Goal: Information Seeking & Learning: Learn about a topic

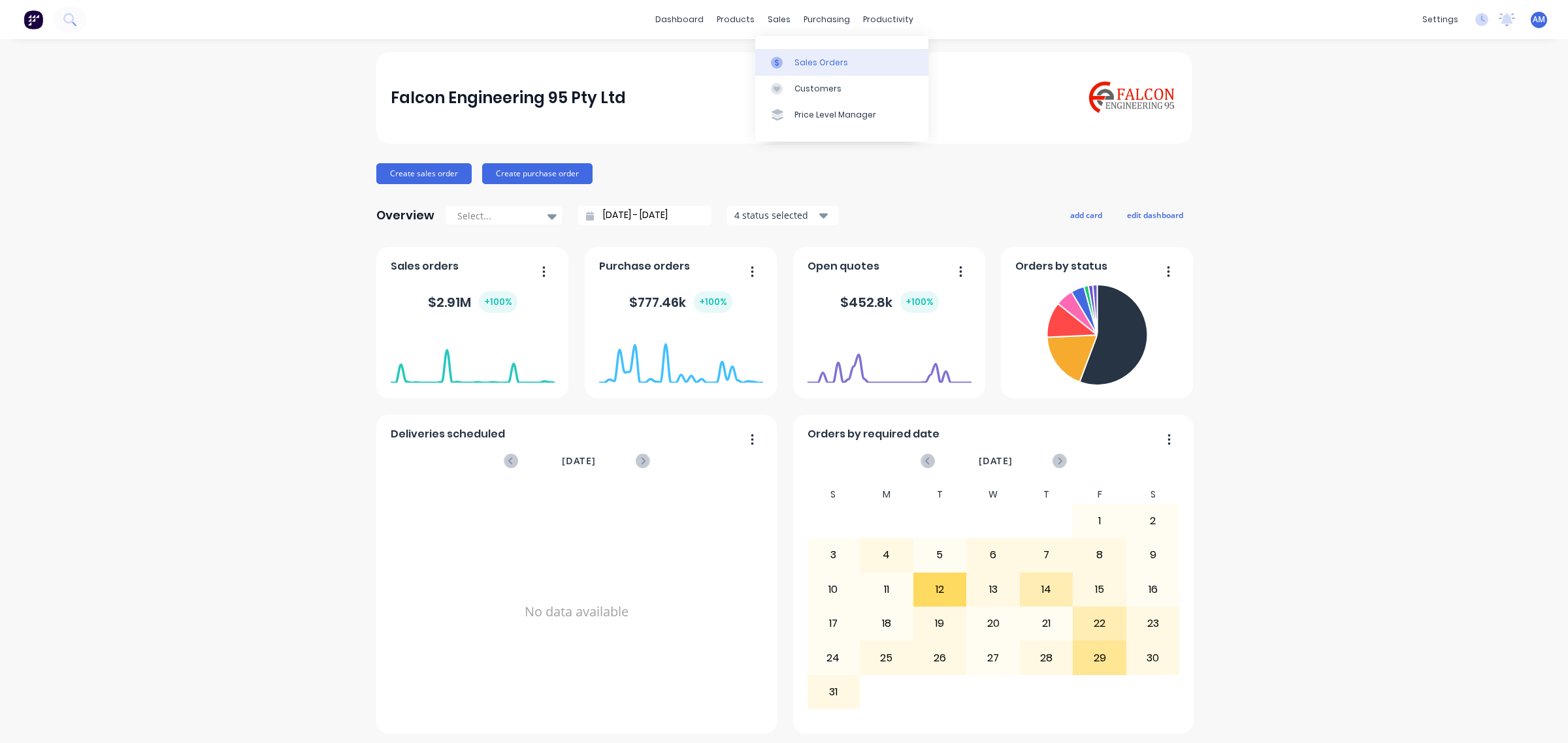
click at [791, 56] on link "Sales Orders" at bounding box center [841, 62] width 173 height 26
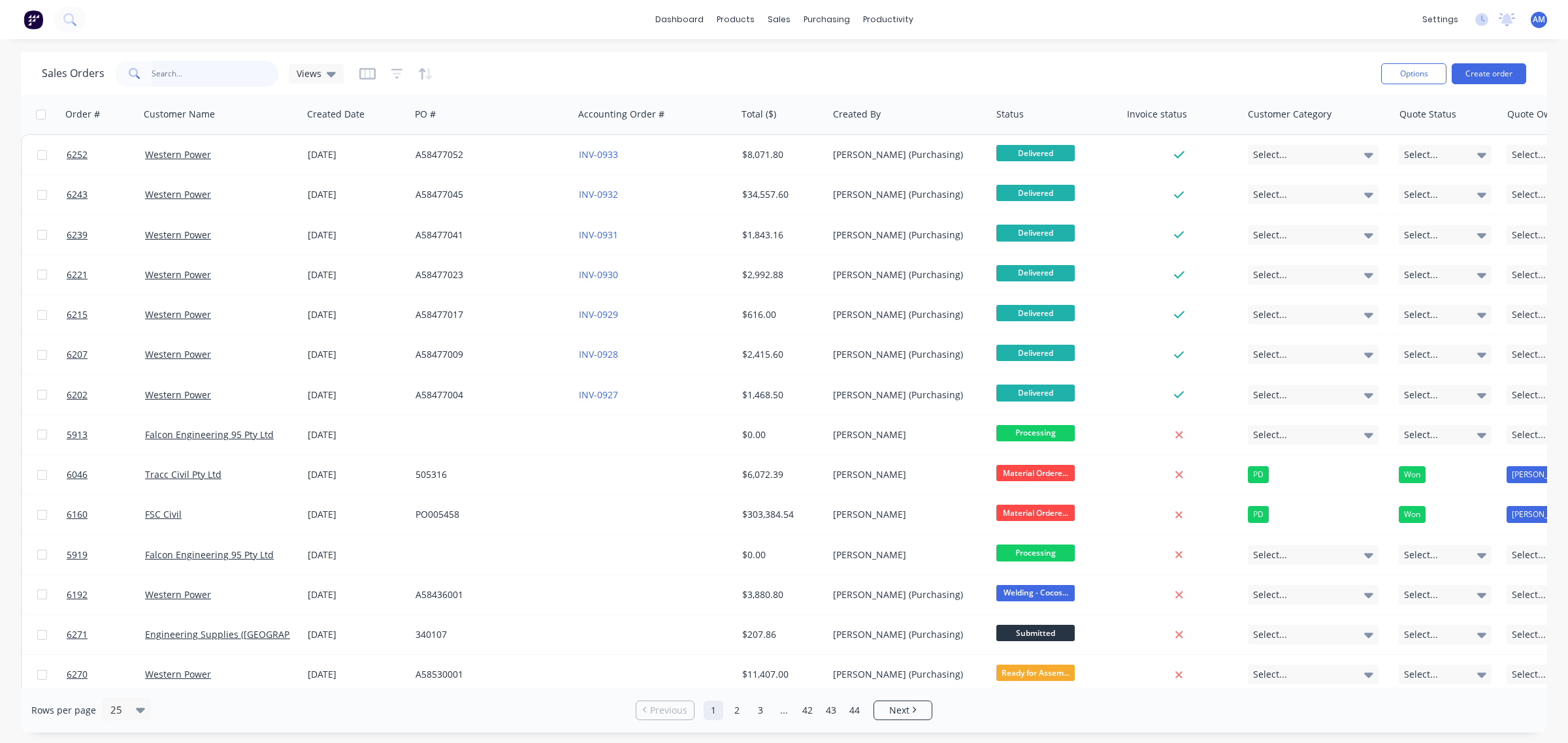
click at [229, 75] on input "text" at bounding box center [215, 73] width 128 height 26
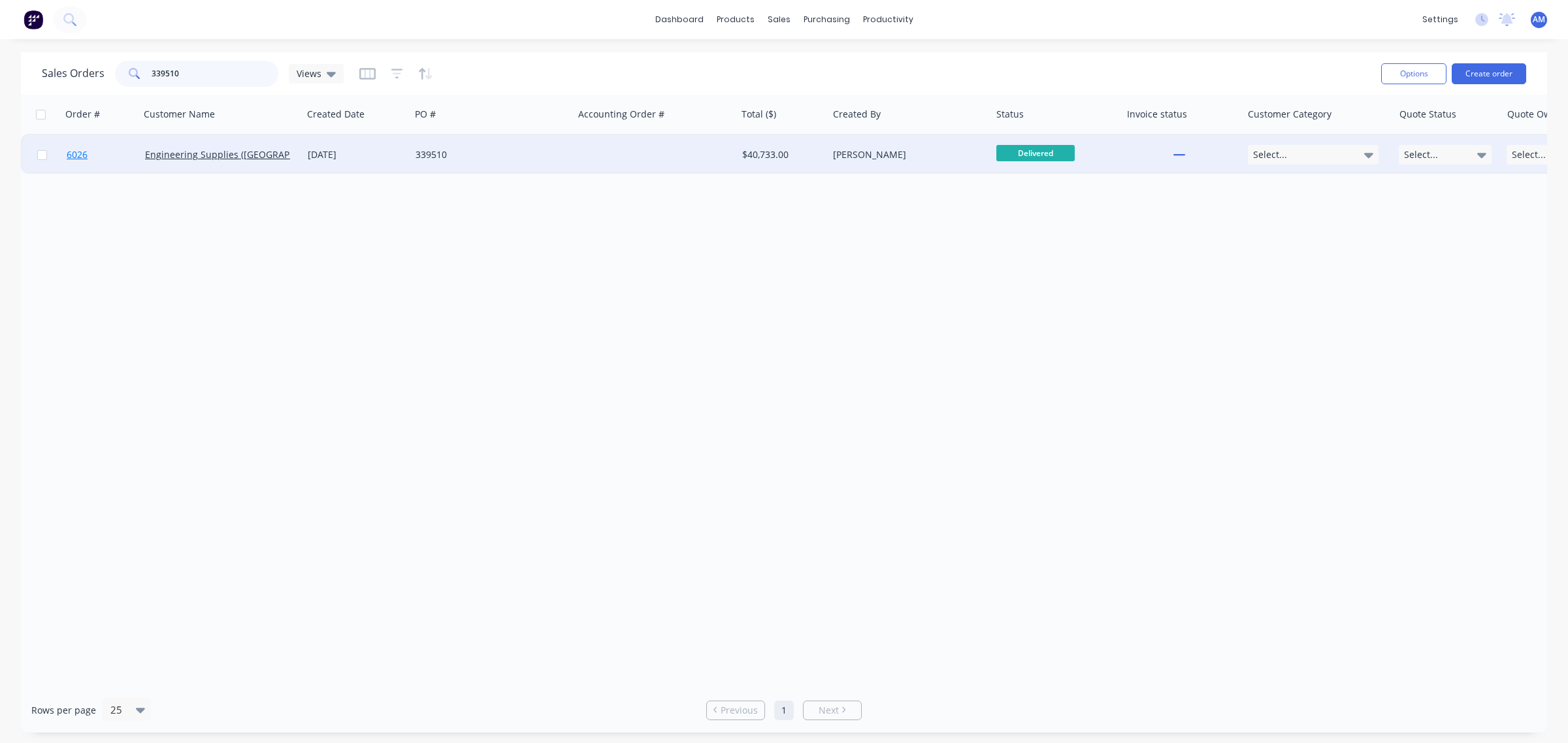
type input "339510"
click at [121, 151] on link "6026" at bounding box center [106, 155] width 78 height 39
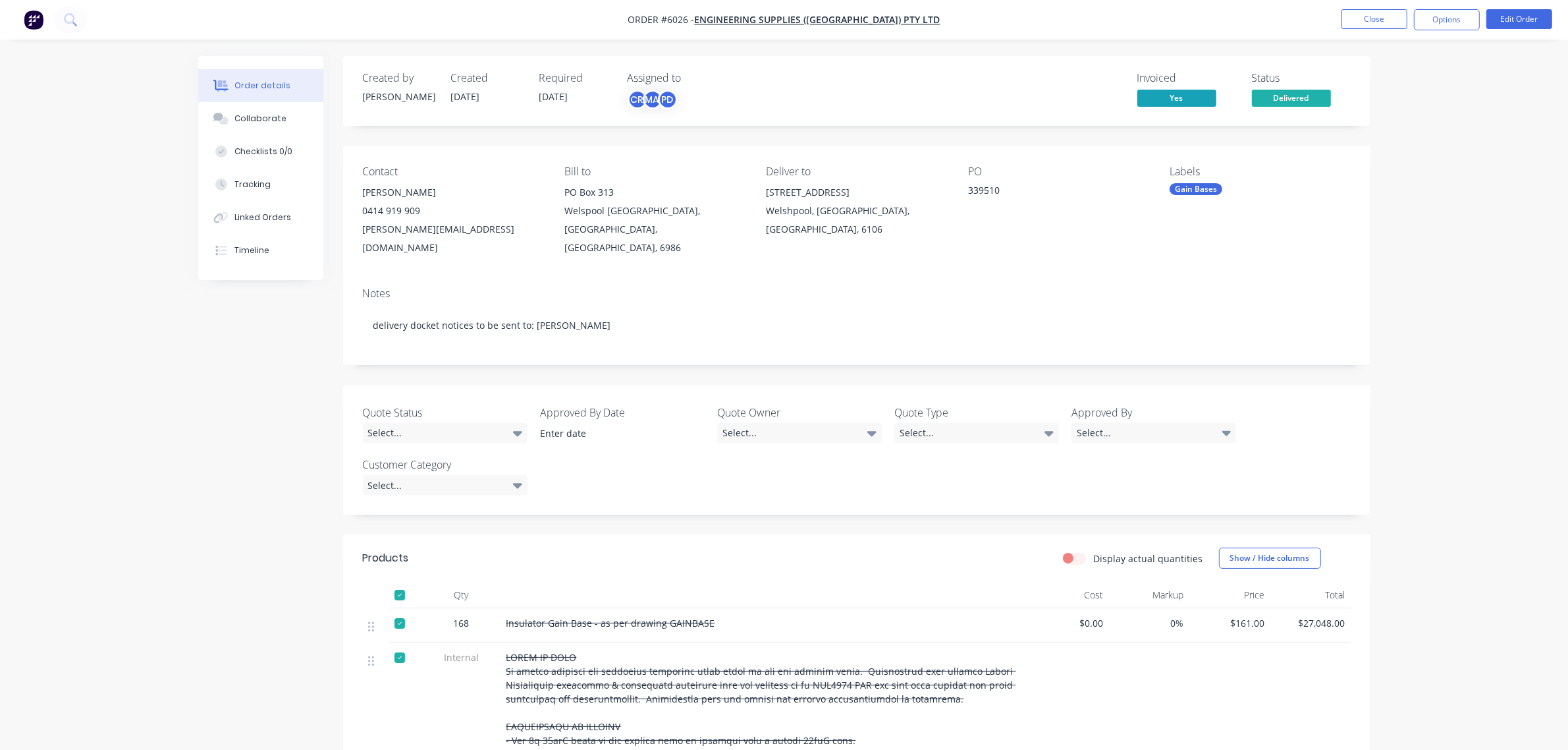
click at [1402, 334] on div "Order details Collaborate Checklists 0/0 Tracking Linked Orders Timeline Order …" at bounding box center [784, 700] width 1568 height 1400
click at [1265, 244] on link "view" at bounding box center [1271, 245] width 20 height 14
click at [1265, 297] on link "view" at bounding box center [1271, 299] width 20 height 14
click at [1261, 351] on link "view" at bounding box center [1271, 355] width 20 height 14
click at [1261, 241] on link "view" at bounding box center [1271, 245] width 20 height 14
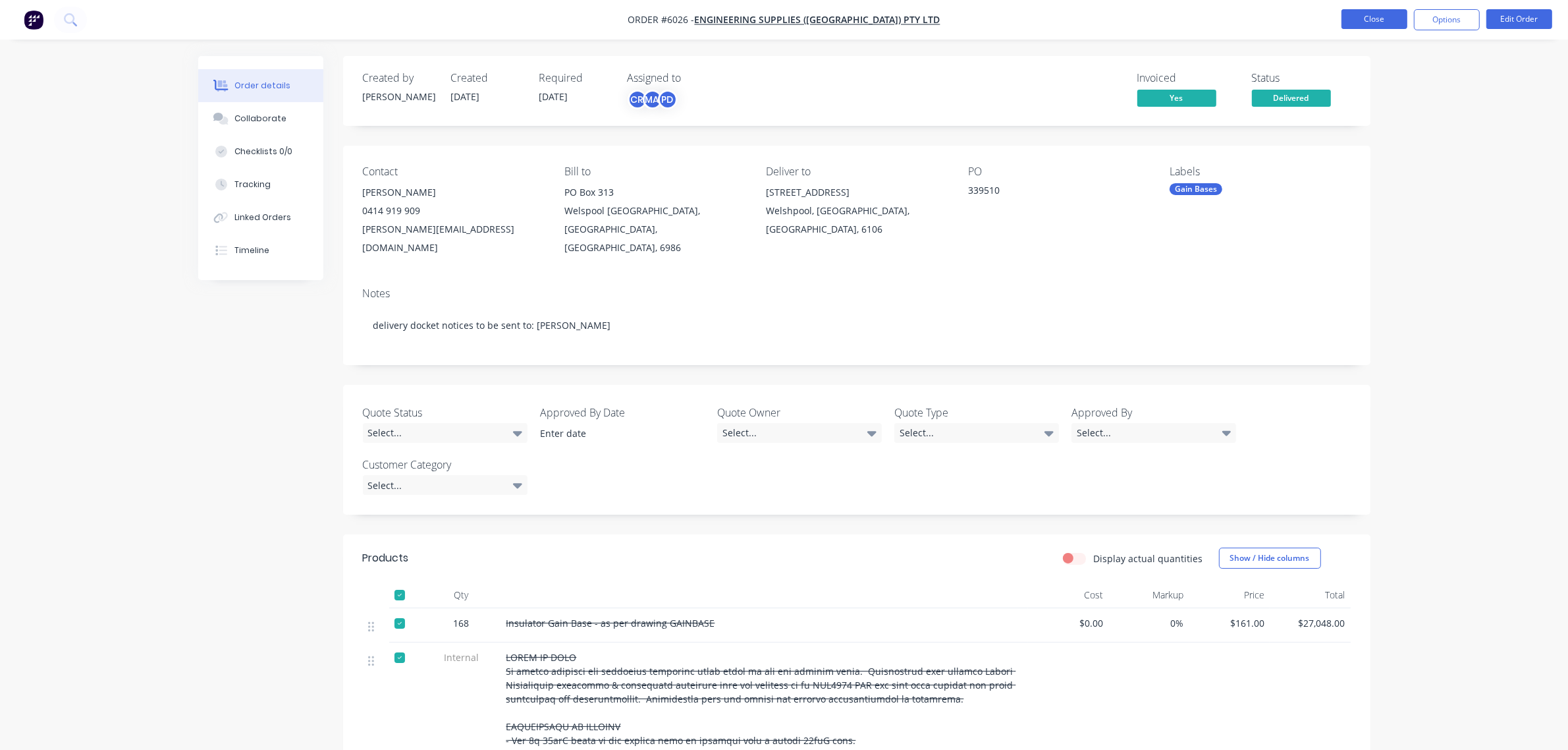
click at [1366, 14] on button "Close" at bounding box center [1374, 19] width 66 height 20
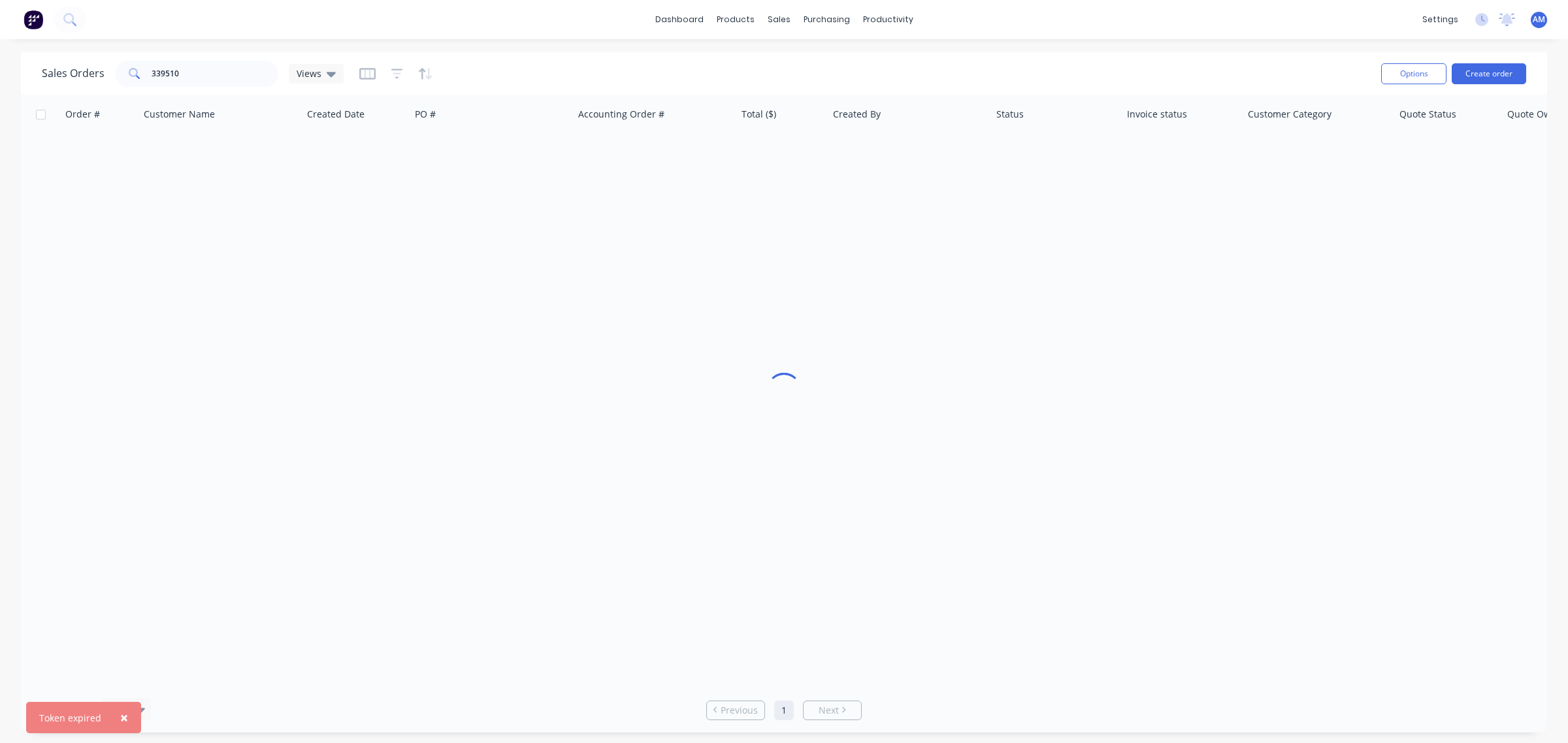
click at [121, 713] on span "×" at bounding box center [124, 718] width 8 height 18
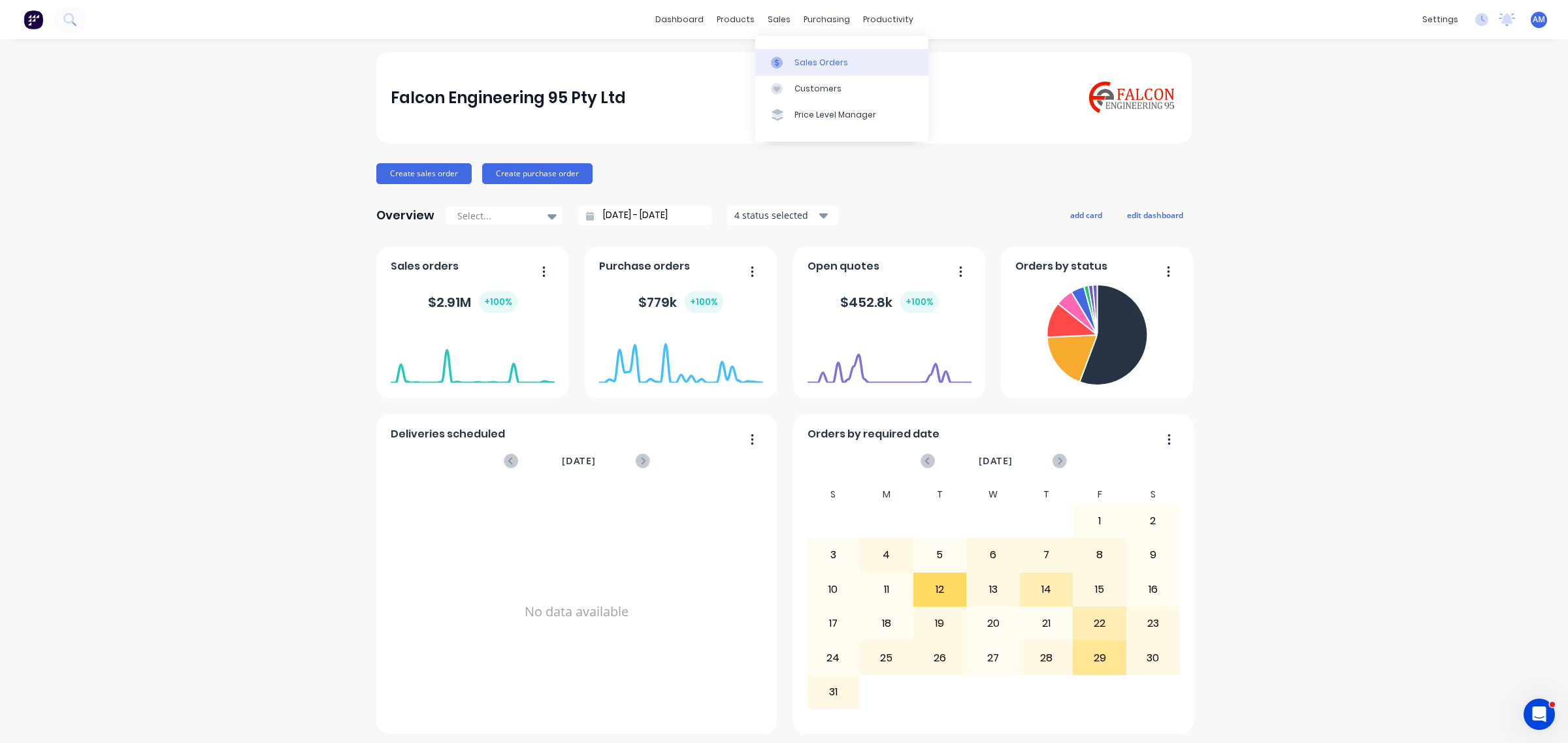
click at [789, 54] on link "Sales Orders" at bounding box center [841, 62] width 173 height 26
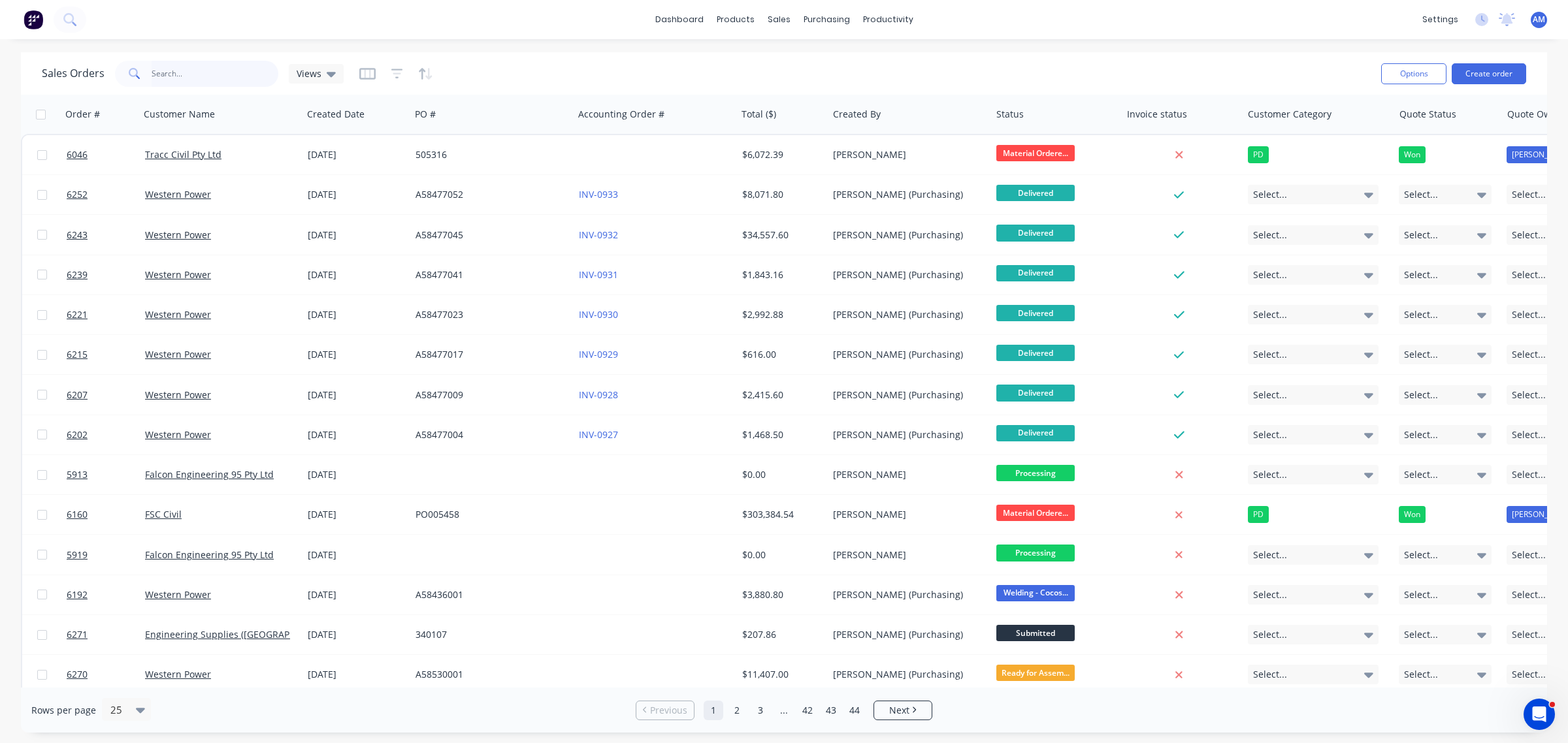
click at [165, 65] on input "text" at bounding box center [215, 73] width 128 height 26
click at [237, 73] on input "text" at bounding box center [215, 73] width 128 height 26
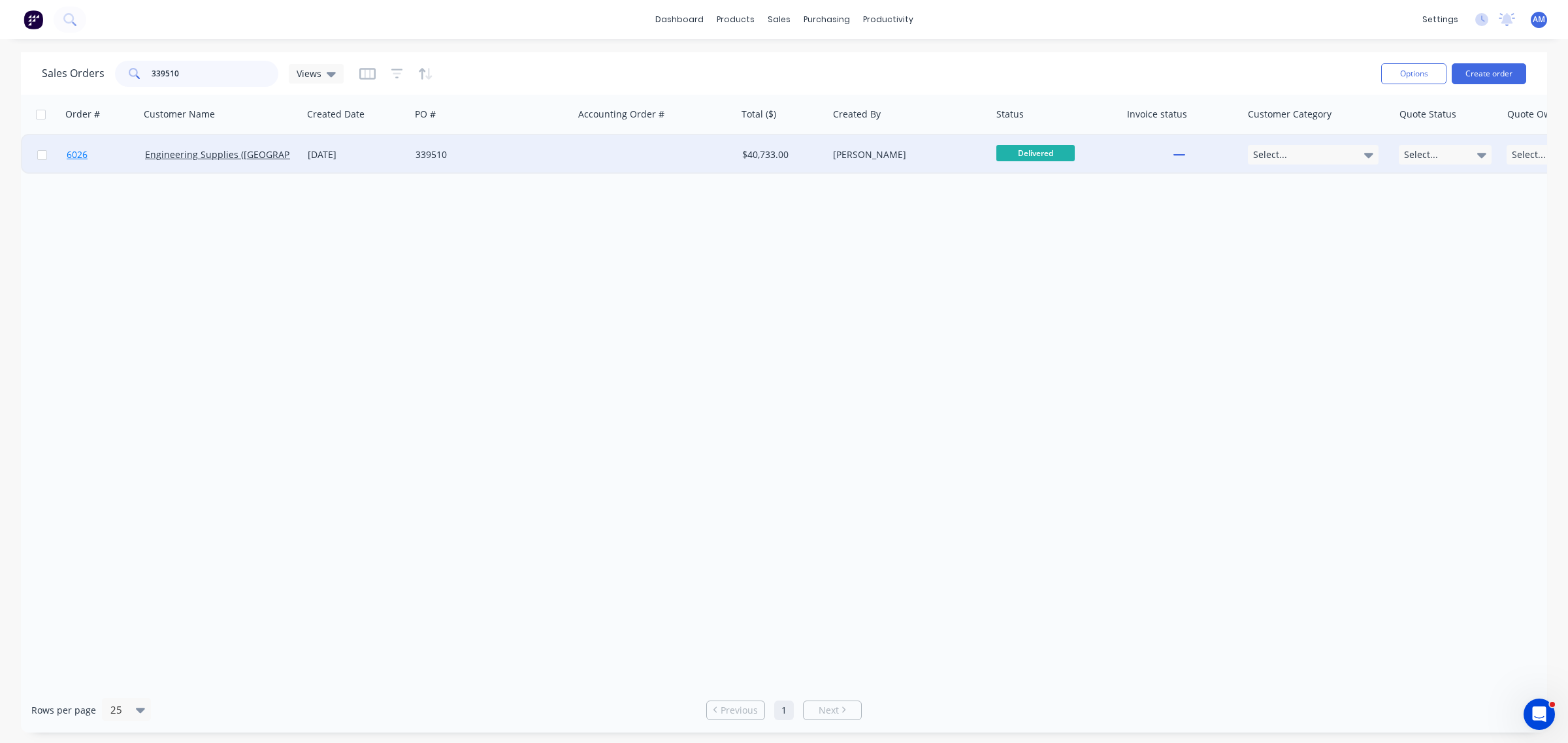
type input "339510"
click at [93, 150] on link "6026" at bounding box center [106, 155] width 78 height 39
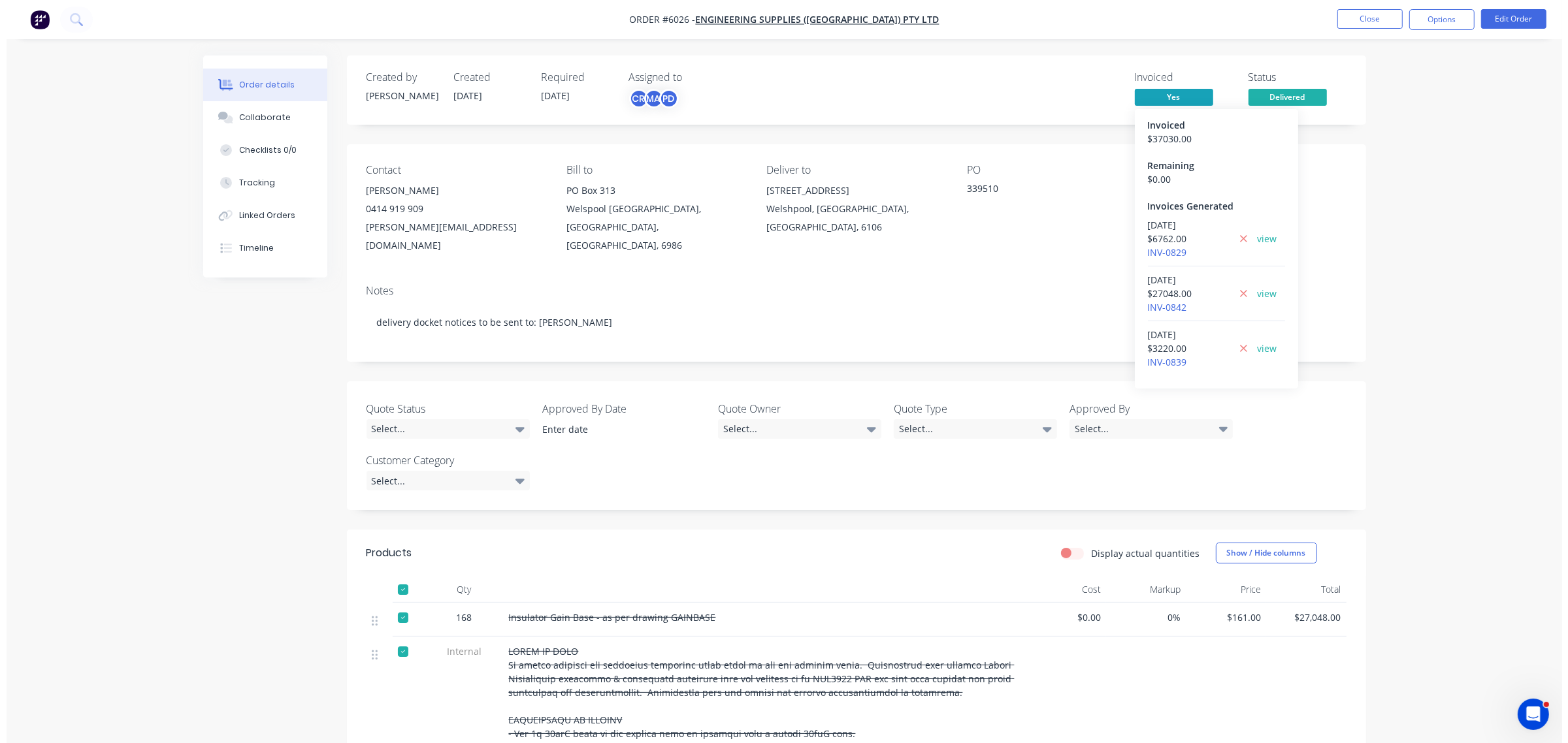
scroll to position [4, 0]
click at [1251, 237] on link "view" at bounding box center [1261, 238] width 20 height 13
click at [1251, 353] on link "view" at bounding box center [1261, 351] width 20 height 13
click at [1251, 296] on link "view" at bounding box center [1261, 296] width 20 height 13
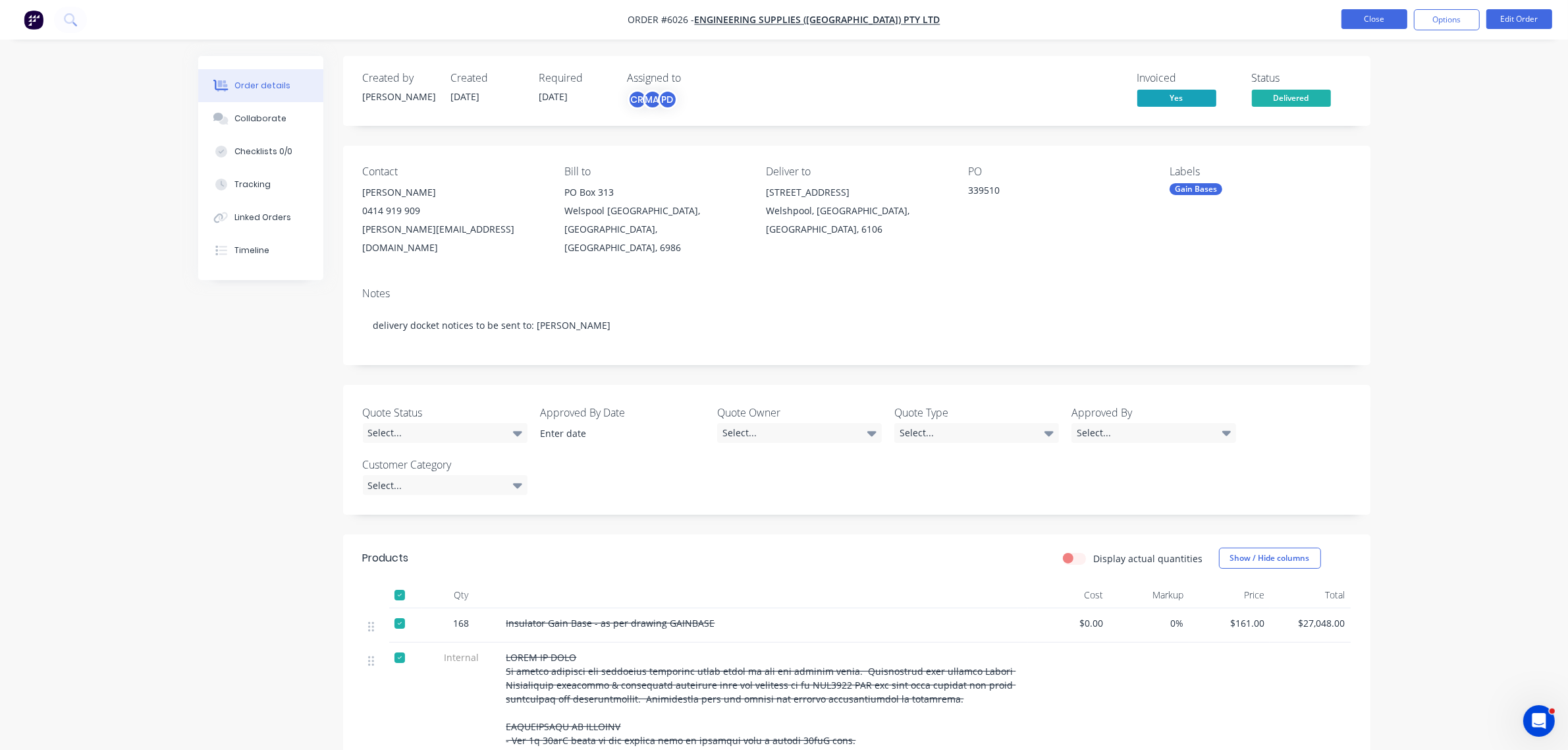
click at [1368, 24] on button "Close" at bounding box center [1374, 19] width 66 height 20
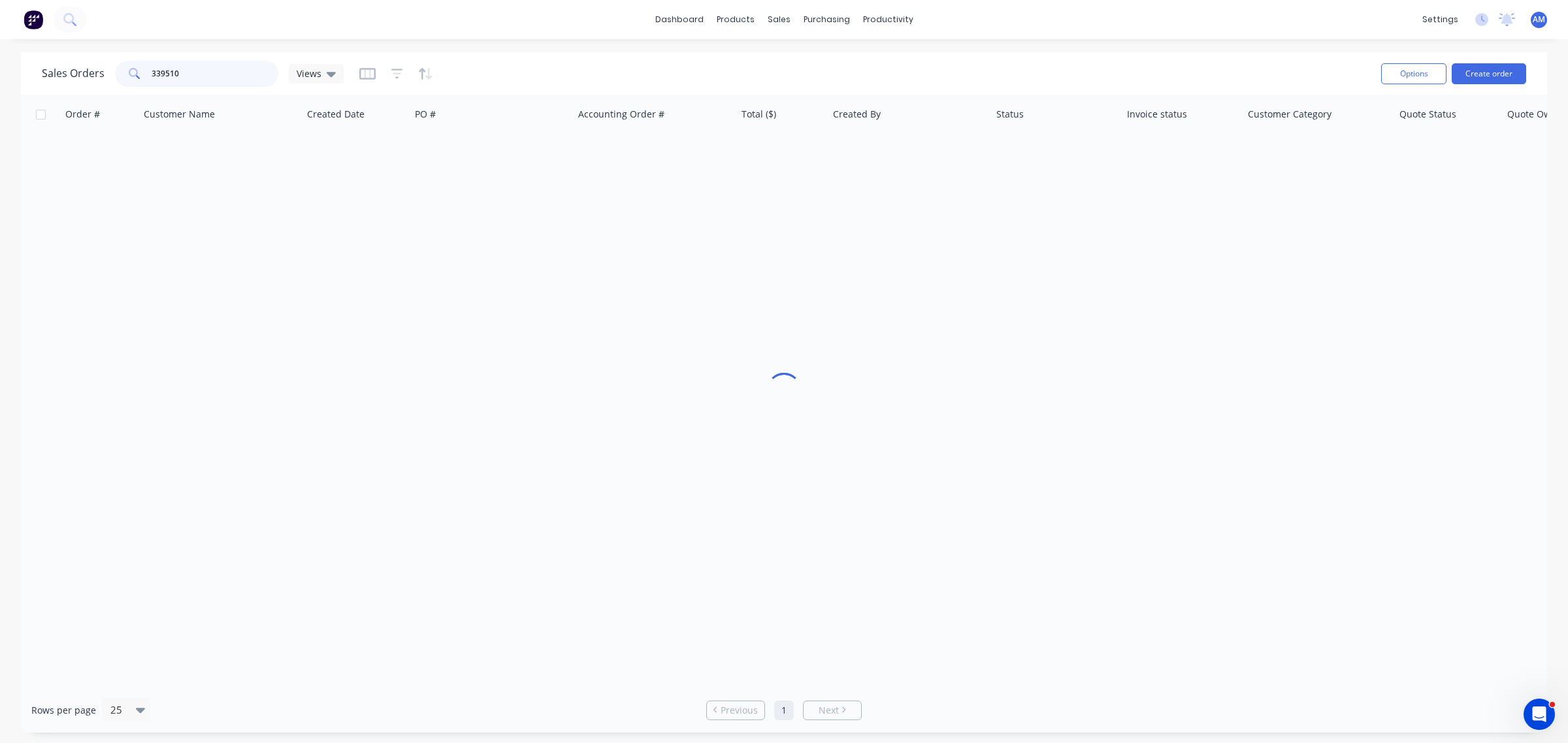
click at [204, 82] on input "339510" at bounding box center [215, 73] width 128 height 26
drag, startPoint x: 111, startPoint y: 78, endPoint x: 85, endPoint y: 82, distance: 26.3
click at [85, 82] on div "Sales Orders 339510 Views" at bounding box center [192, 73] width 302 height 26
type input "9556"
click at [846, 64] on div "Purchase Orders" at bounding box center [869, 63] width 69 height 12
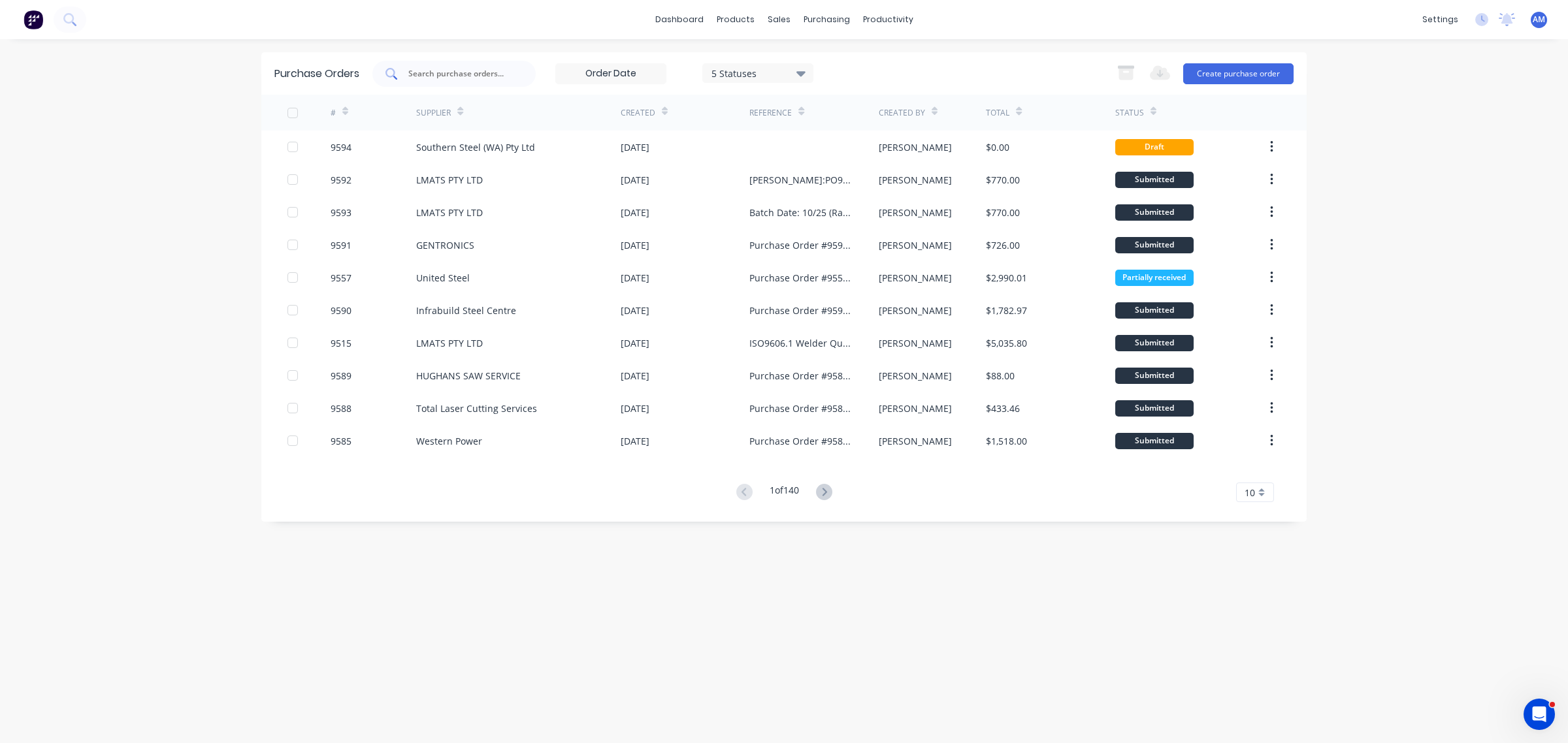
click at [449, 66] on div at bounding box center [454, 73] width 163 height 26
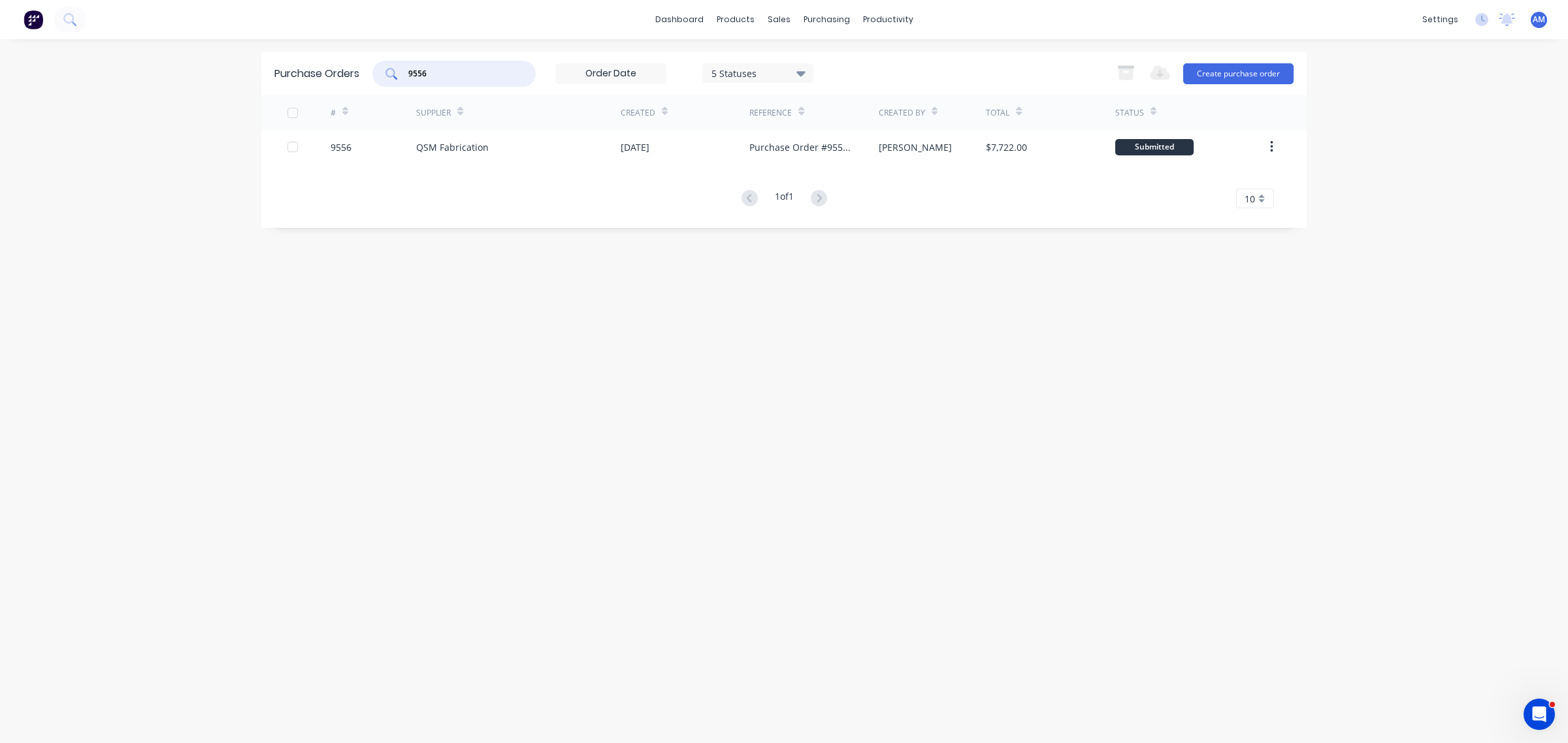
drag, startPoint x: 395, startPoint y: 62, endPoint x: 389, endPoint y: 67, distance: 7.8
click at [390, 63] on div "9556" at bounding box center [454, 73] width 163 height 26
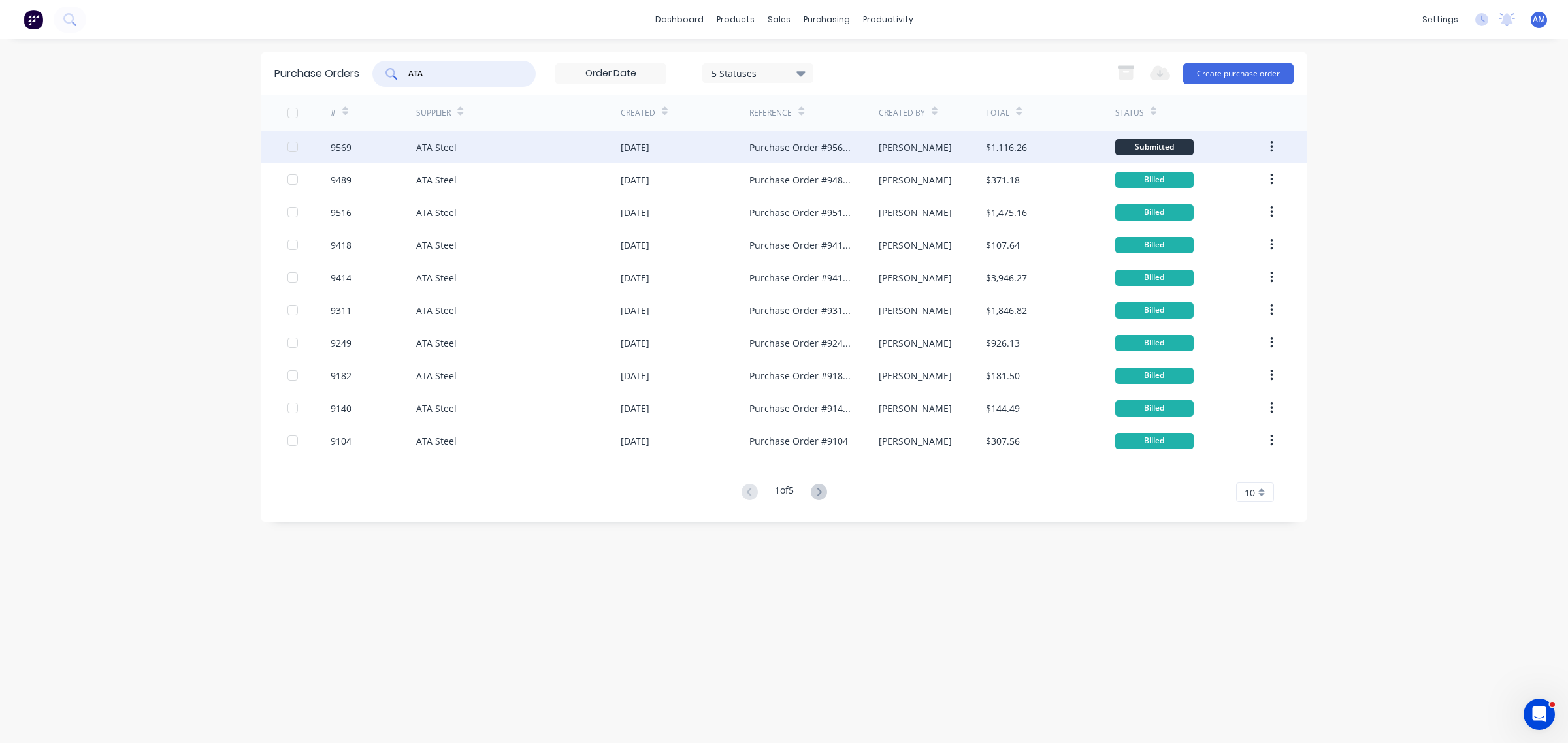
type input "ATA"
click at [371, 149] on div "9569" at bounding box center [374, 146] width 86 height 32
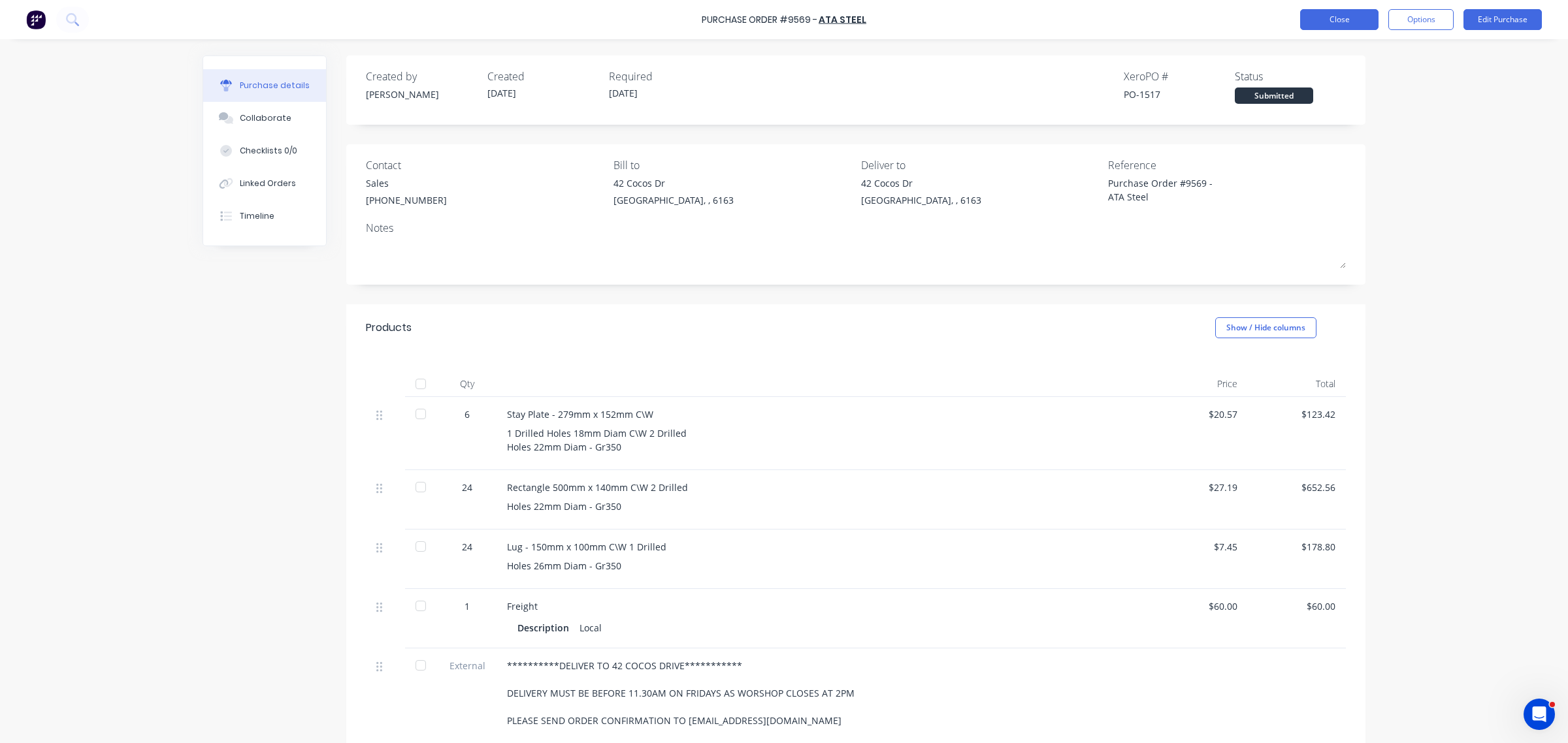
click at [1341, 25] on button "Close" at bounding box center [1339, 20] width 78 height 21
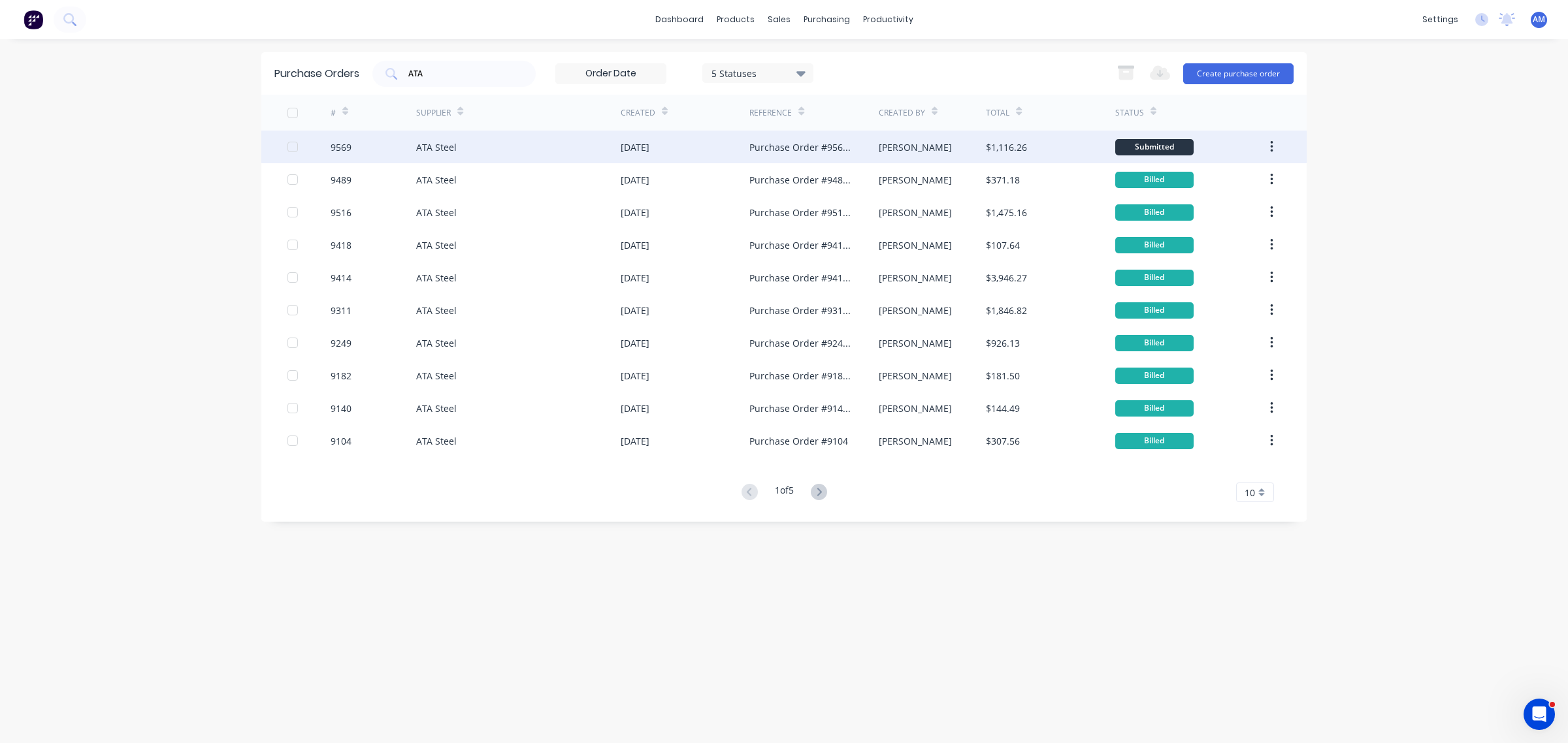
click at [370, 144] on div "9569" at bounding box center [374, 146] width 86 height 32
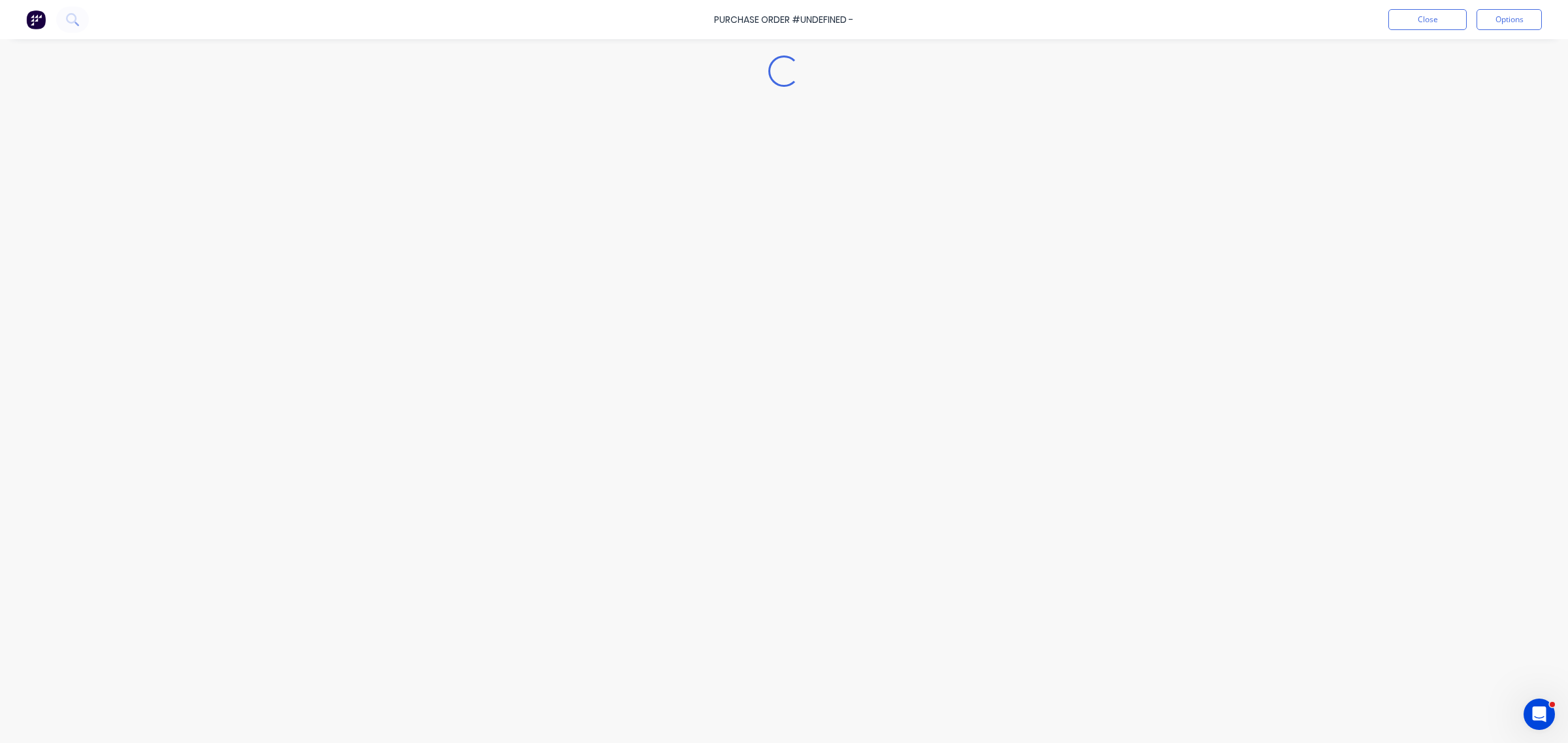
type textarea "x"
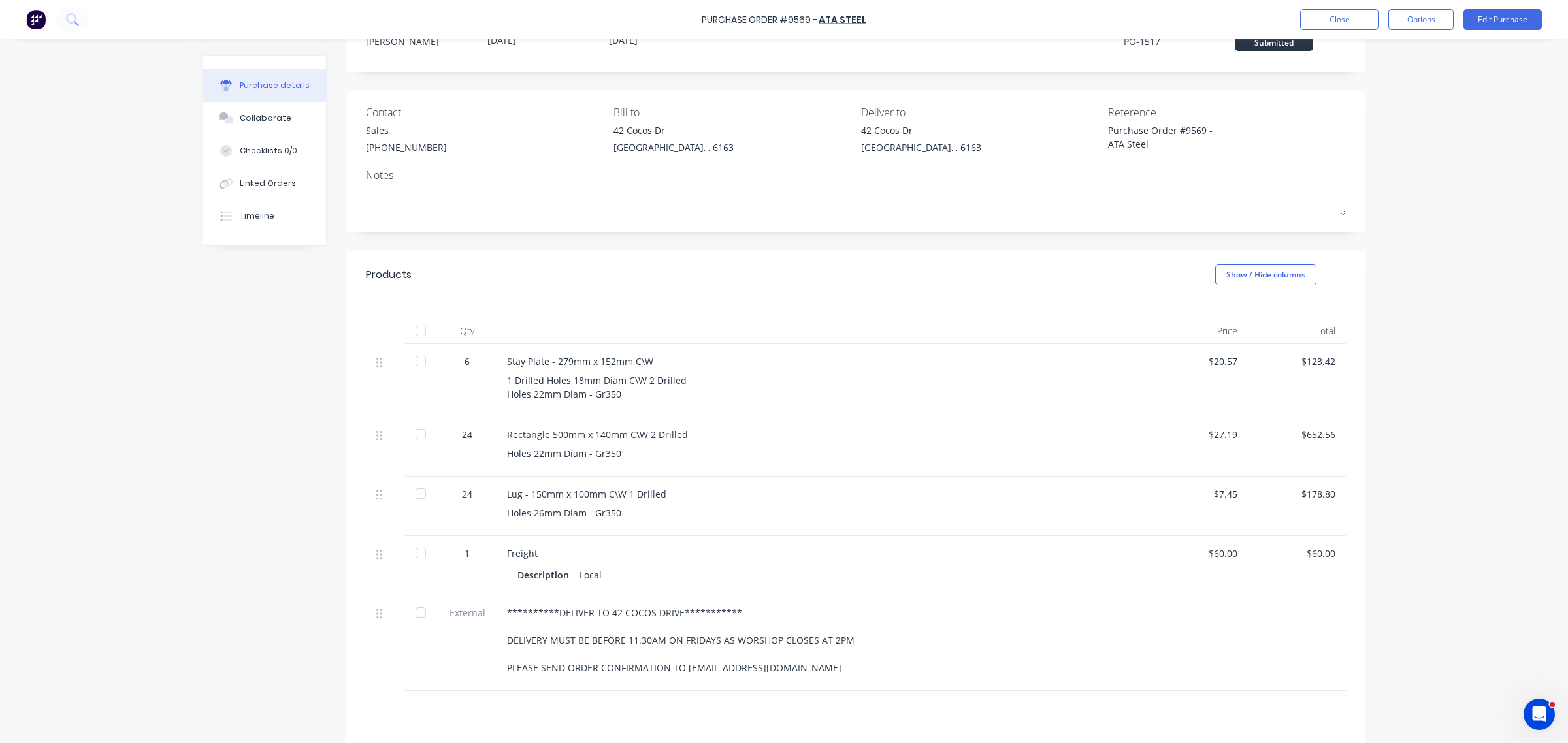
scroll to position [82, 0]
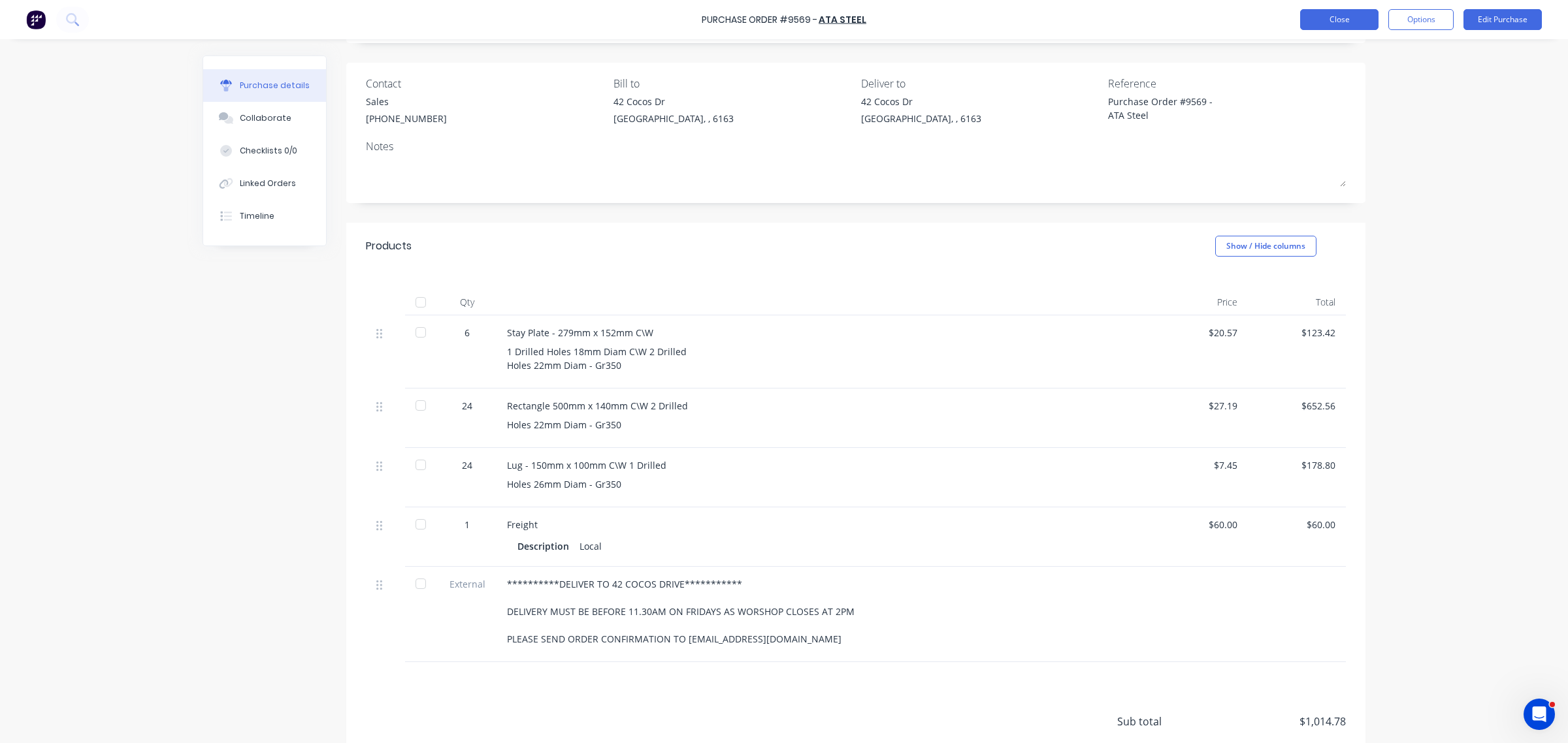
click at [1314, 12] on button "Close" at bounding box center [1339, 20] width 78 height 21
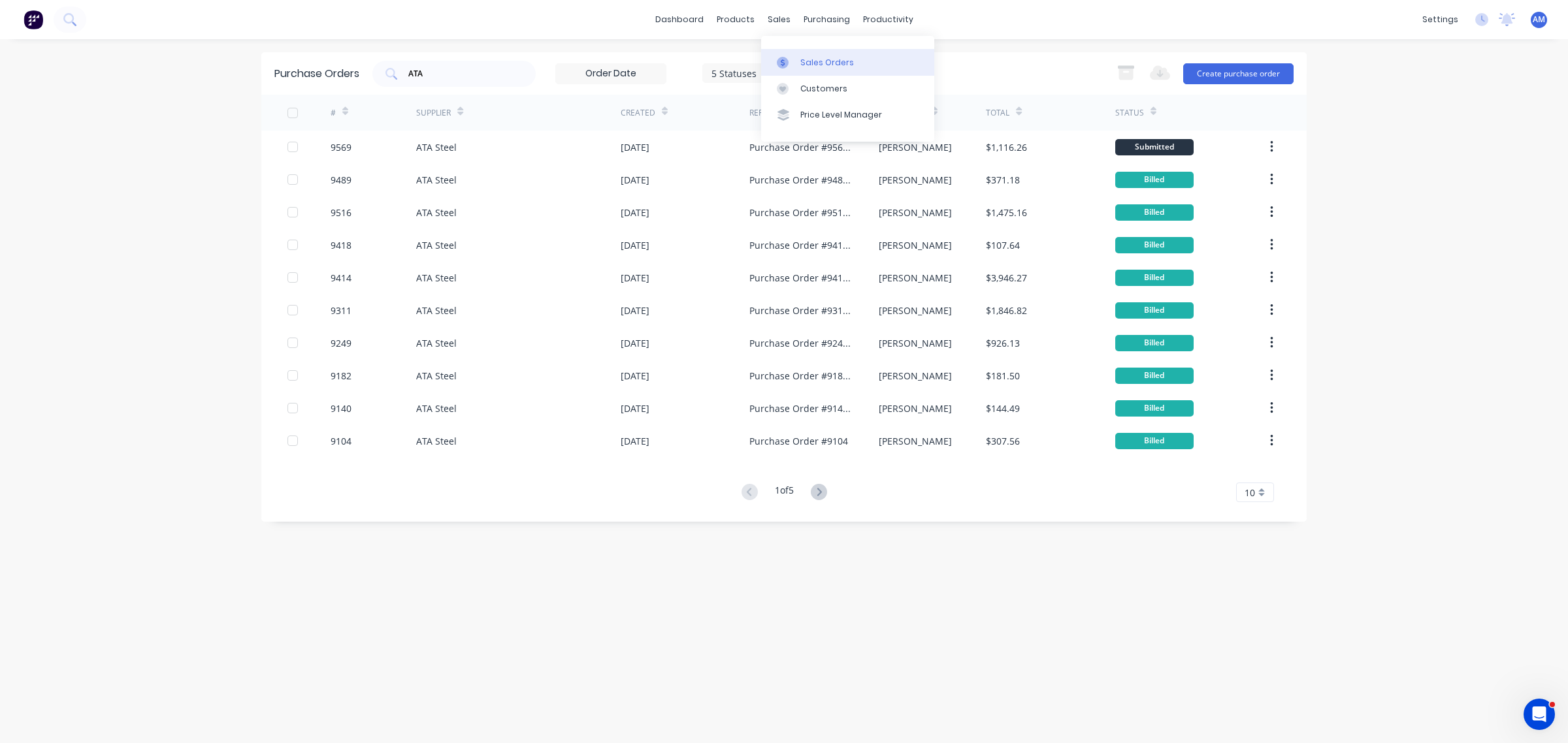
click at [808, 70] on link "Sales Orders" at bounding box center [848, 62] width 173 height 26
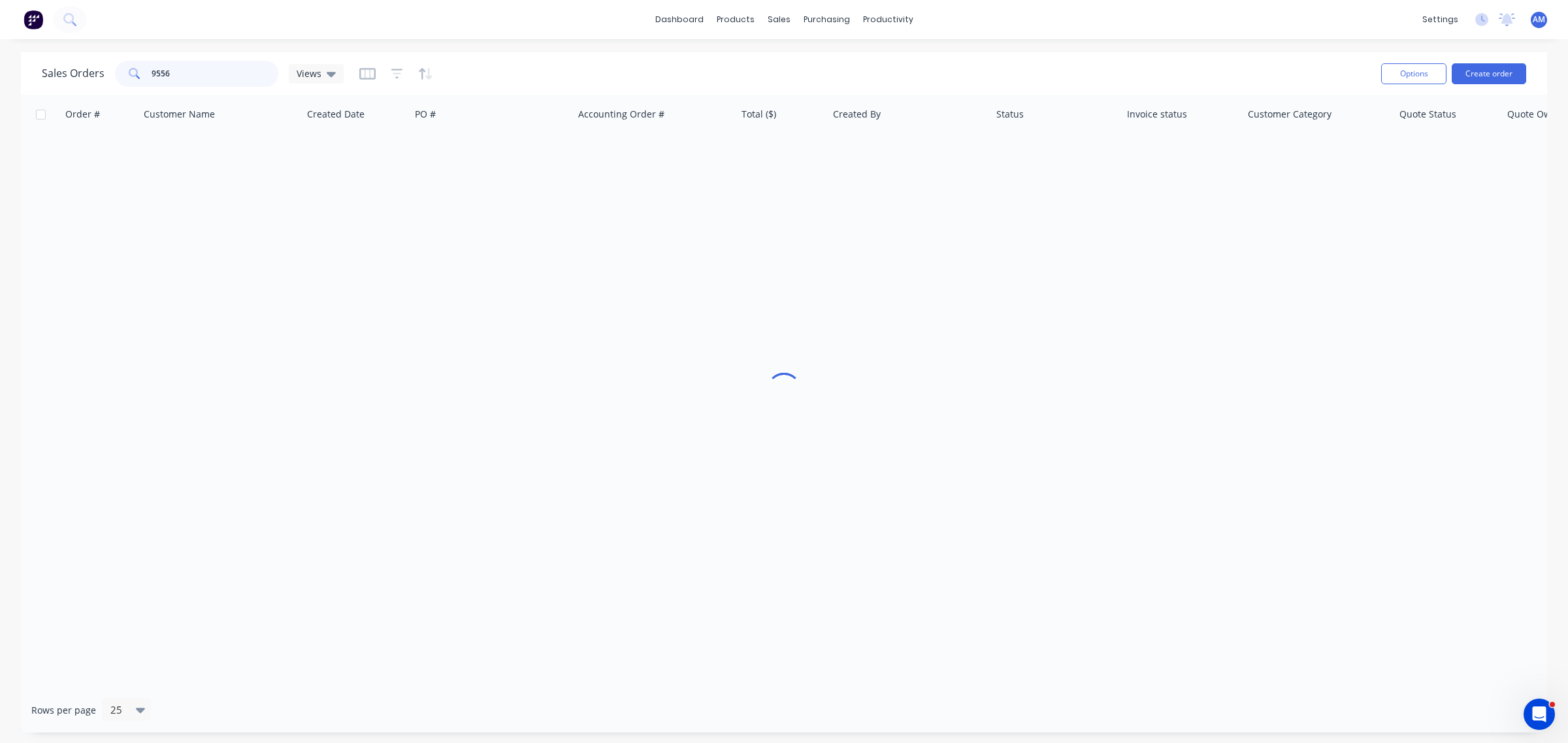
drag, startPoint x: 180, startPoint y: 76, endPoint x: 95, endPoint y: 89, distance: 86.0
click at [96, 80] on div "Sales Orders 9556 Views" at bounding box center [192, 73] width 302 height 26
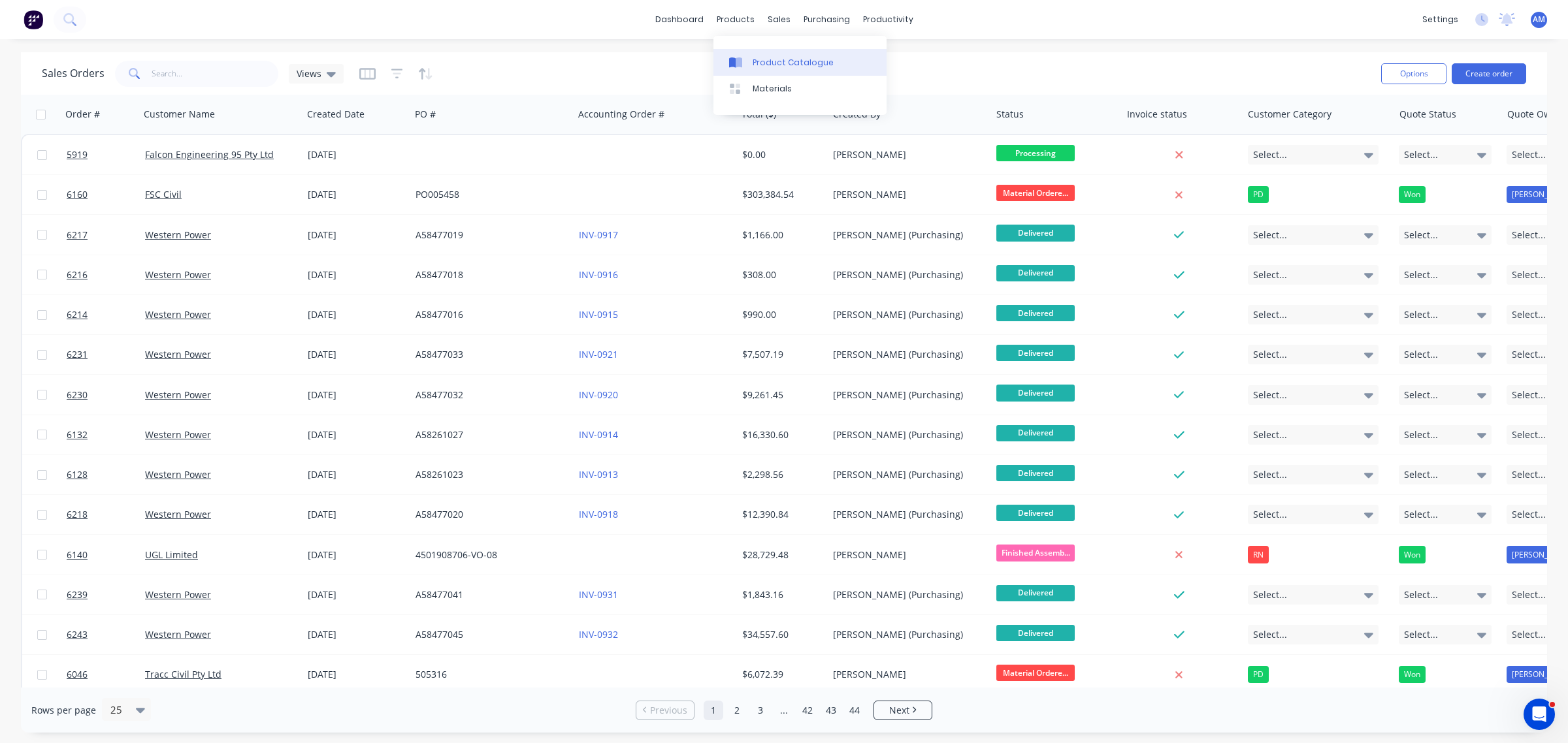
click at [794, 63] on div "Product Catalogue" at bounding box center [793, 63] width 81 height 12
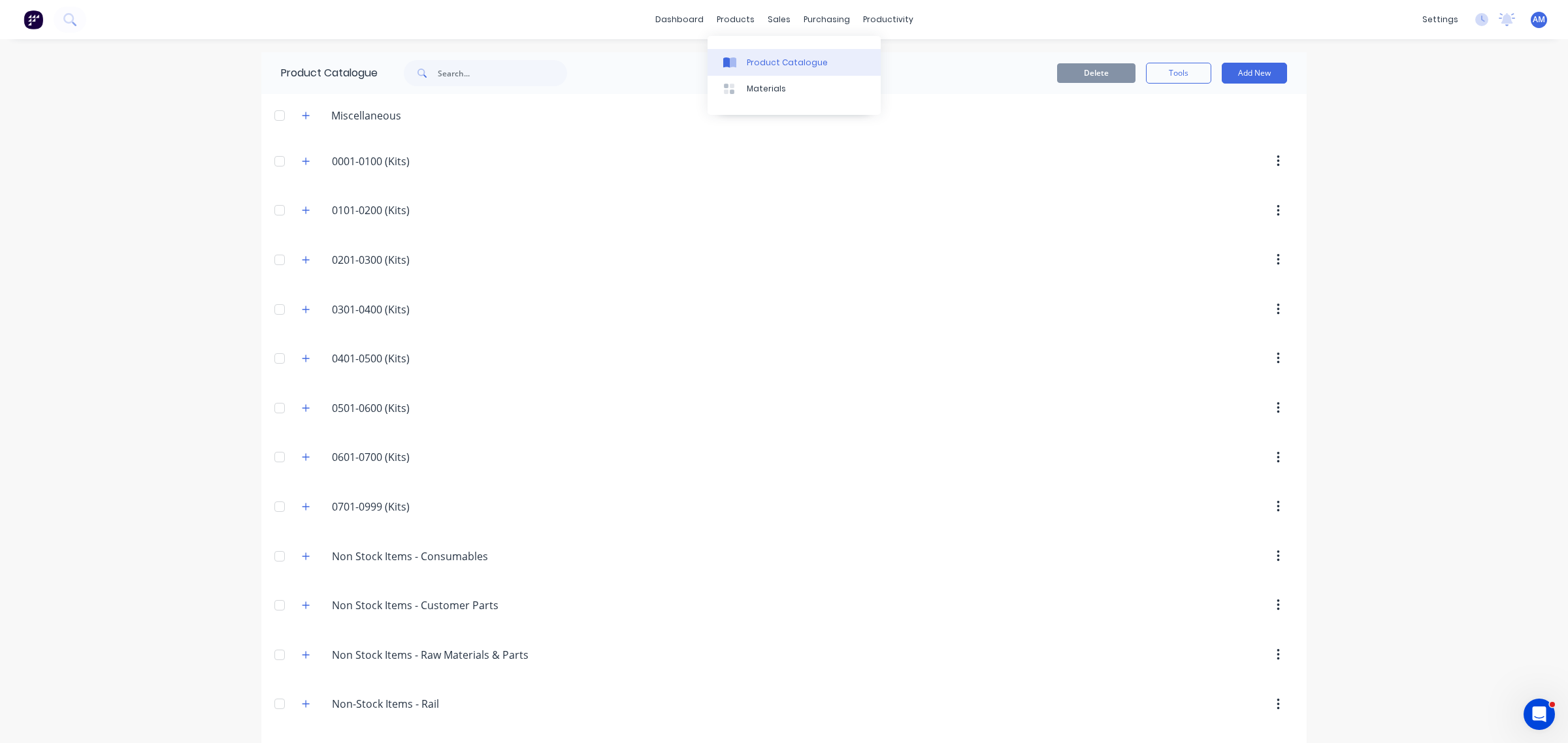
click at [782, 54] on link "Product Catalogue" at bounding box center [794, 62] width 173 height 26
click at [507, 67] on input "text" at bounding box center [502, 73] width 130 height 26
type input "EE0122"
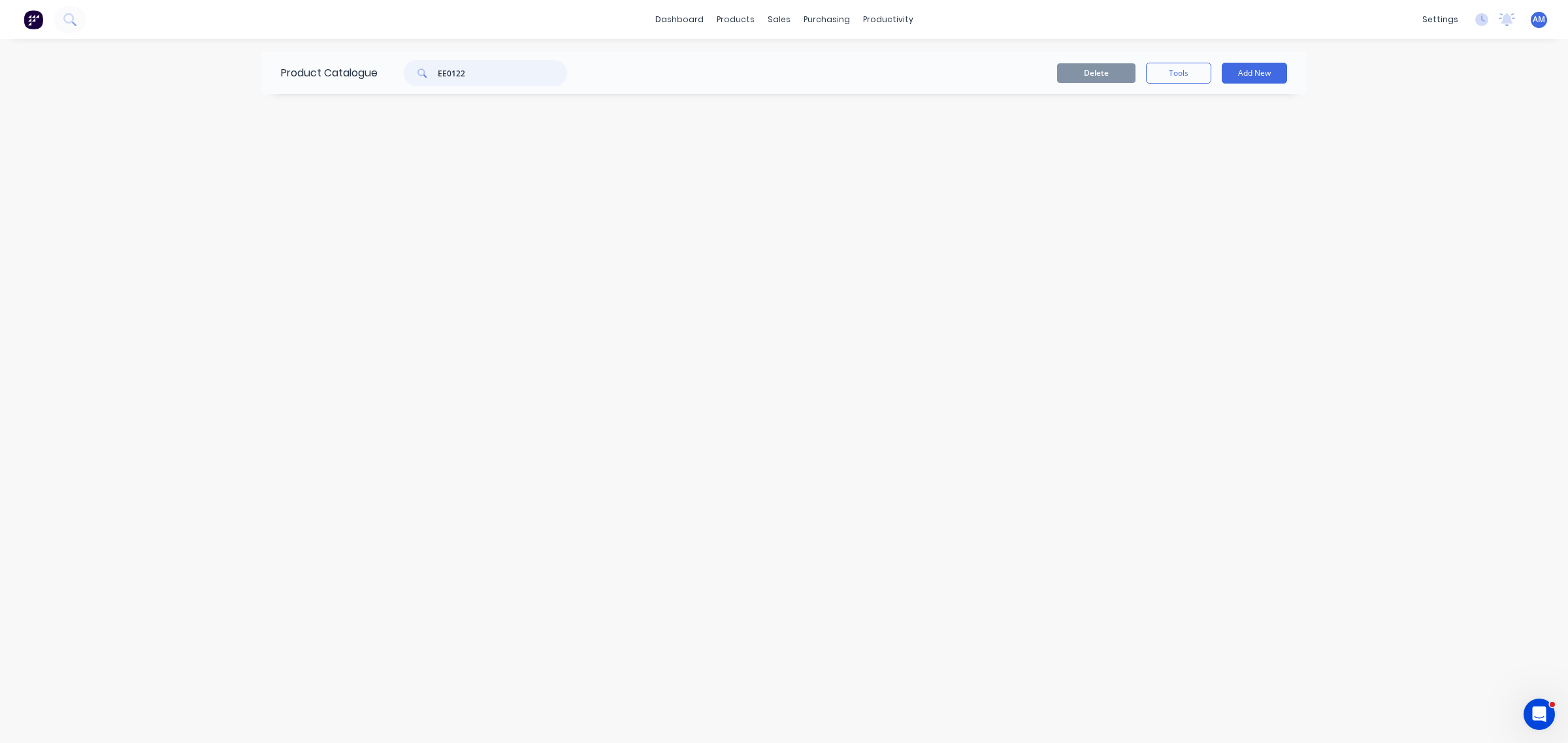
drag, startPoint x: 505, startPoint y: 75, endPoint x: 359, endPoint y: 82, distance: 146.2
click at [359, 82] on div "Product Catalogue EE0122" at bounding box center [431, 73] width 338 height 42
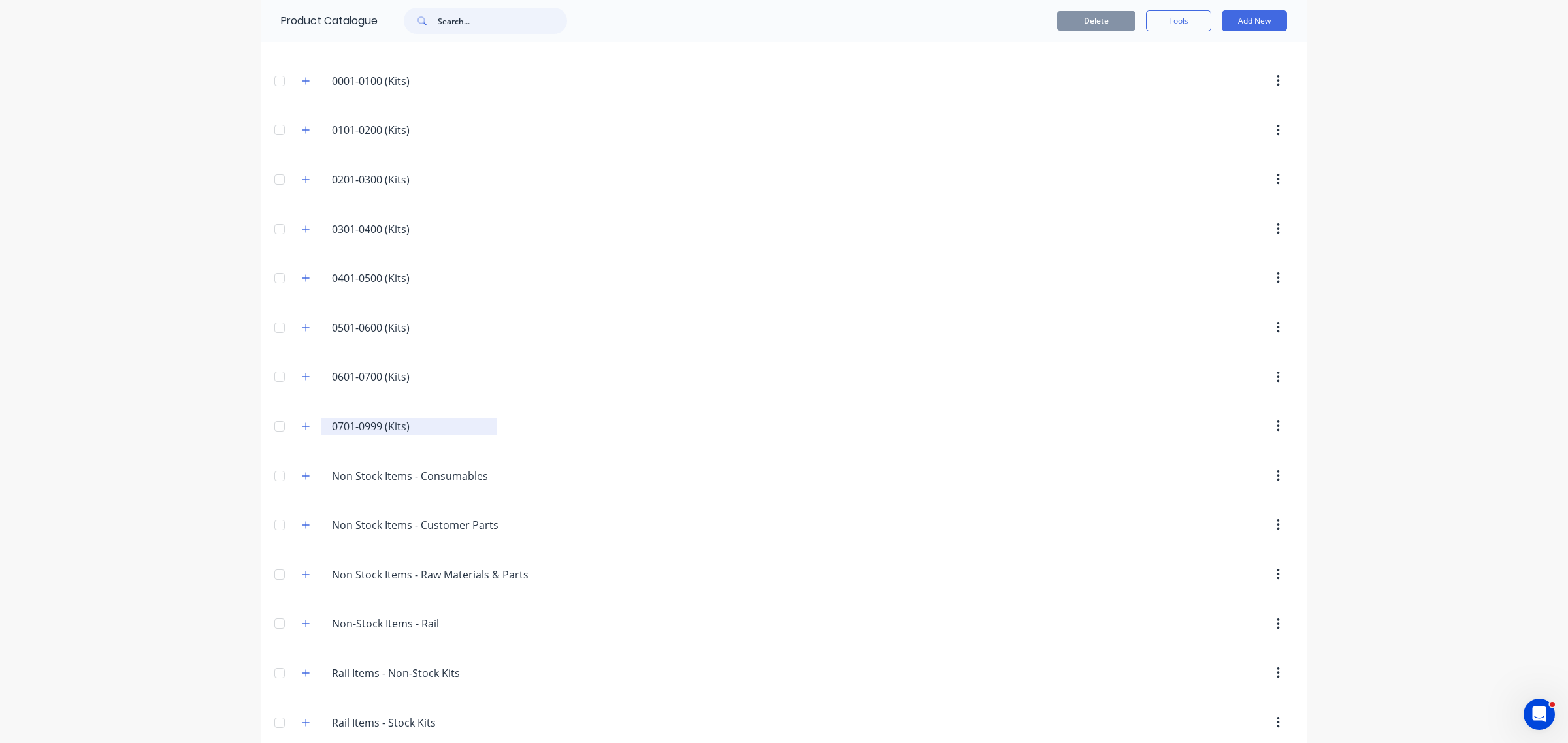
scroll to position [201, 0]
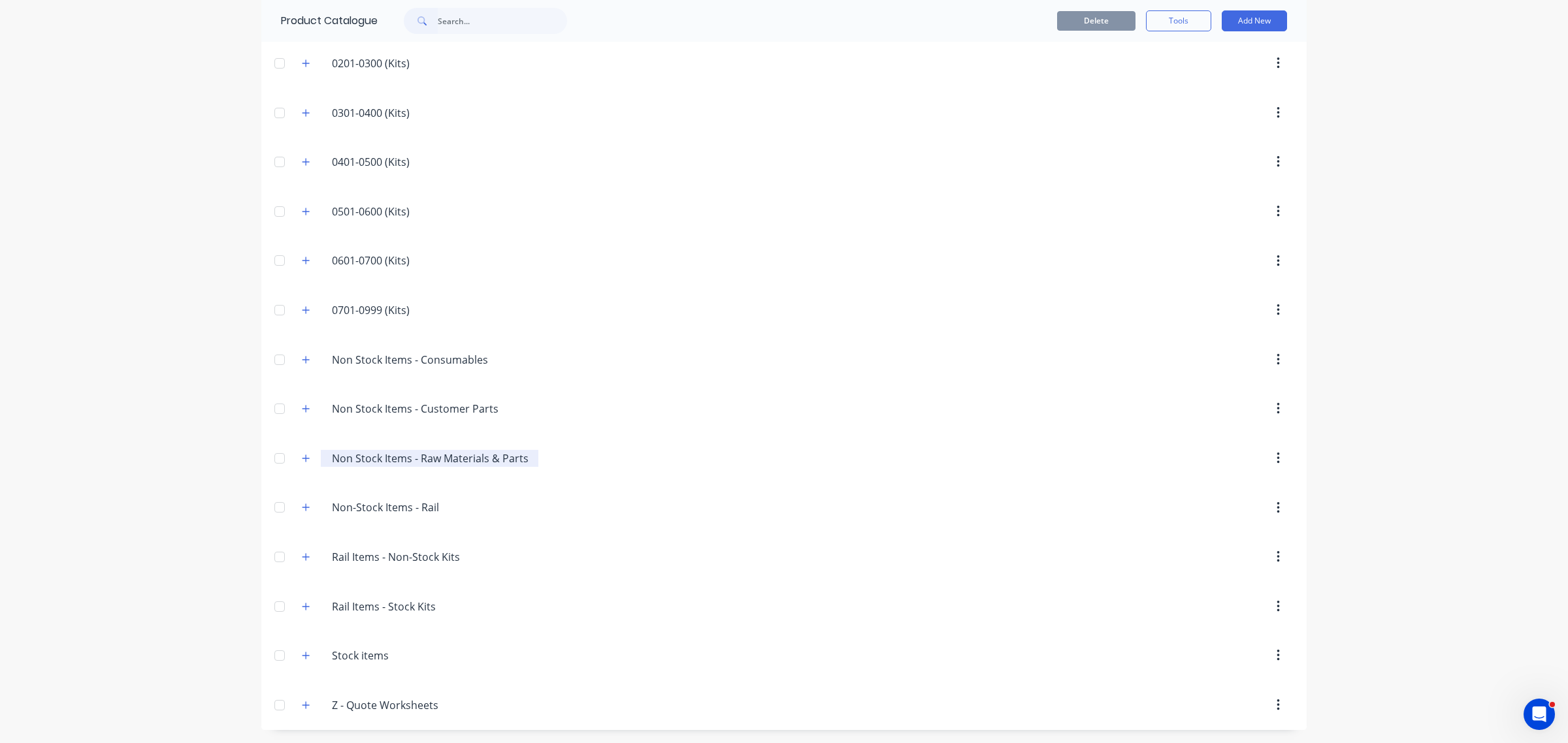
click at [487, 458] on input "Non Stock Items - Raw Materials & Parts" at bounding box center [430, 458] width 197 height 15
drag, startPoint x: 295, startPoint y: 456, endPoint x: 334, endPoint y: 477, distance: 44.3
click at [298, 455] on button "button" at bounding box center [306, 458] width 16 height 16
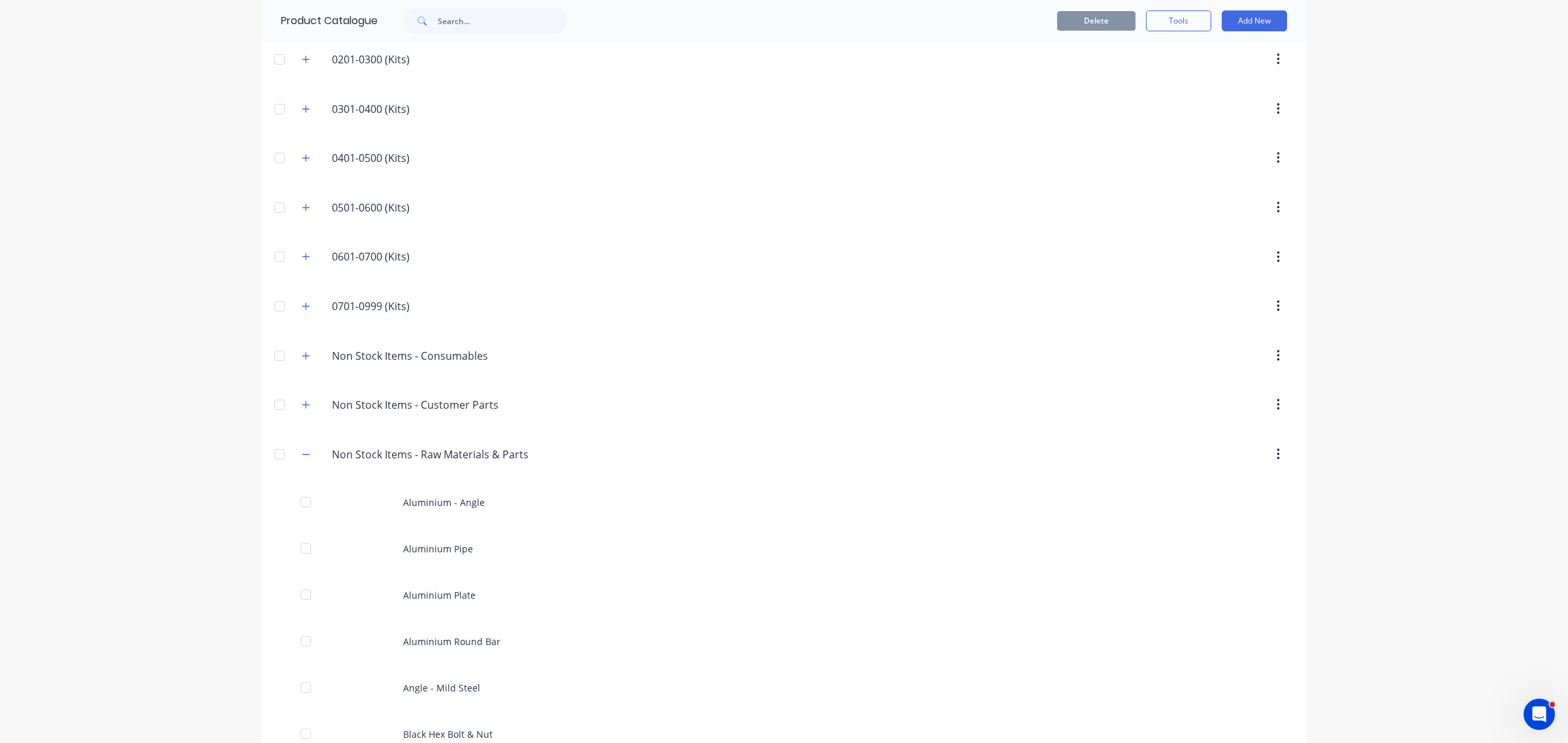
drag, startPoint x: 300, startPoint y: 456, endPoint x: 321, endPoint y: 467, distance: 23.7
click at [302, 457] on icon "button" at bounding box center [305, 454] width 8 height 9
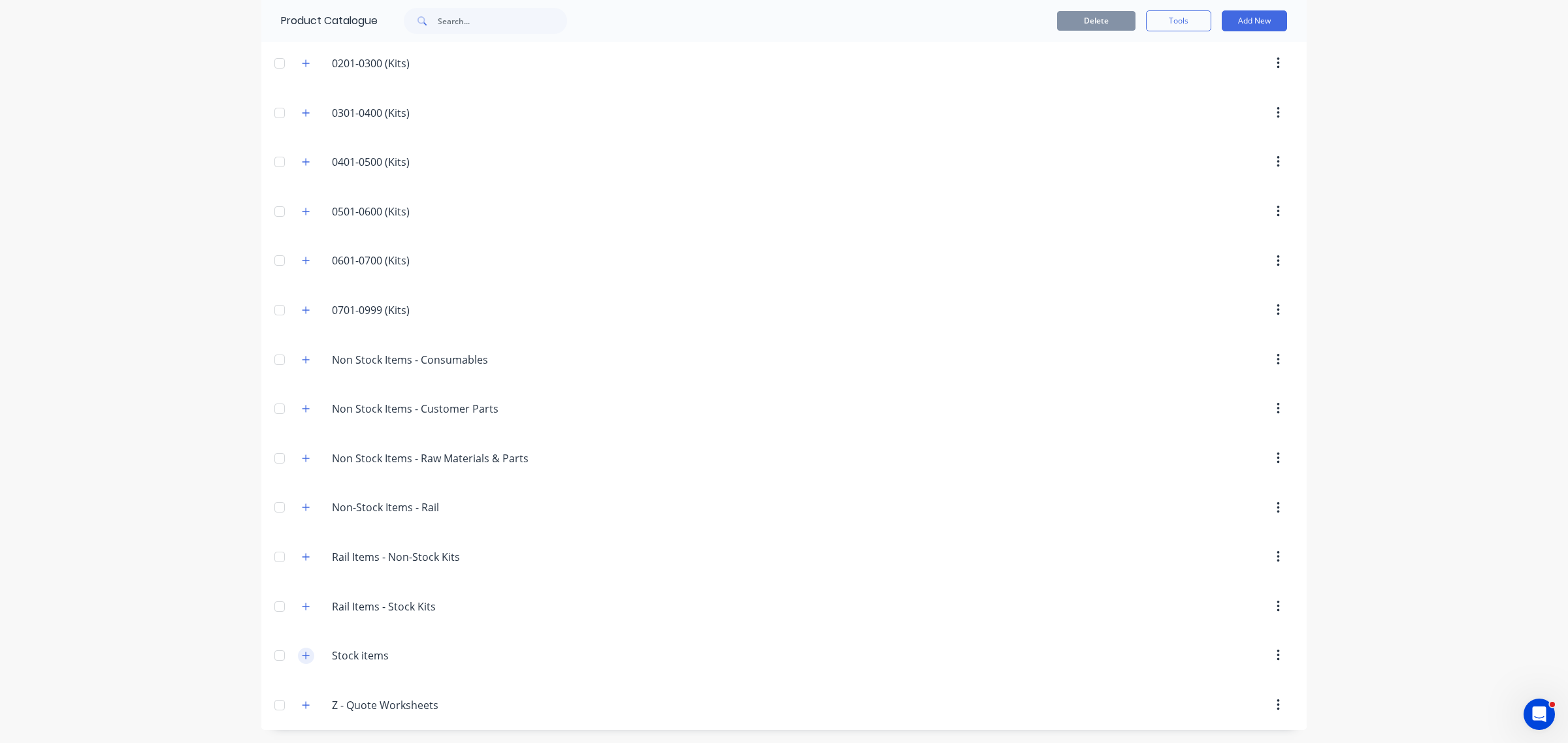
click at [302, 651] on icon "button" at bounding box center [305, 655] width 8 height 9
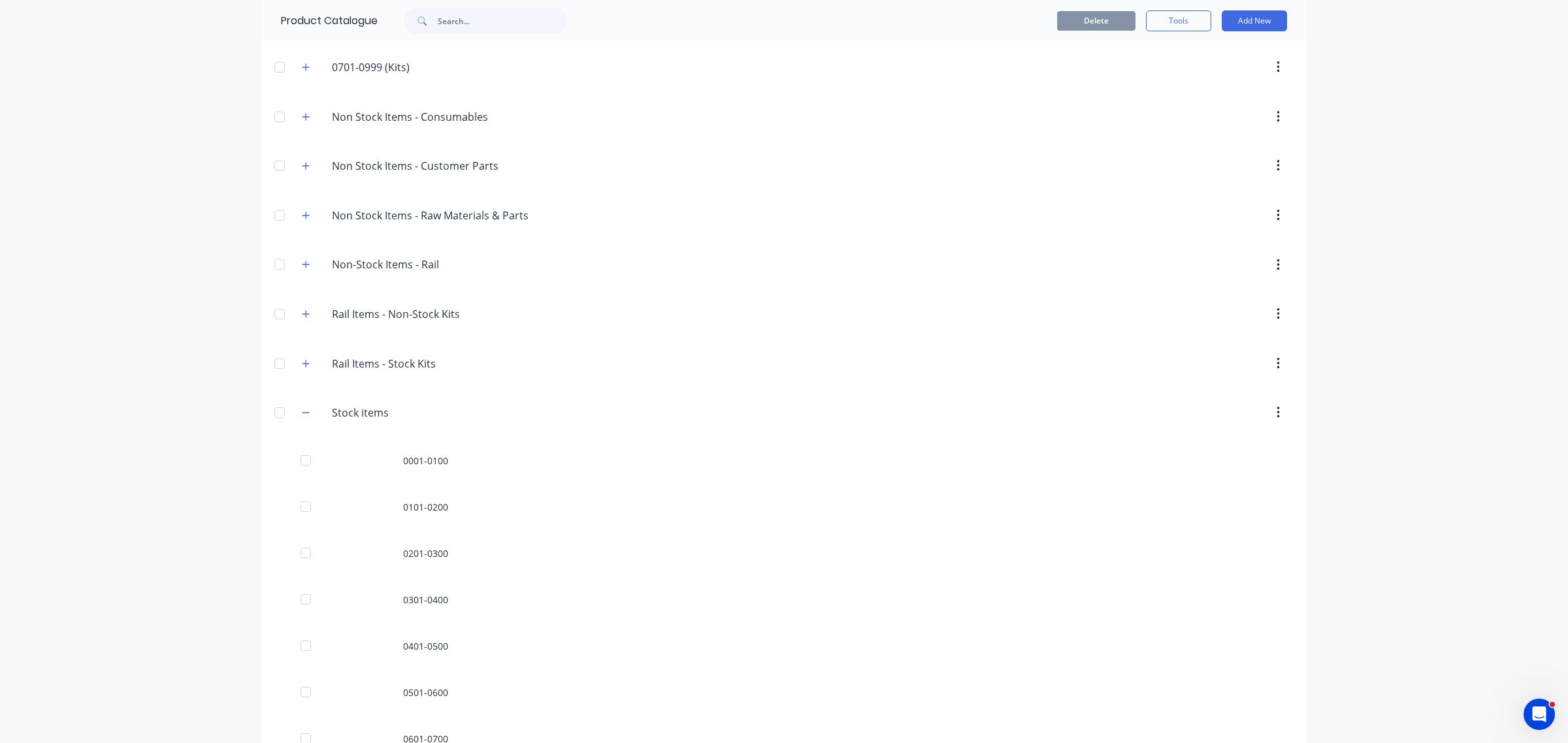
scroll to position [664, 0]
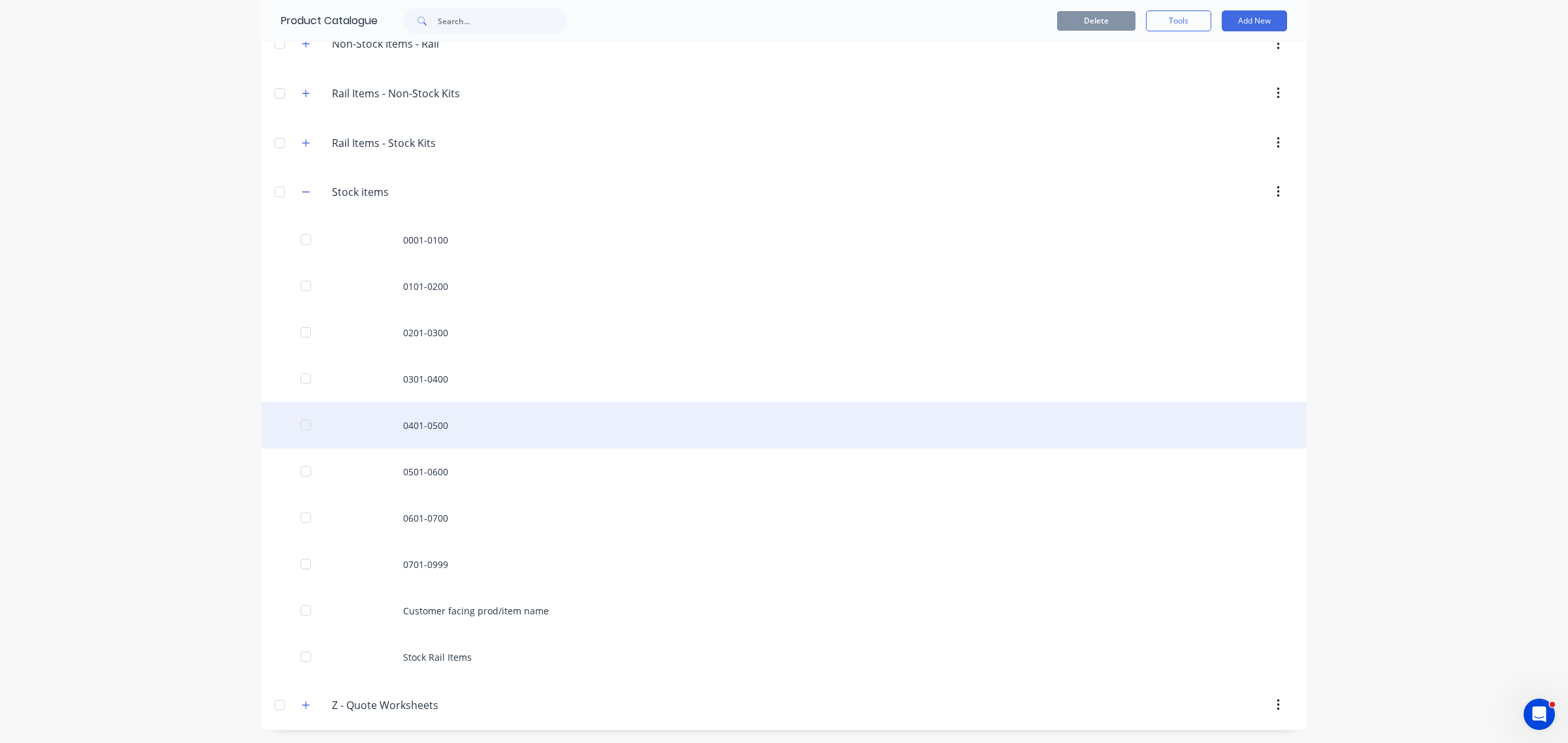
click at [403, 427] on div "0401-0500" at bounding box center [784, 425] width 1045 height 46
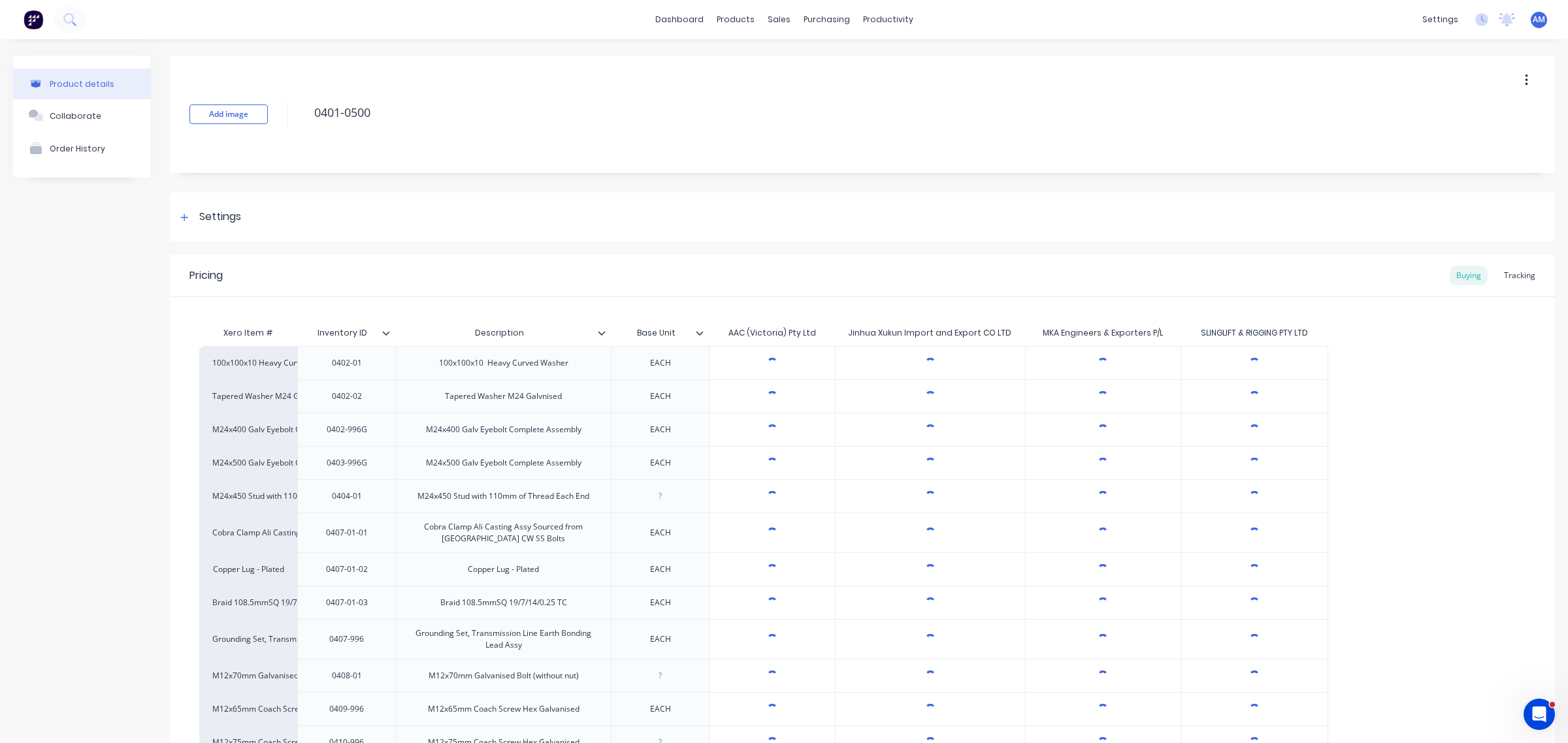
scroll to position [245, 0]
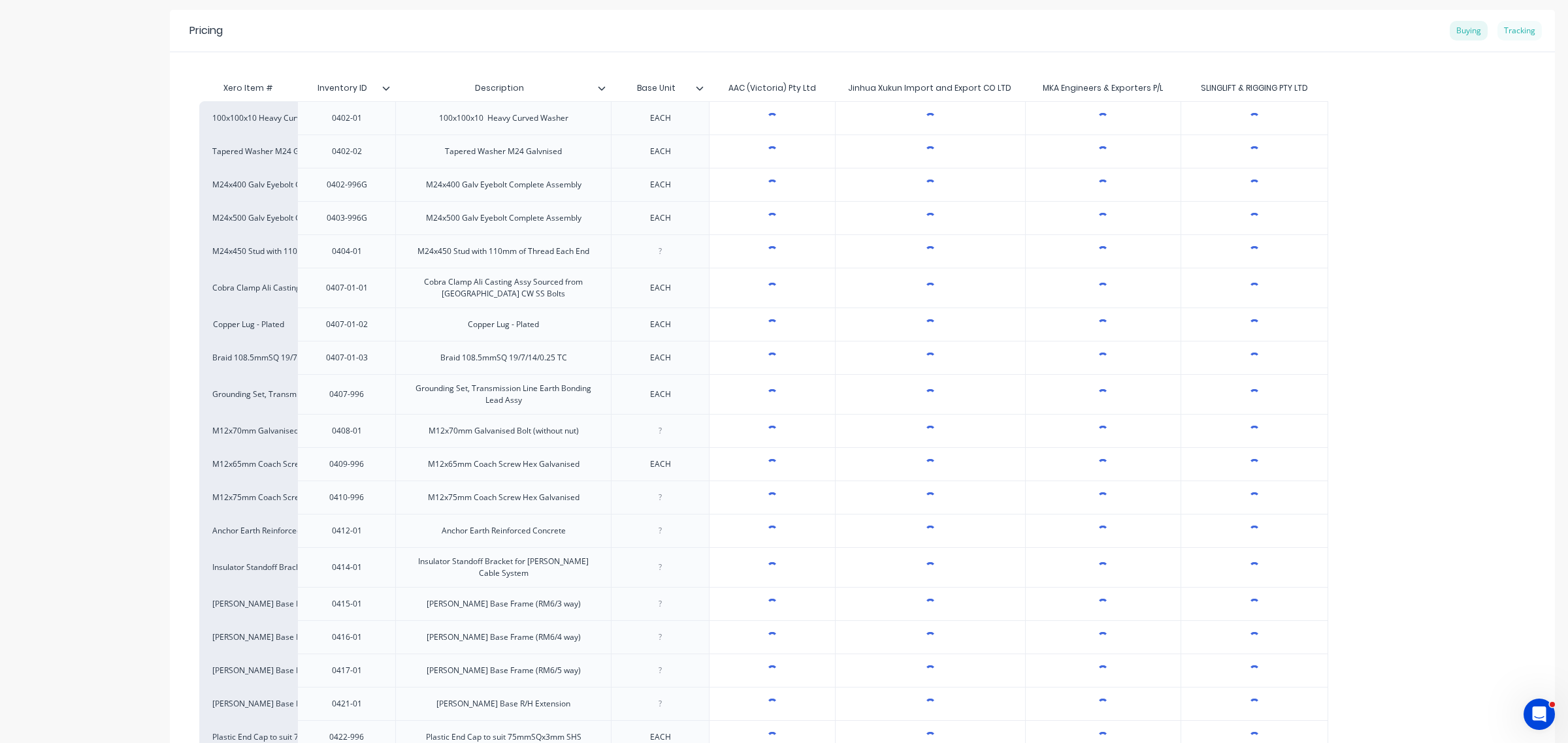
click at [1510, 26] on div "Tracking" at bounding box center [1519, 31] width 44 height 20
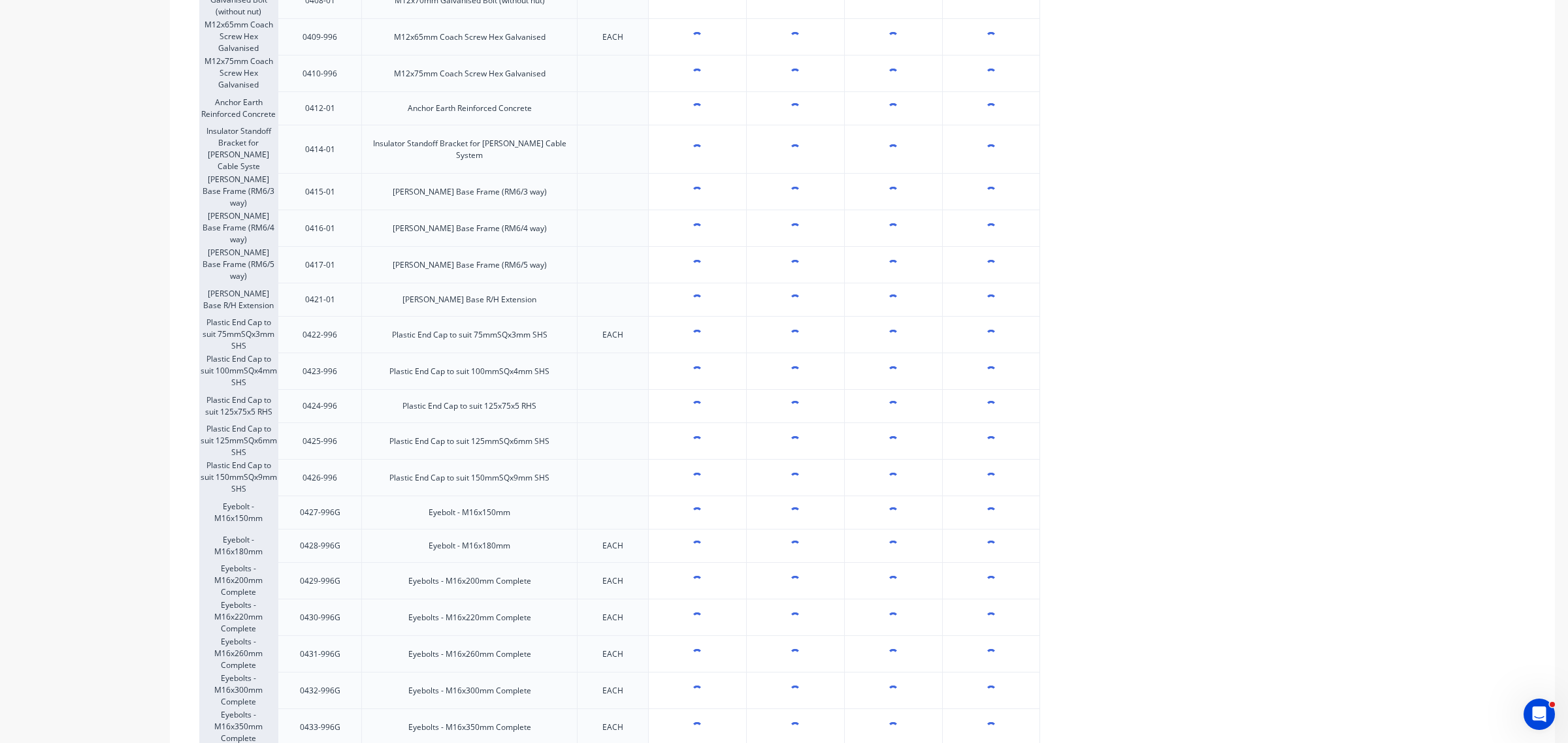
type textarea "x"
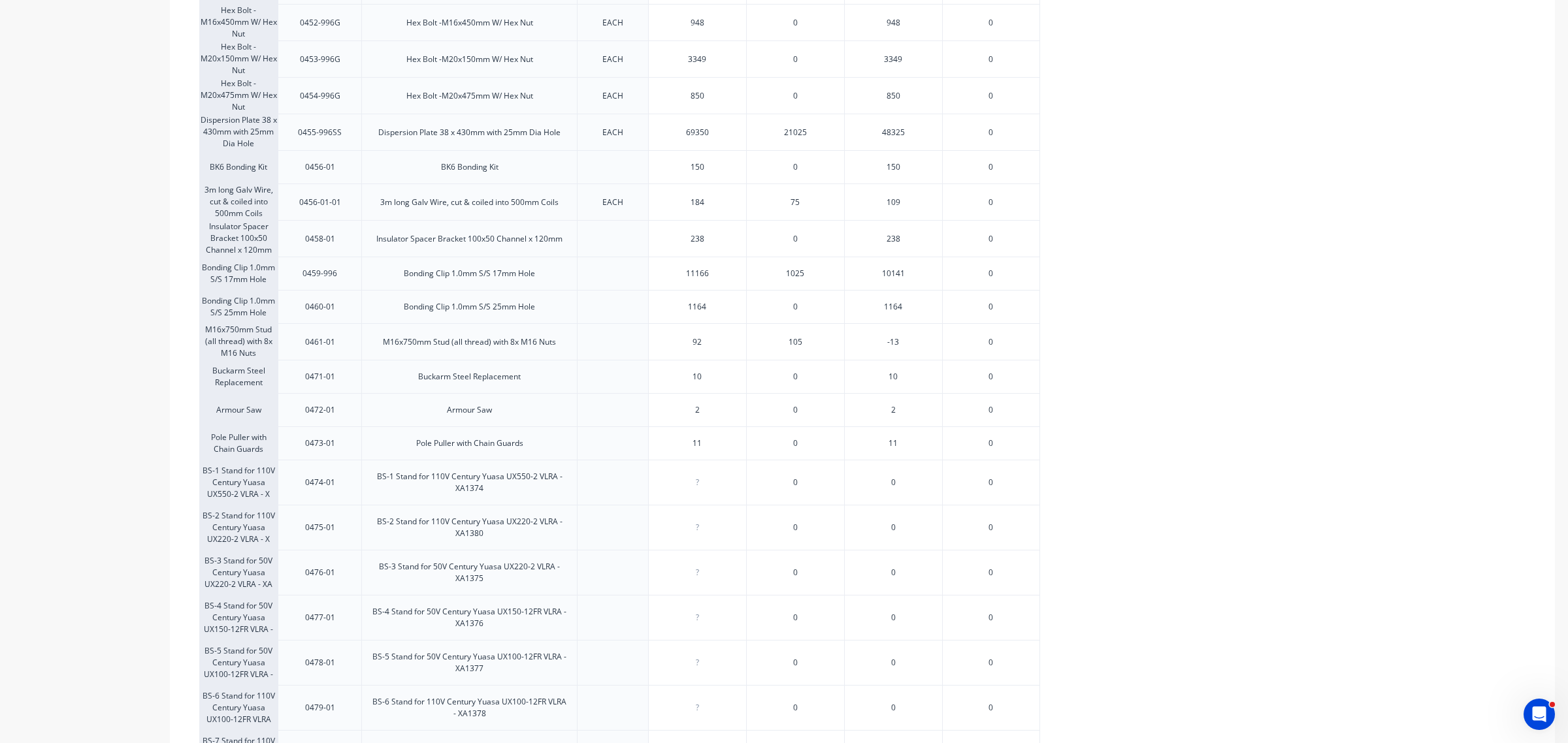
scroll to position [2121, 0]
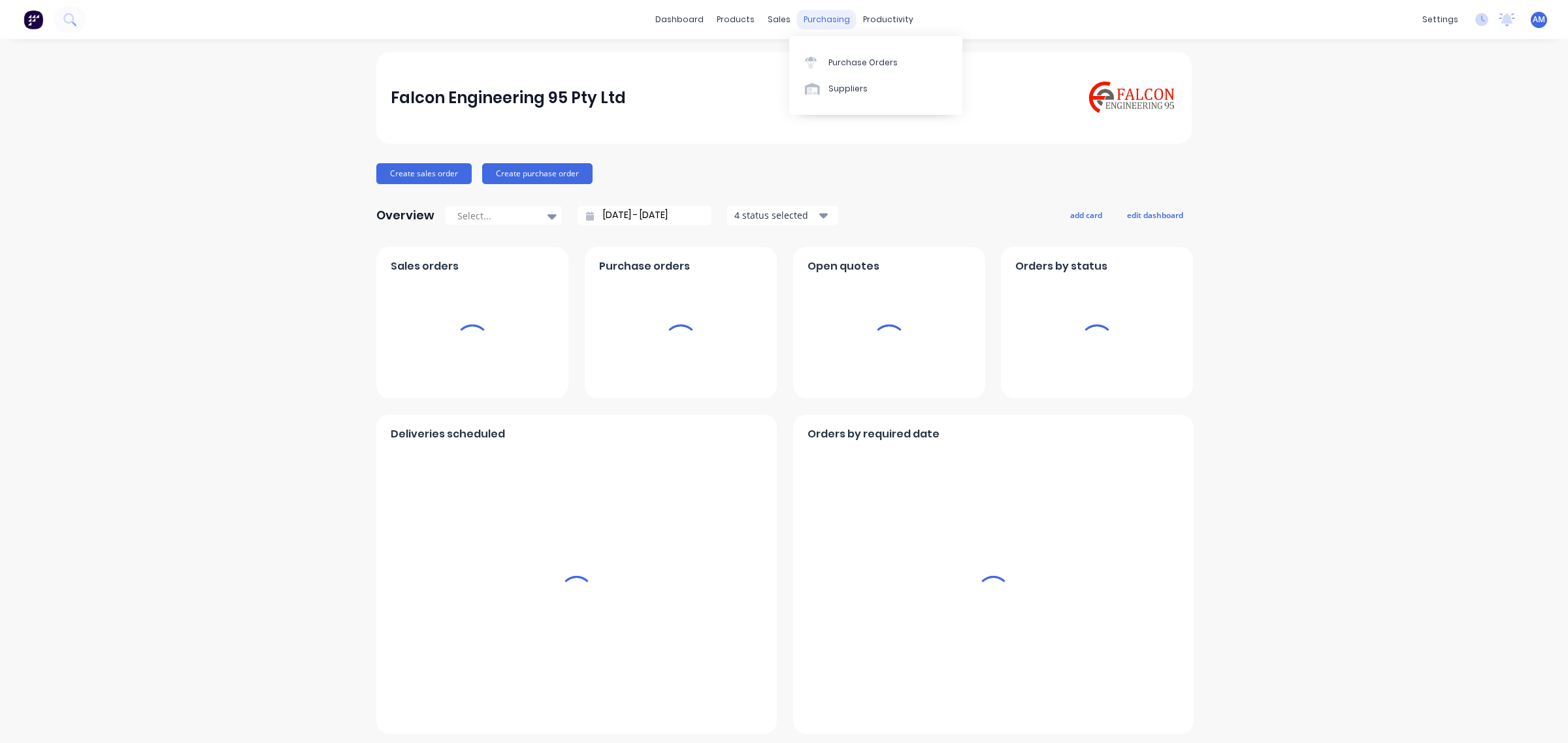
click at [817, 28] on div "purchasing" at bounding box center [827, 20] width 59 height 20
click at [830, 61] on div "Purchase Orders" at bounding box center [863, 63] width 69 height 12
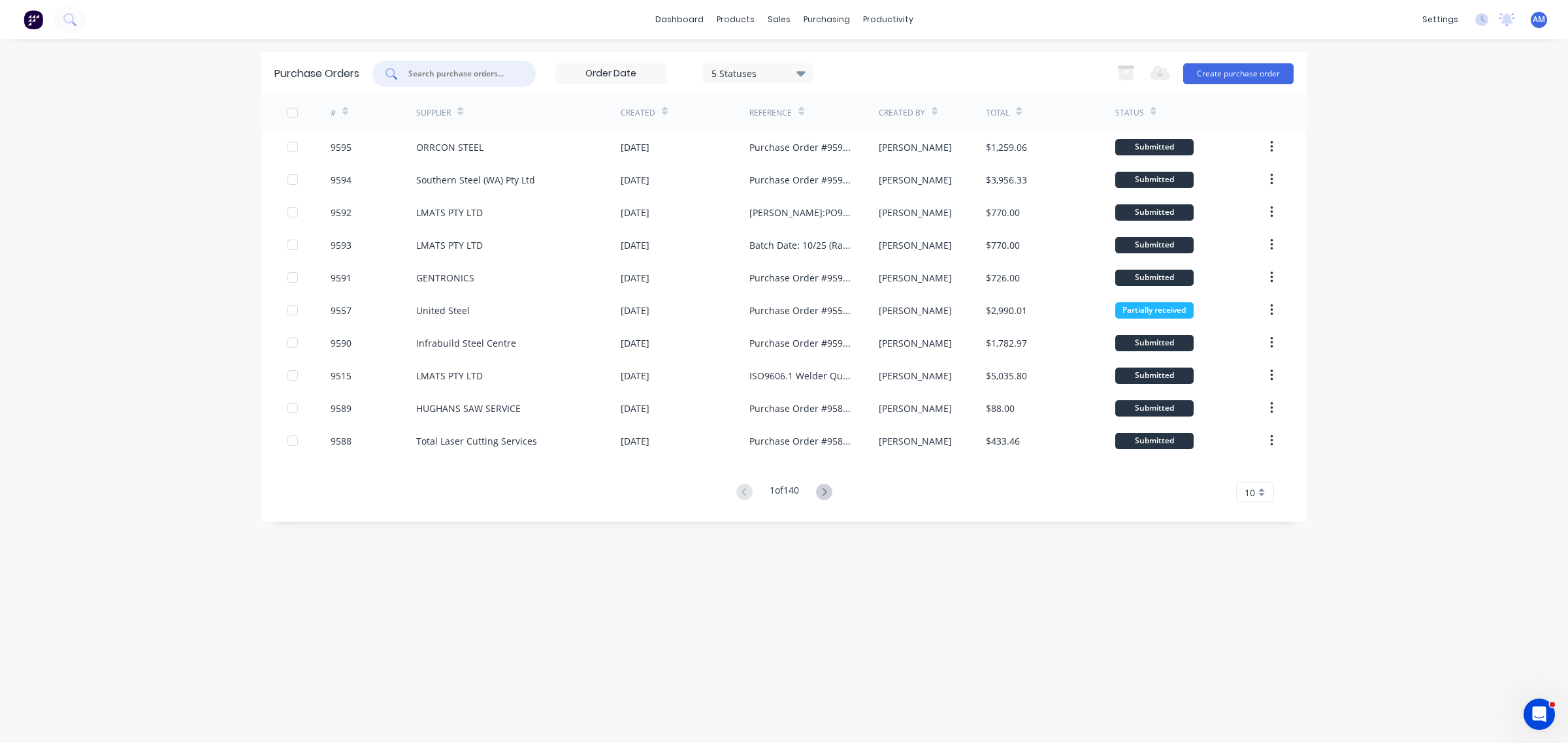
click at [462, 77] on input "text" at bounding box center [461, 73] width 109 height 13
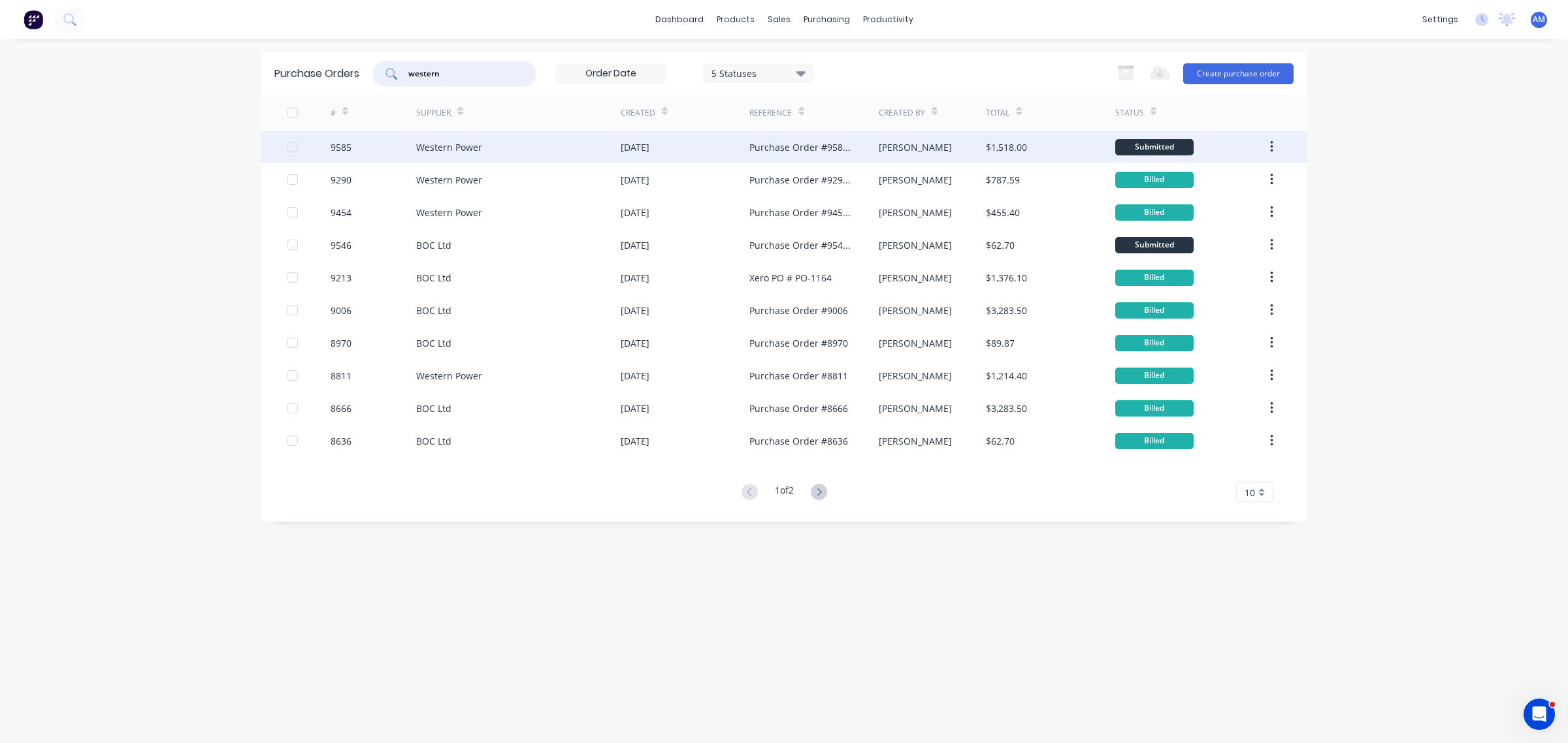
type input "western"
click at [447, 148] on div "Western Power" at bounding box center [449, 146] width 66 height 13
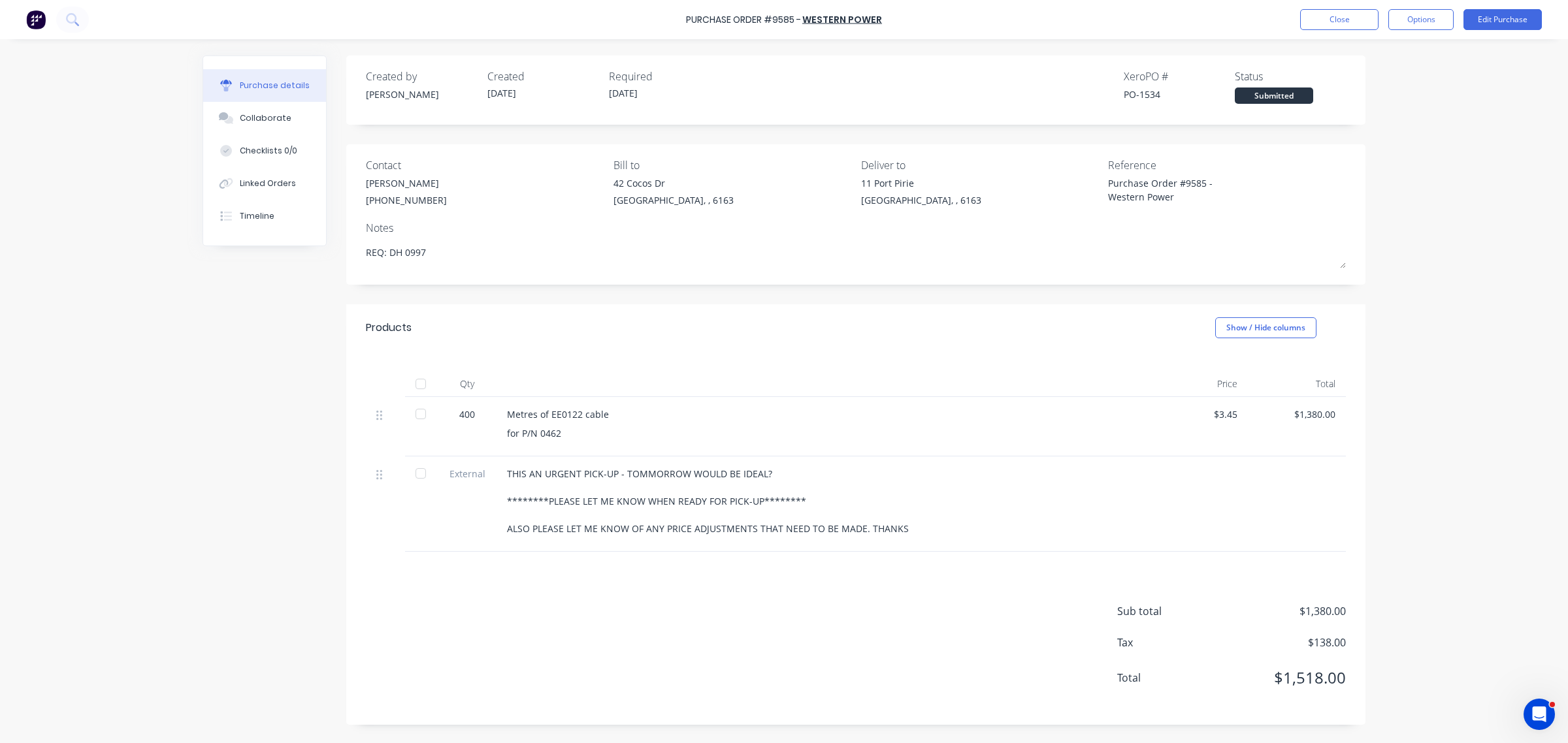
type textarea "x"
click at [1347, 20] on button "Close" at bounding box center [1339, 20] width 78 height 21
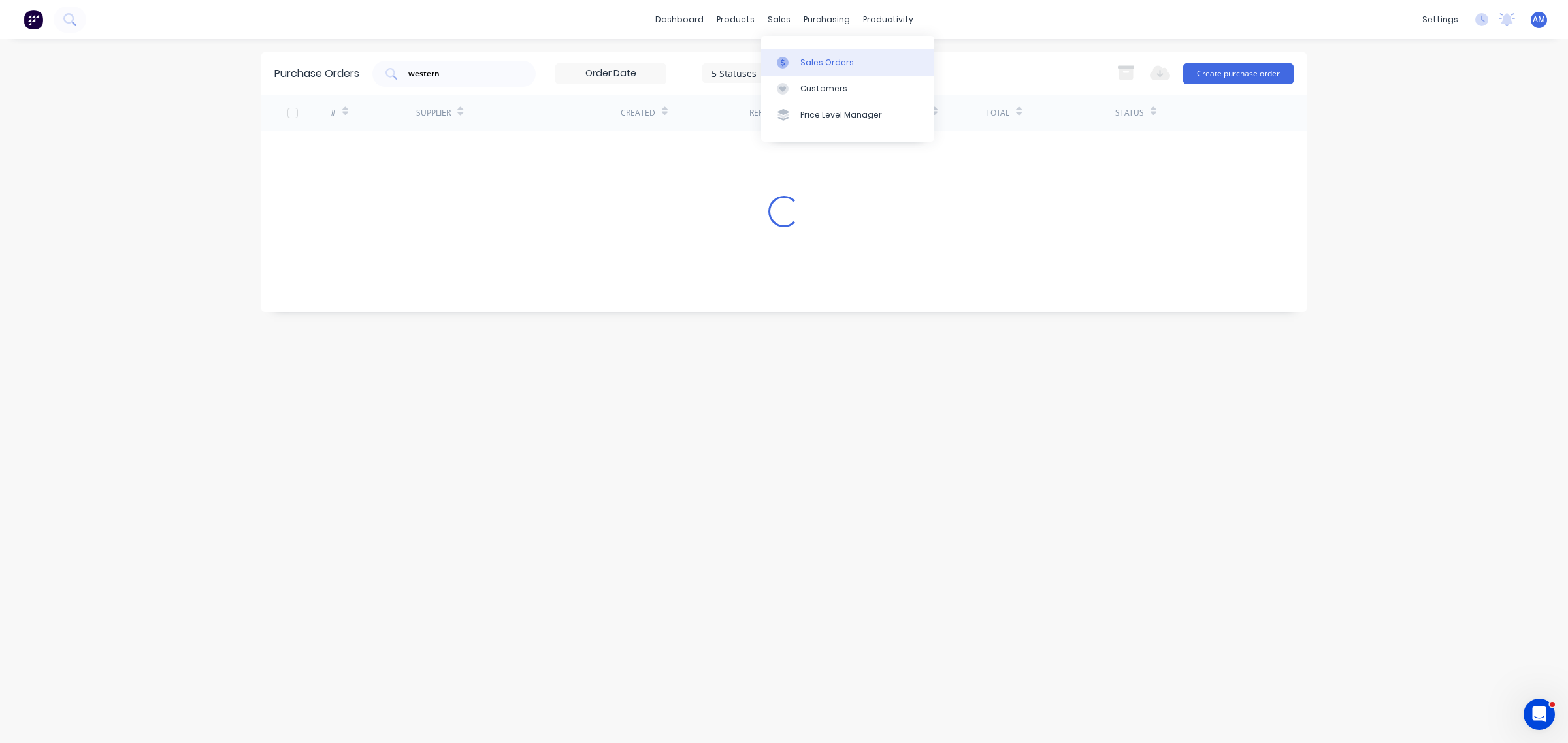
click at [817, 58] on div "Sales Orders" at bounding box center [827, 63] width 54 height 12
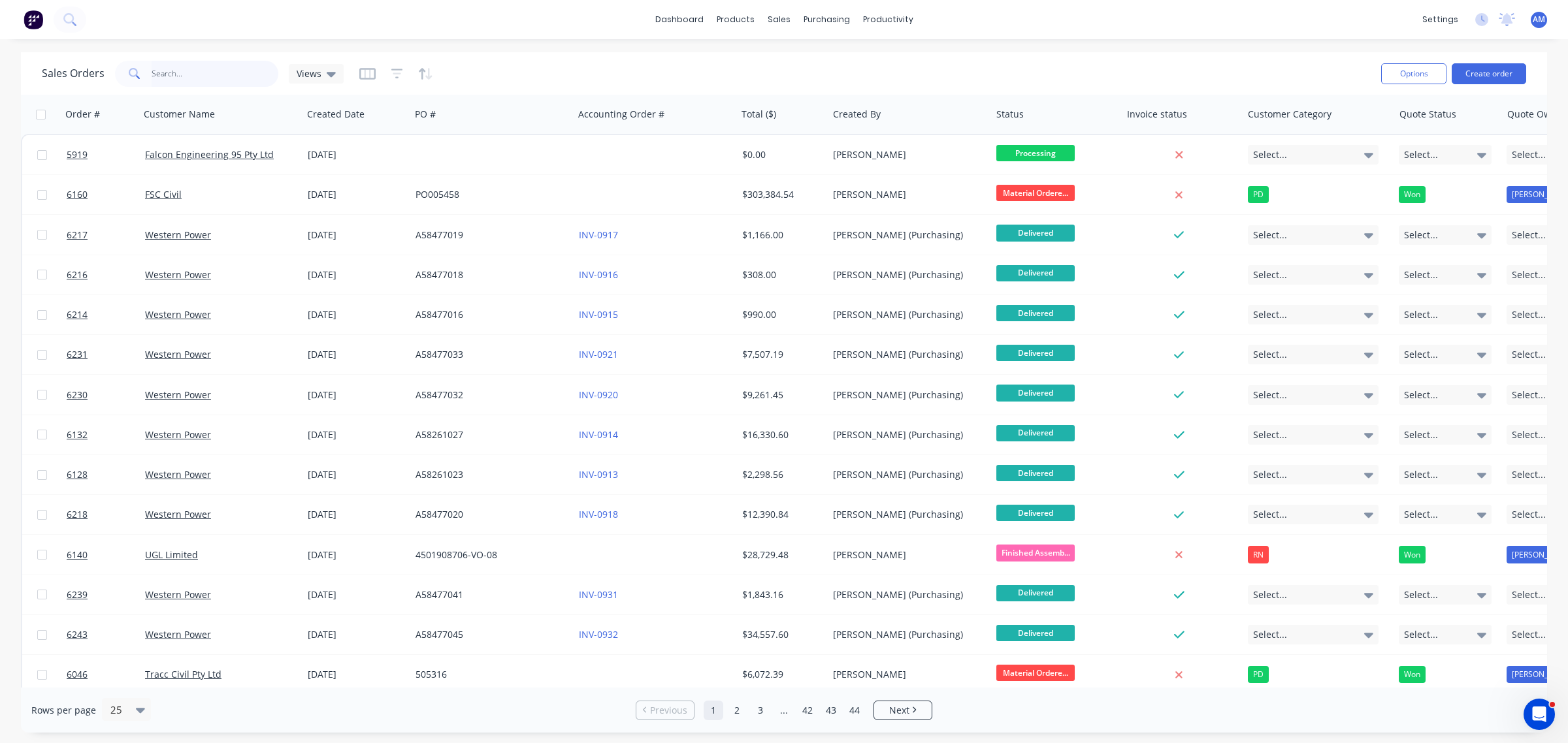
click at [176, 76] on input "text" at bounding box center [215, 73] width 128 height 26
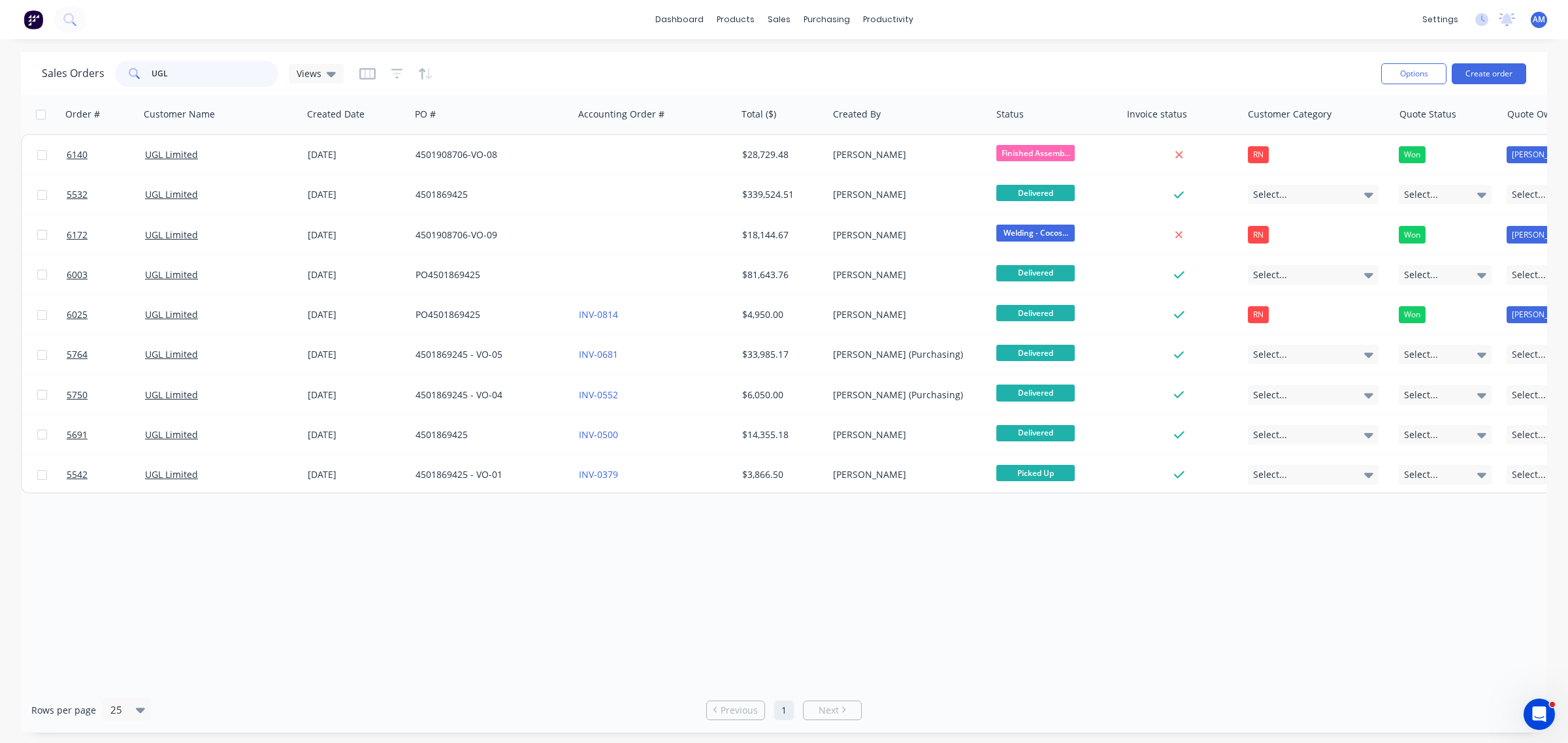
type input "UGL"
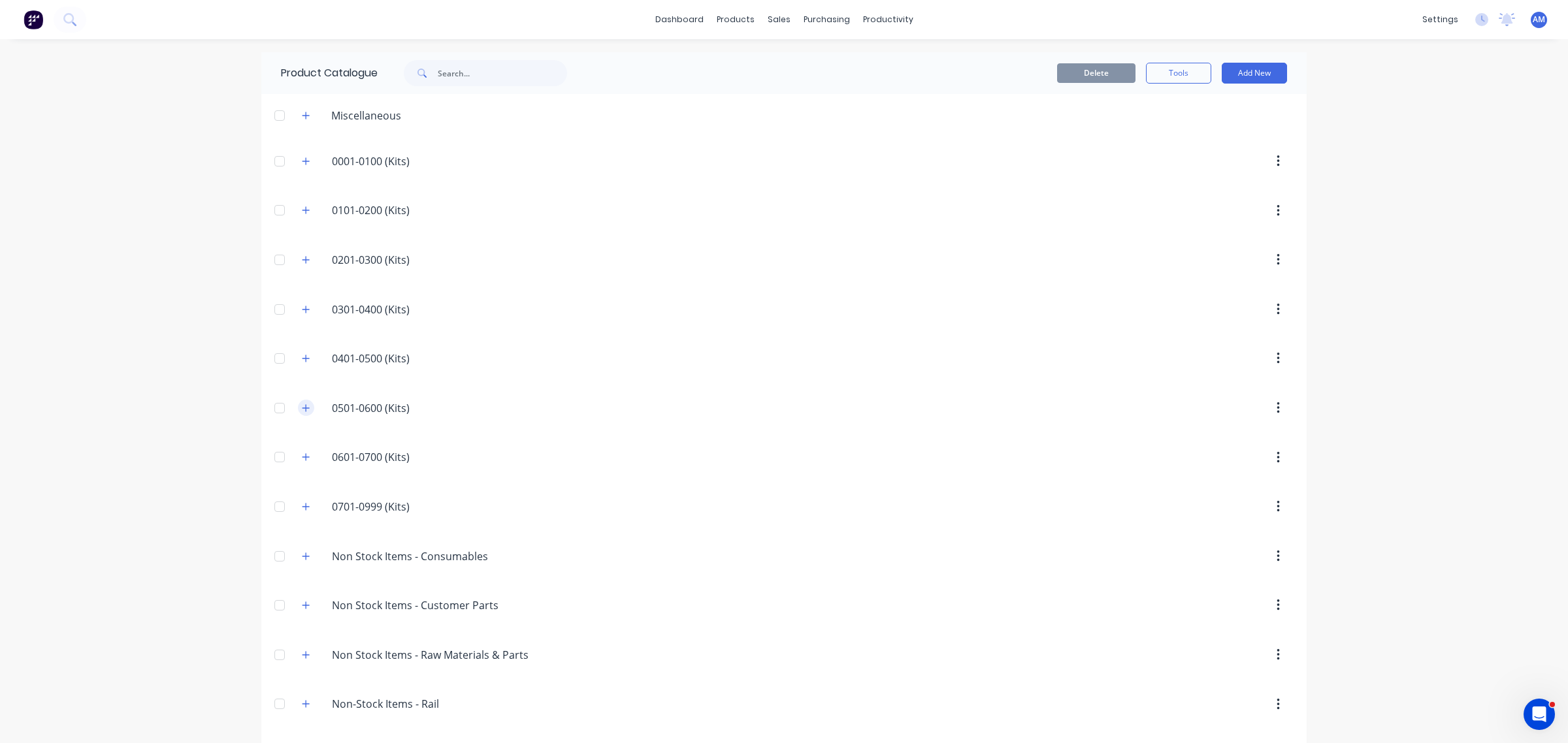
click at [302, 410] on icon "button" at bounding box center [305, 408] width 8 height 9
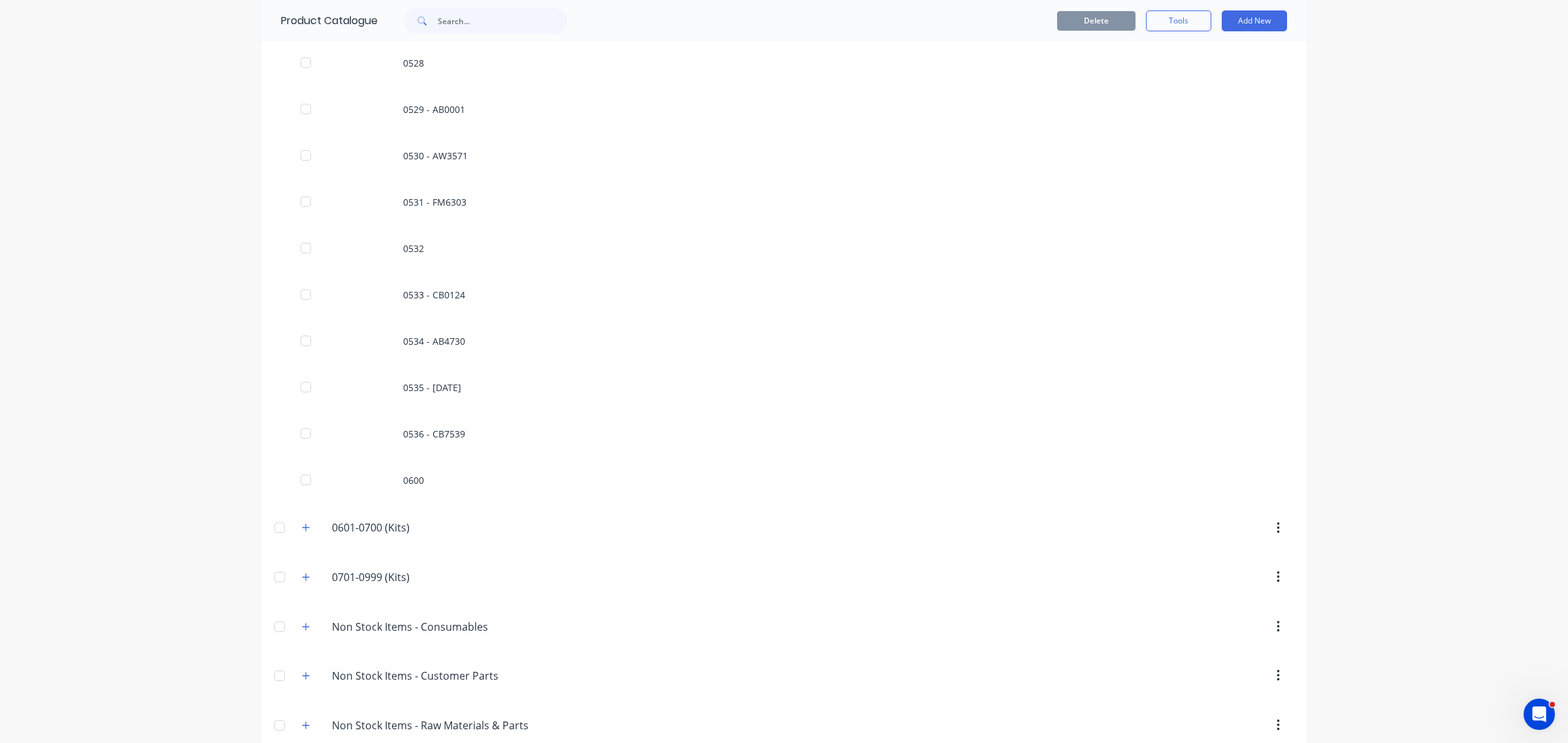
scroll to position [1550, 0]
click at [302, 530] on icon "button" at bounding box center [305, 528] width 8 height 9
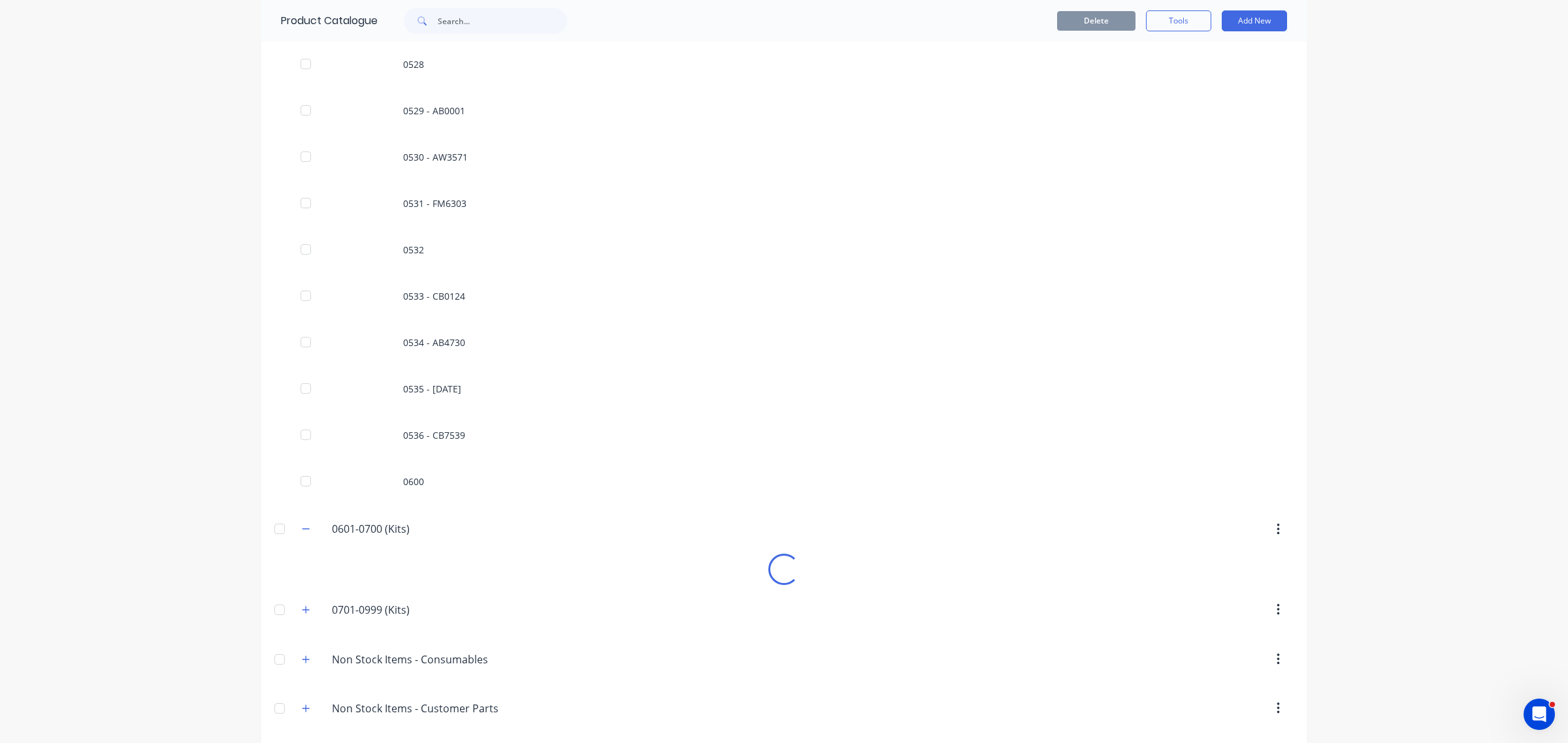
scroll to position [1877, 0]
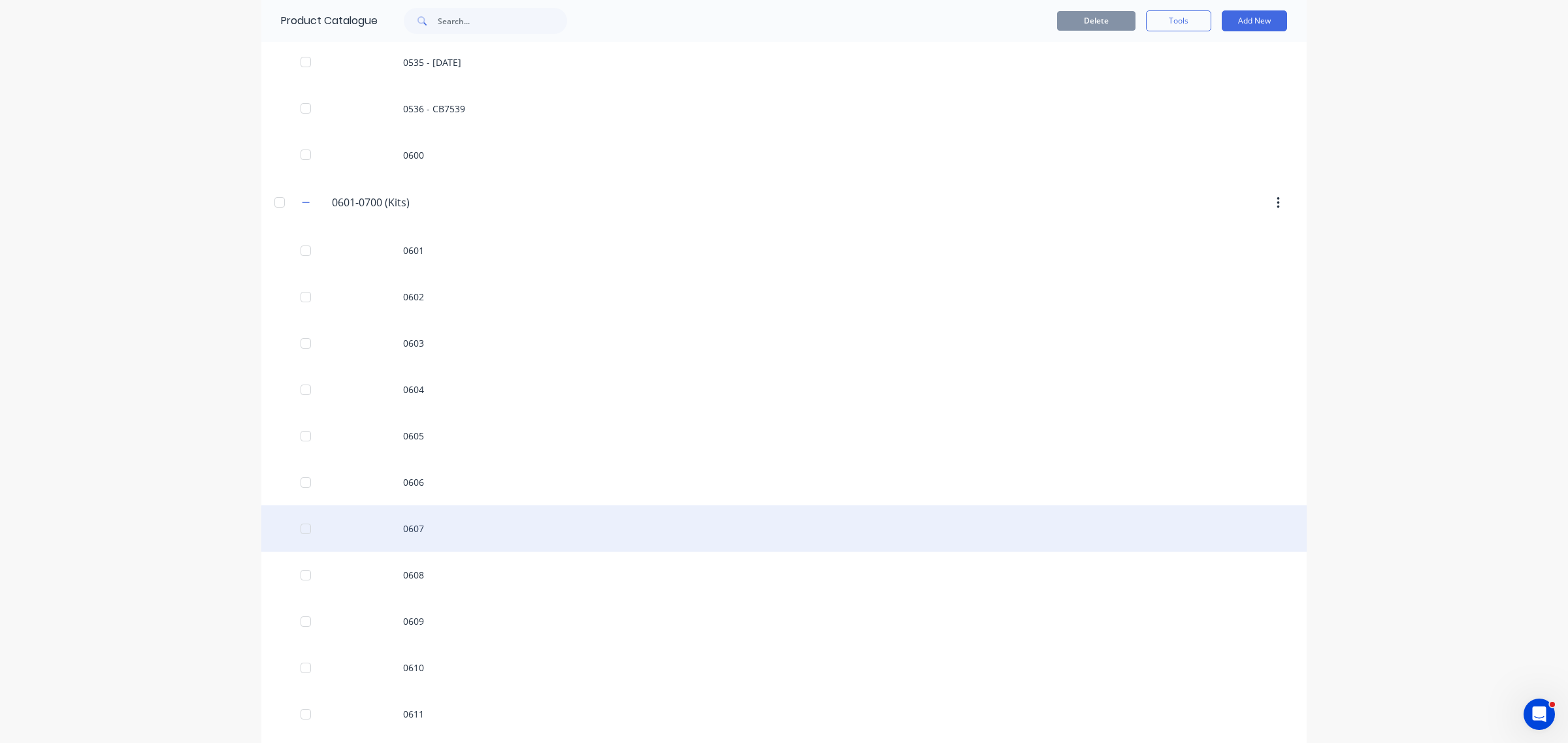
click at [402, 520] on div "0607" at bounding box center [784, 528] width 1045 height 46
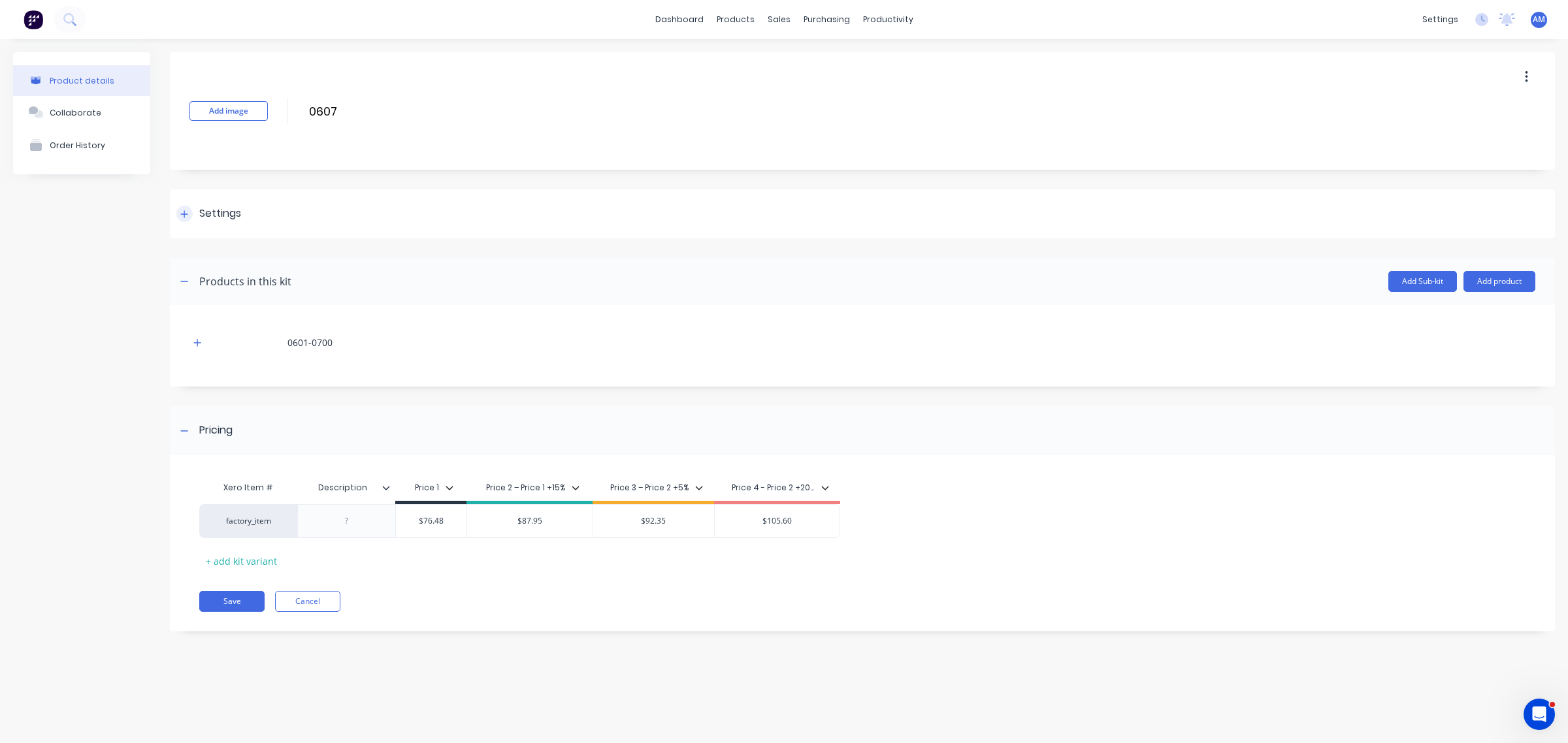
click at [180, 211] on div at bounding box center [184, 213] width 16 height 16
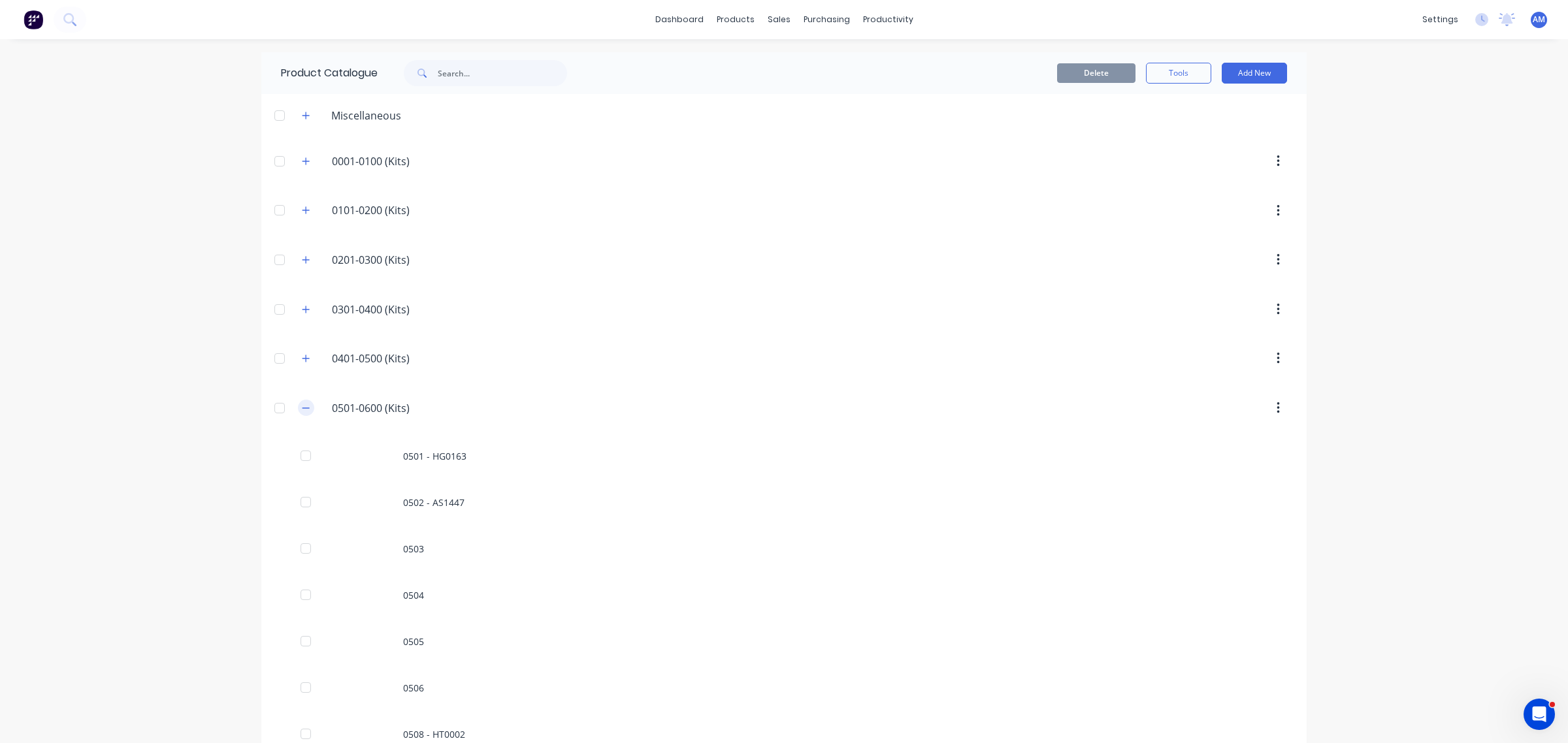
click at [302, 413] on icon "button" at bounding box center [305, 408] width 8 height 9
click at [298, 465] on button "button" at bounding box center [306, 457] width 16 height 16
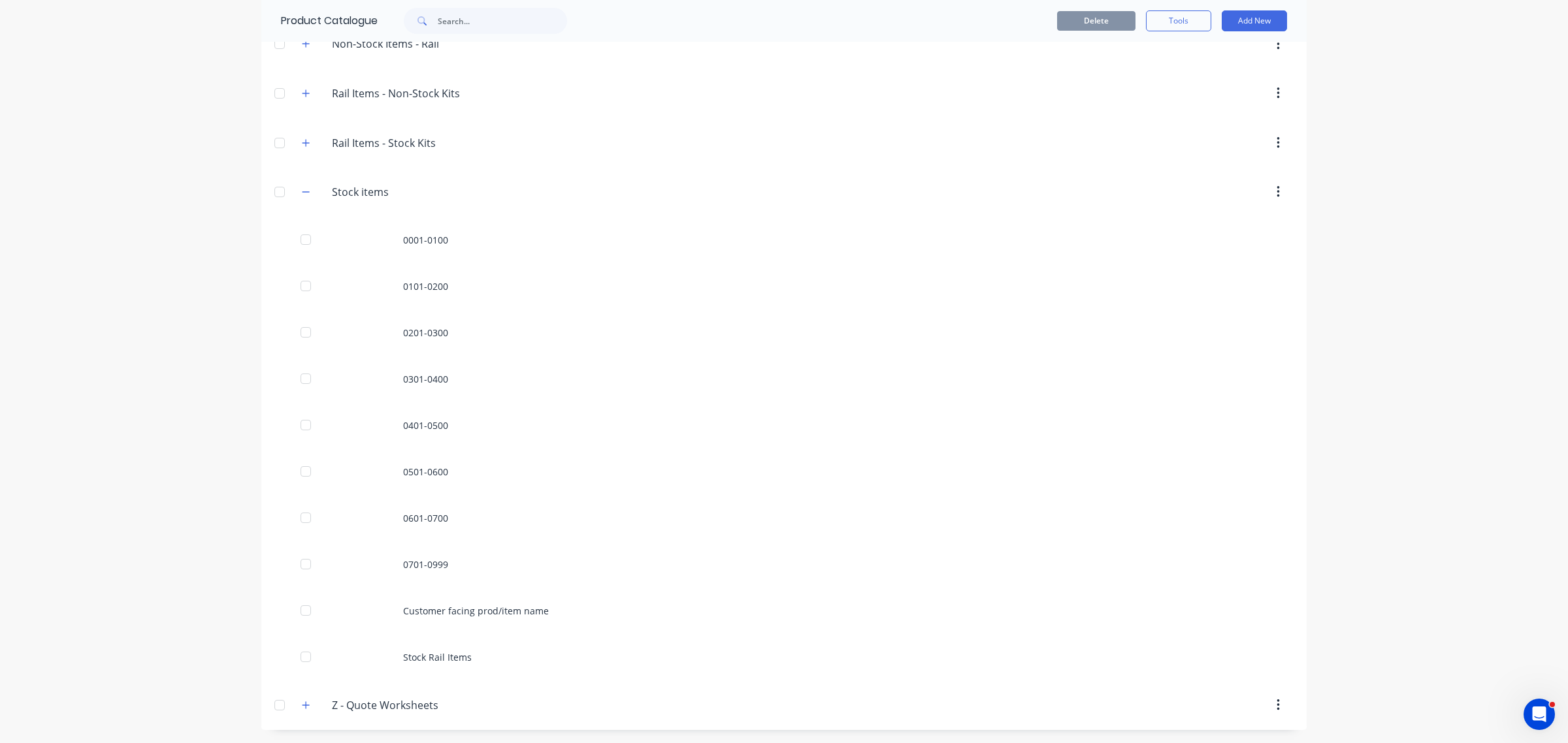
scroll to position [664, 0]
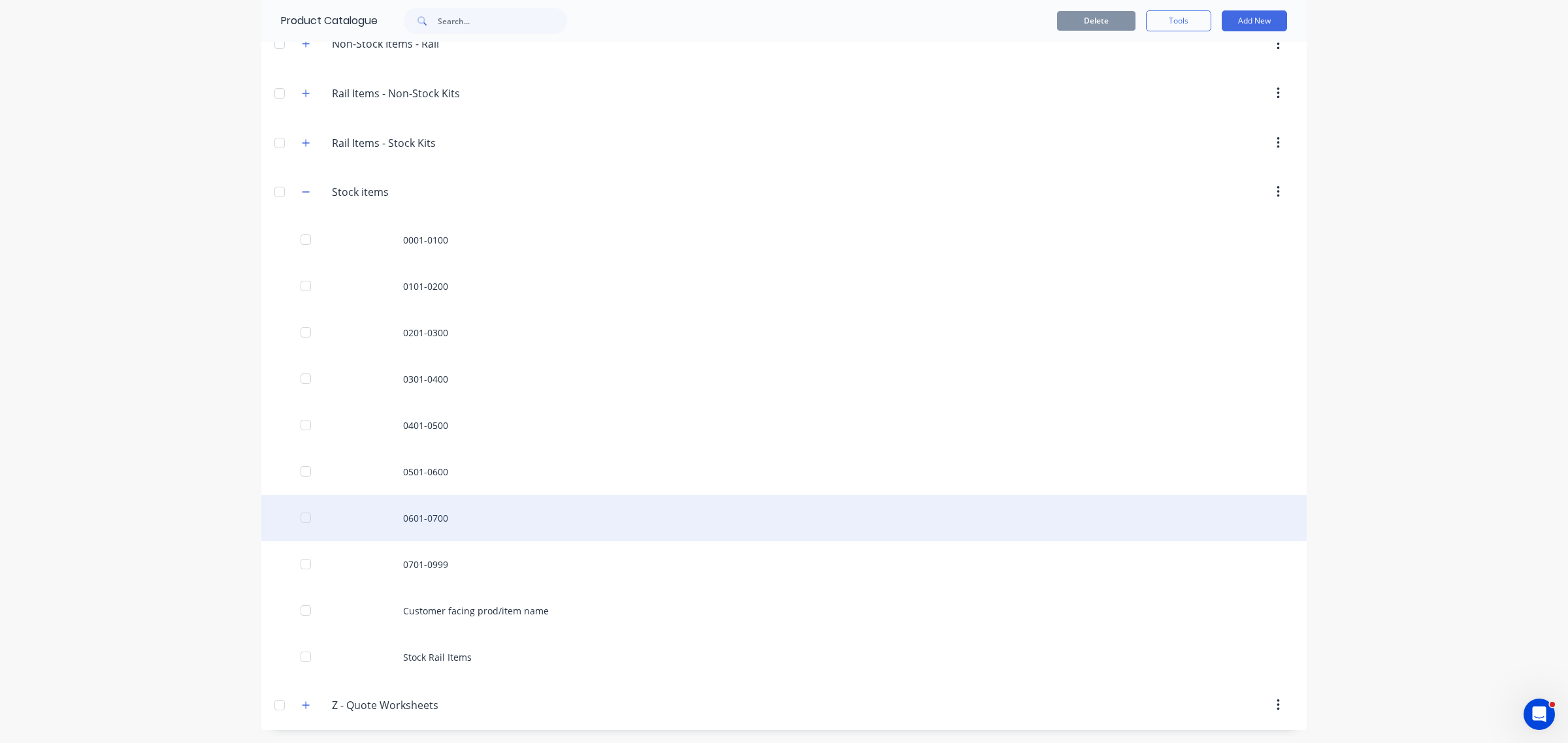
click at [419, 518] on div "0601-0700" at bounding box center [784, 518] width 1045 height 46
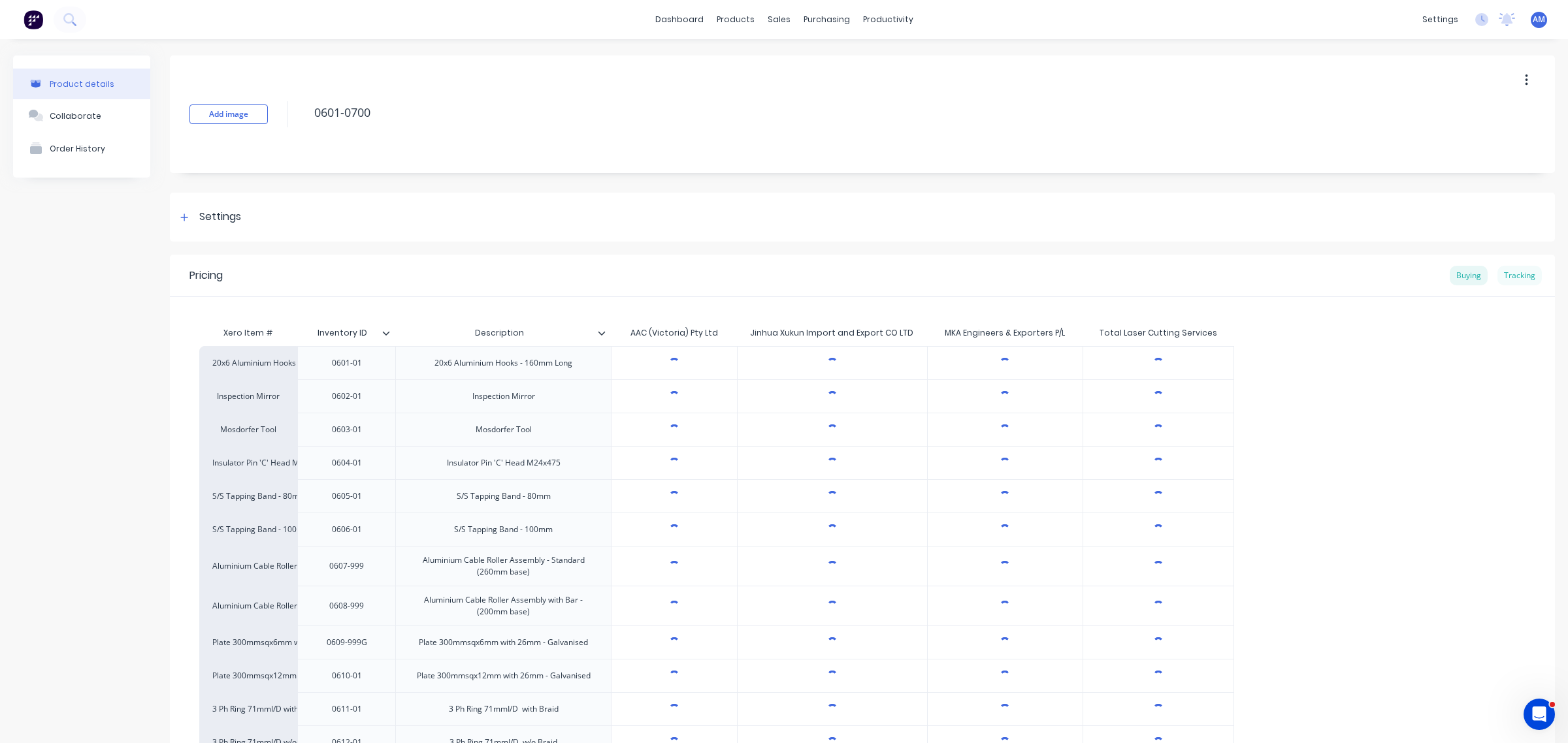
click at [1520, 275] on div "Tracking" at bounding box center [1519, 275] width 44 height 20
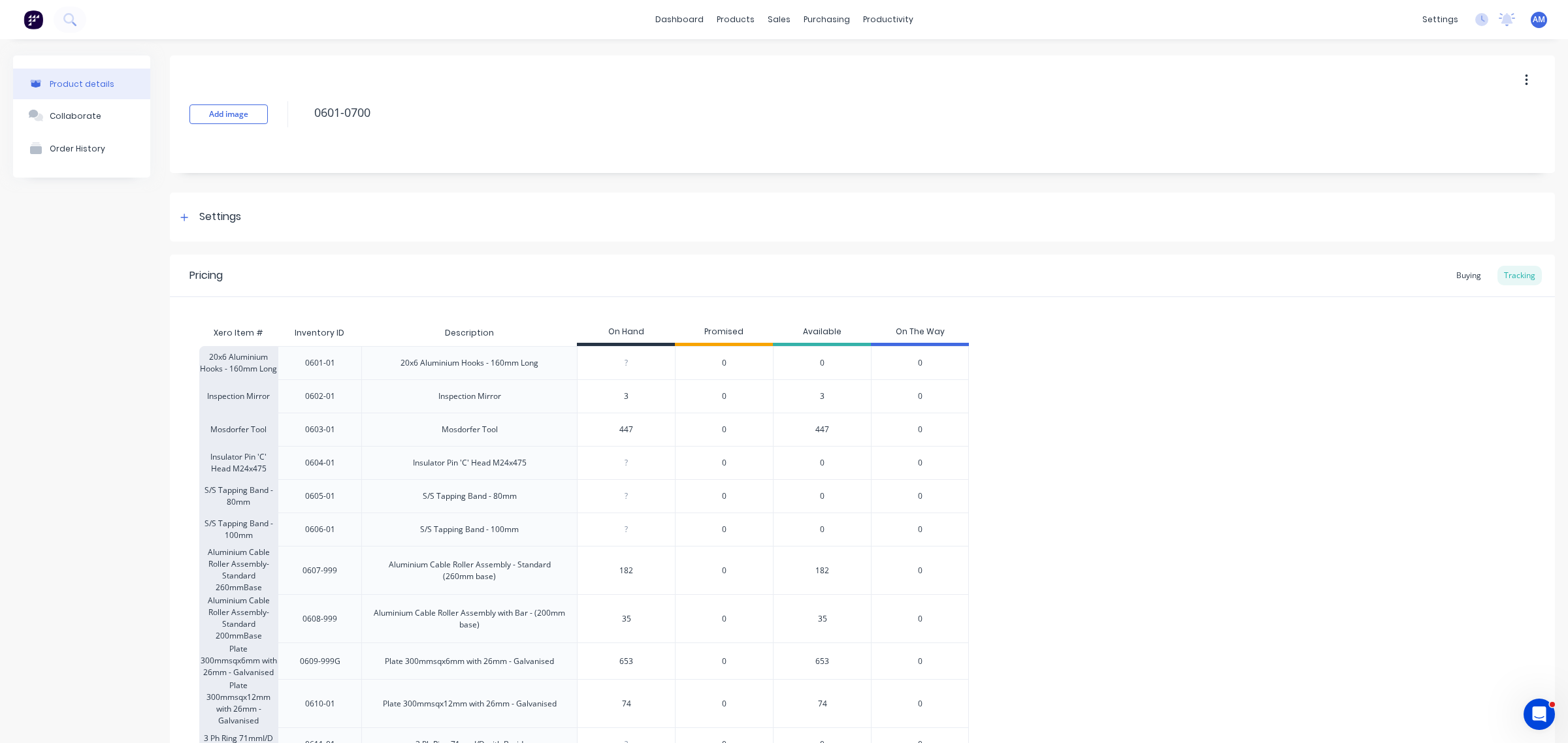
scroll to position [82, 0]
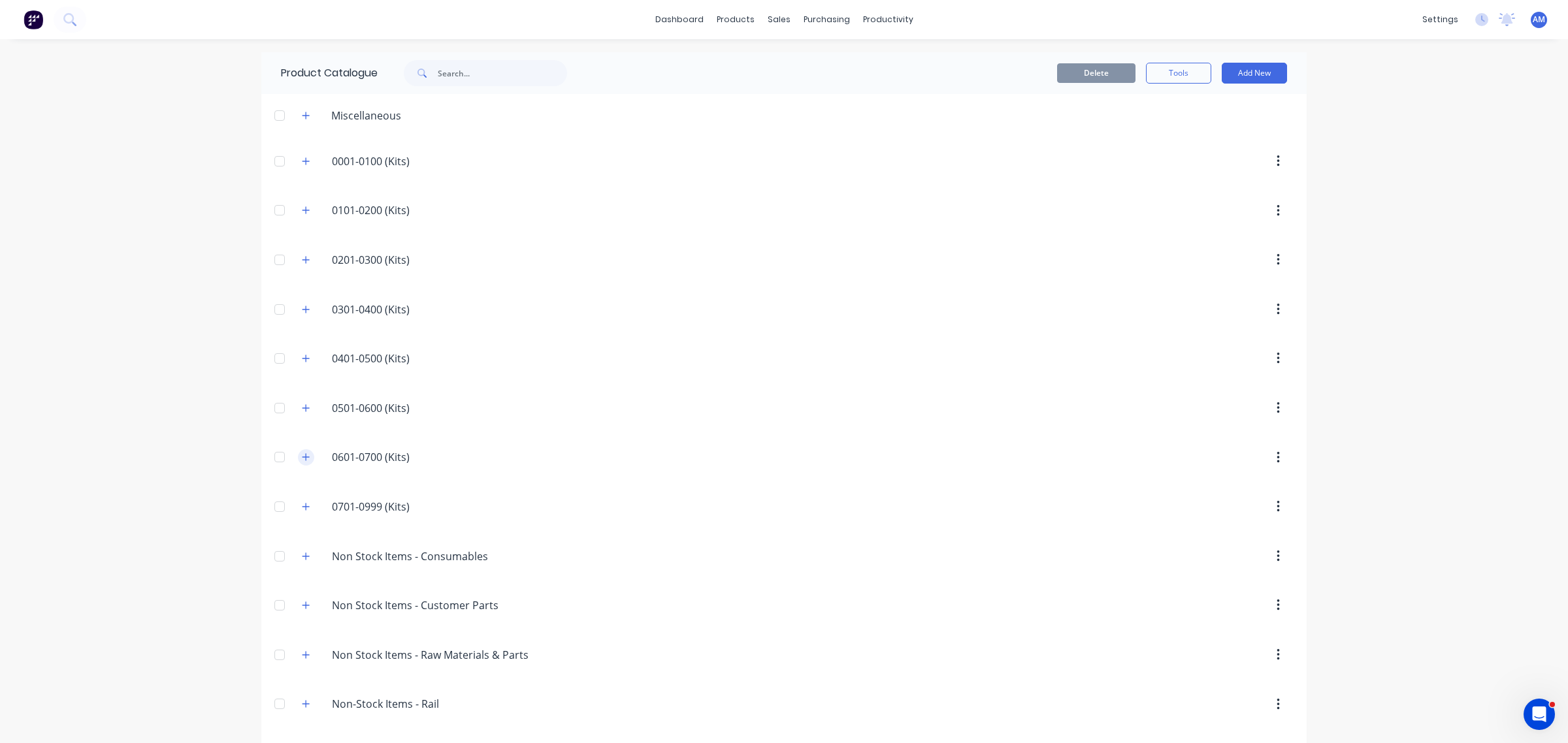
click at [302, 458] on icon "button" at bounding box center [306, 457] width 7 height 7
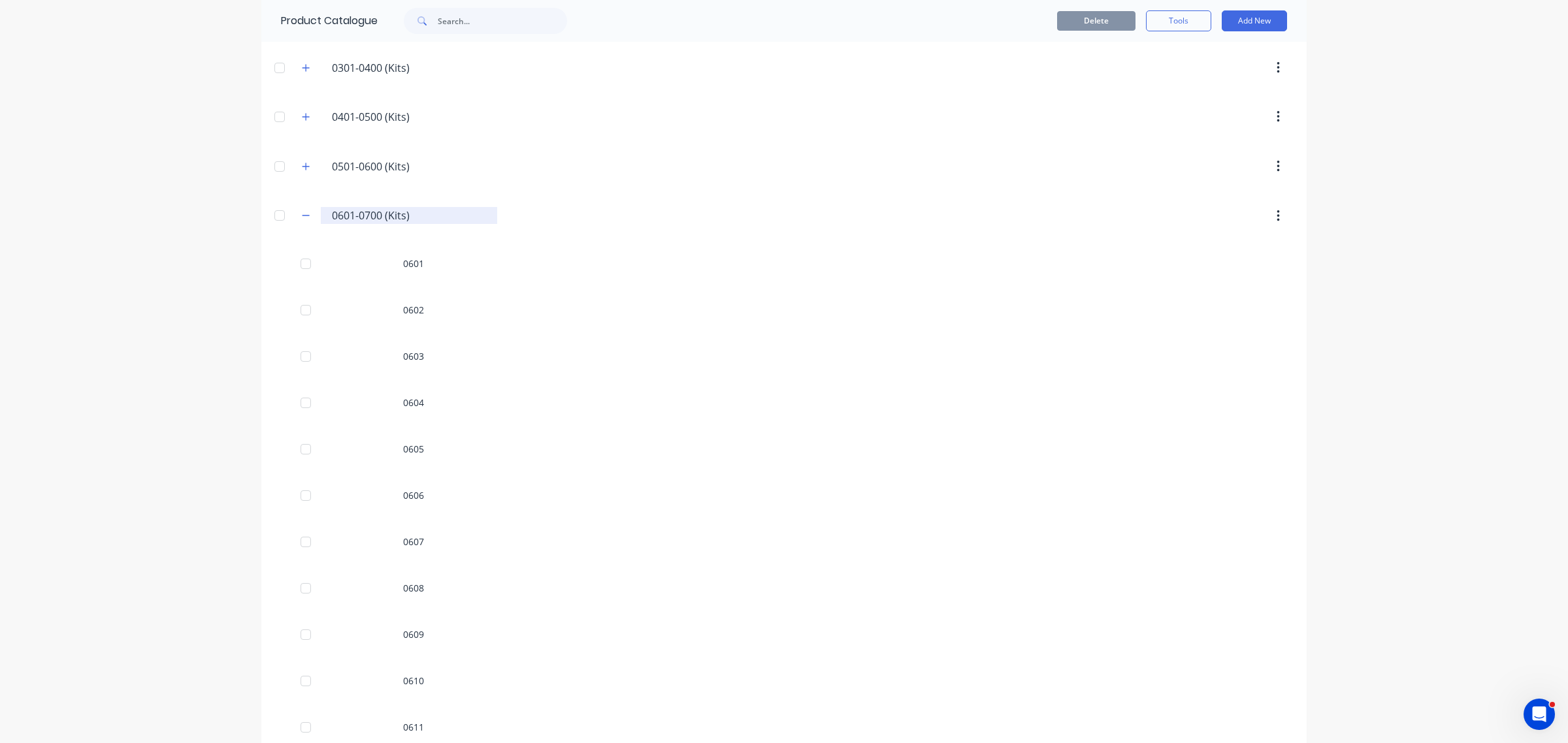
scroll to position [245, 0]
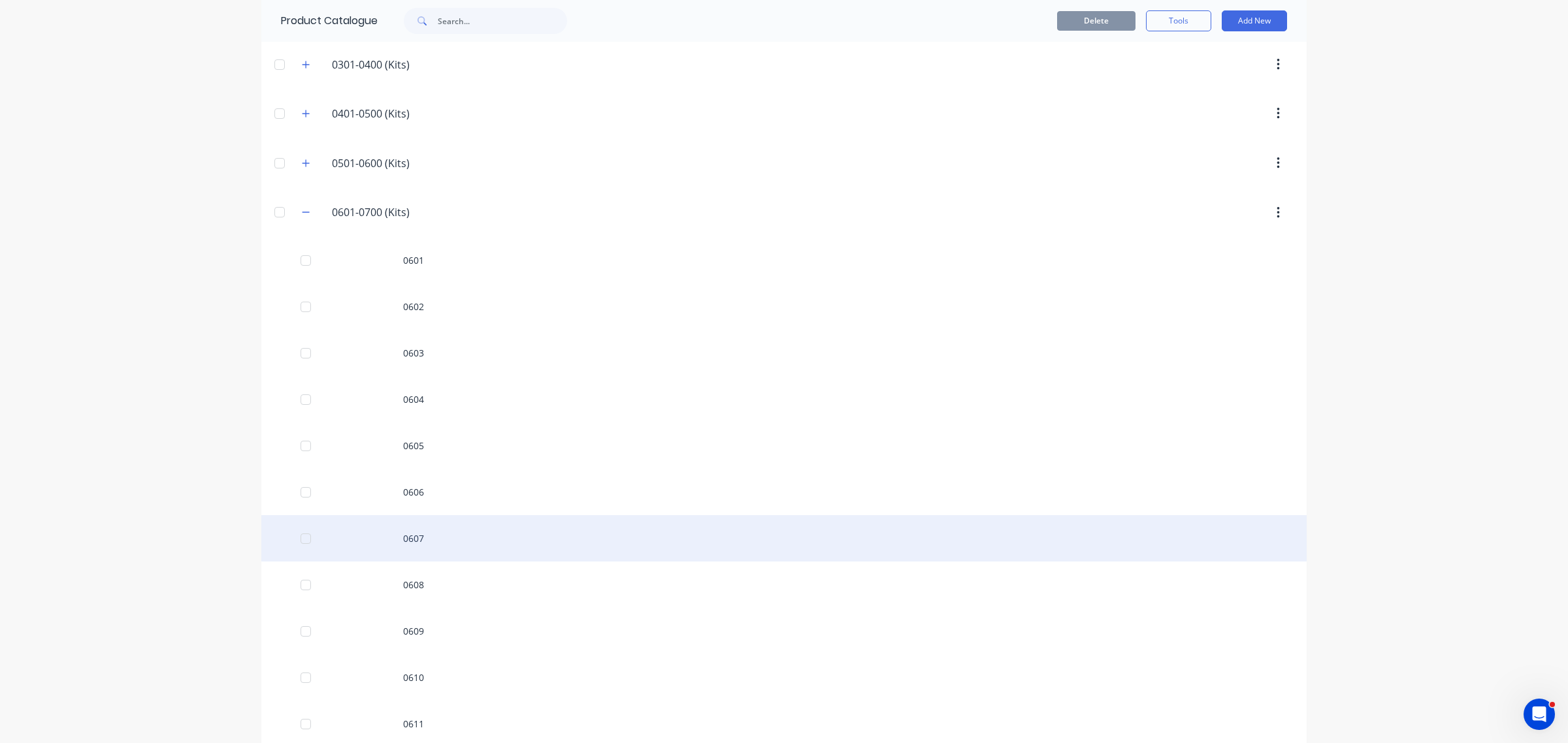
click at [406, 547] on div "0607" at bounding box center [784, 538] width 1045 height 46
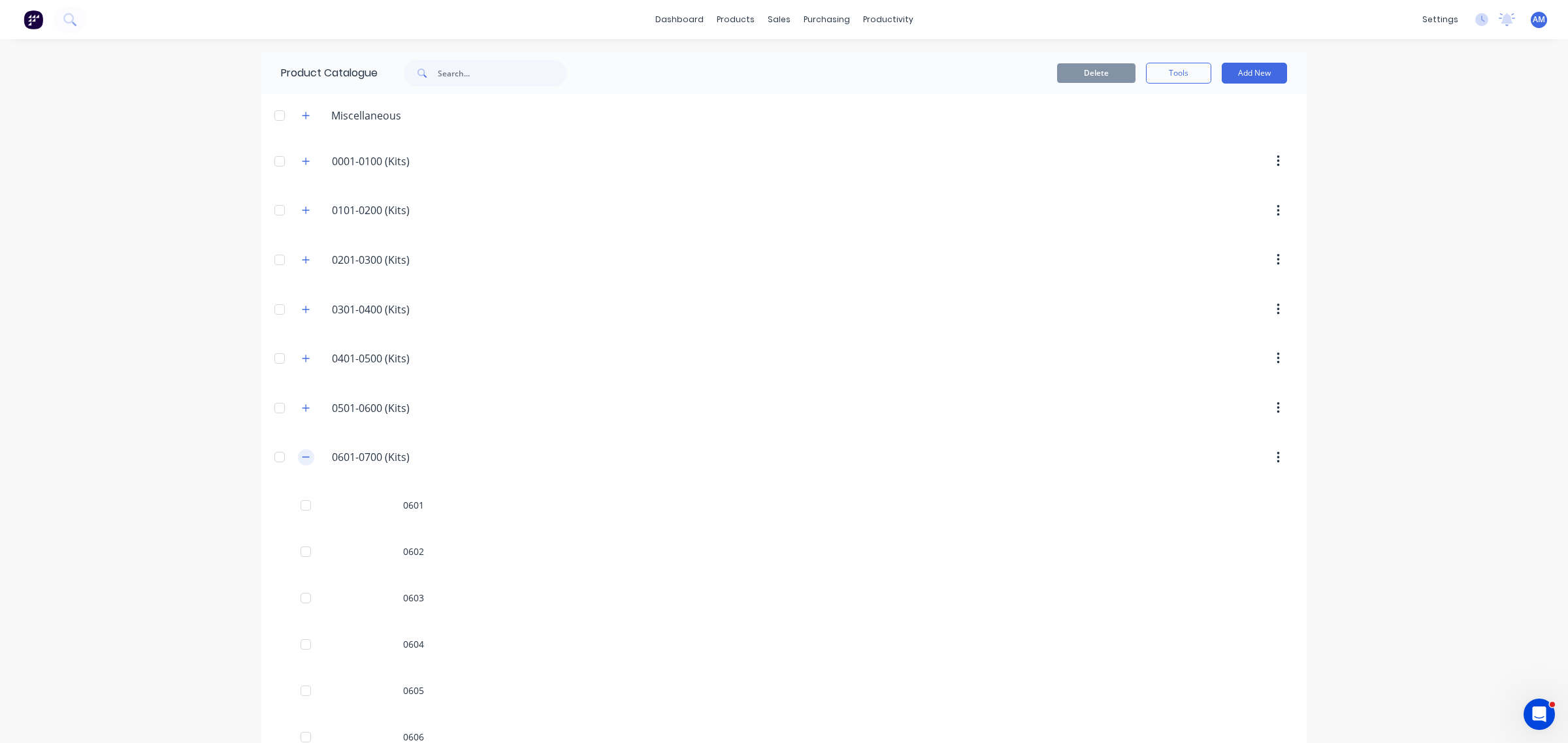
click at [304, 460] on icon "button" at bounding box center [305, 456] width 8 height 9
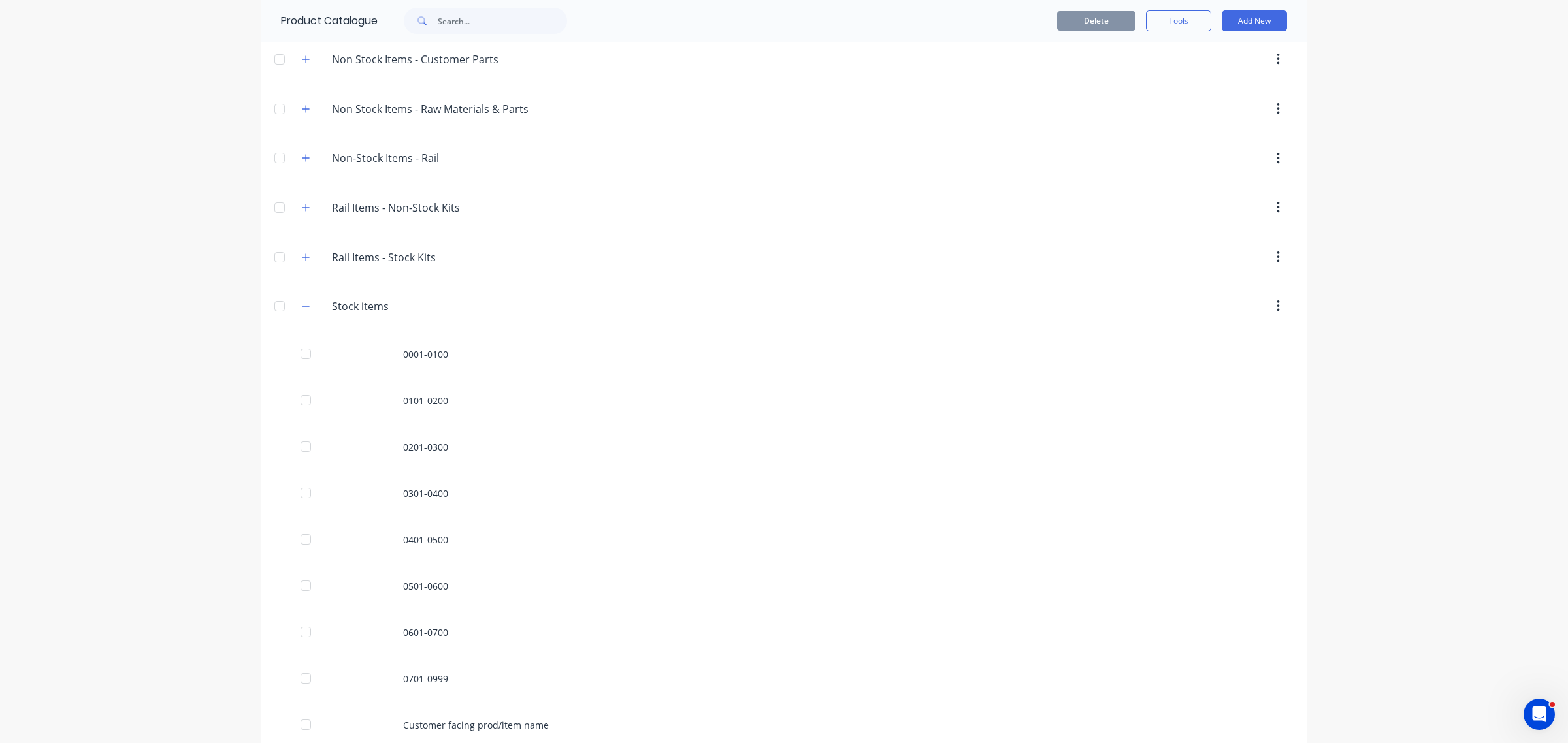
scroll to position [571, 0]
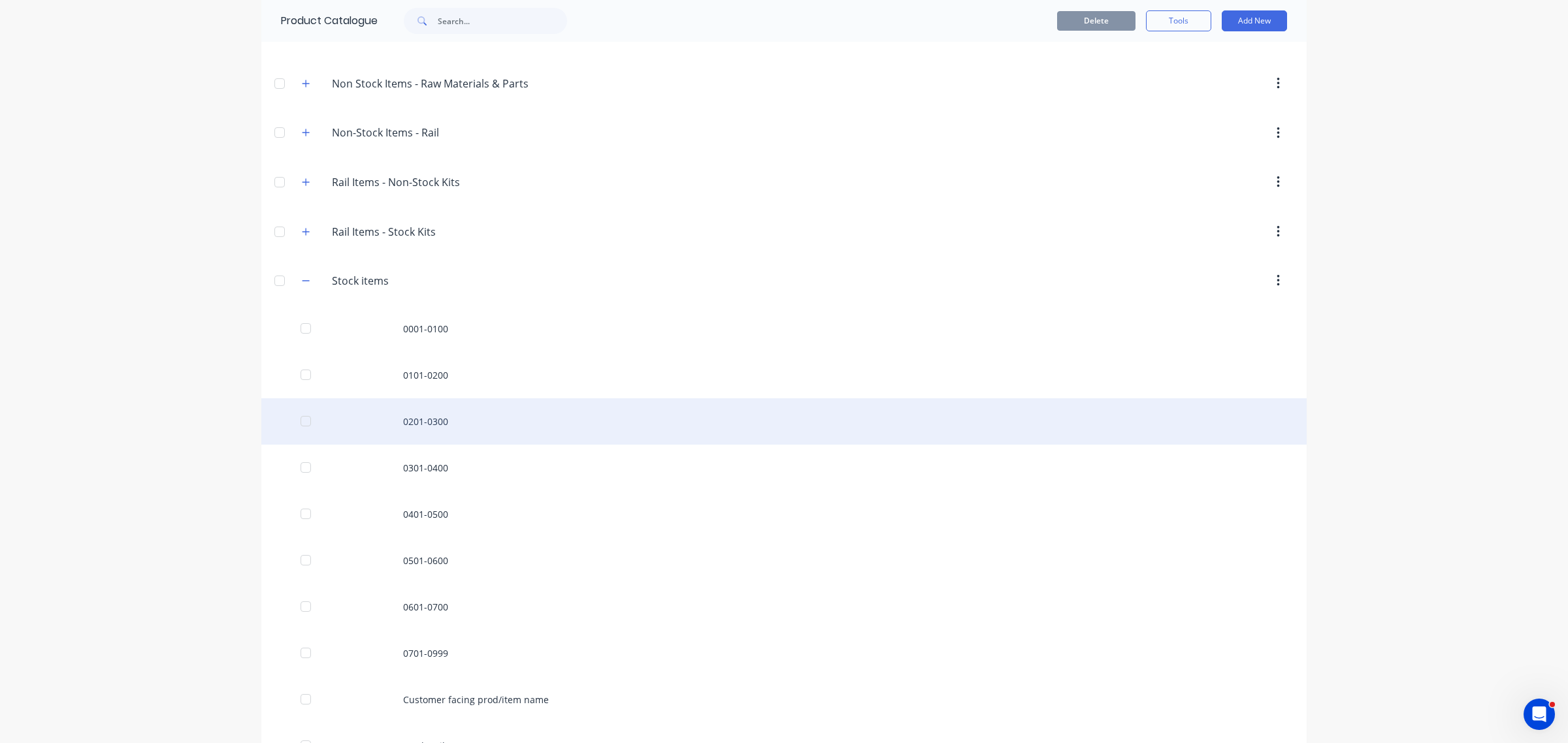
click at [397, 424] on div "0201-0300" at bounding box center [784, 421] width 1045 height 46
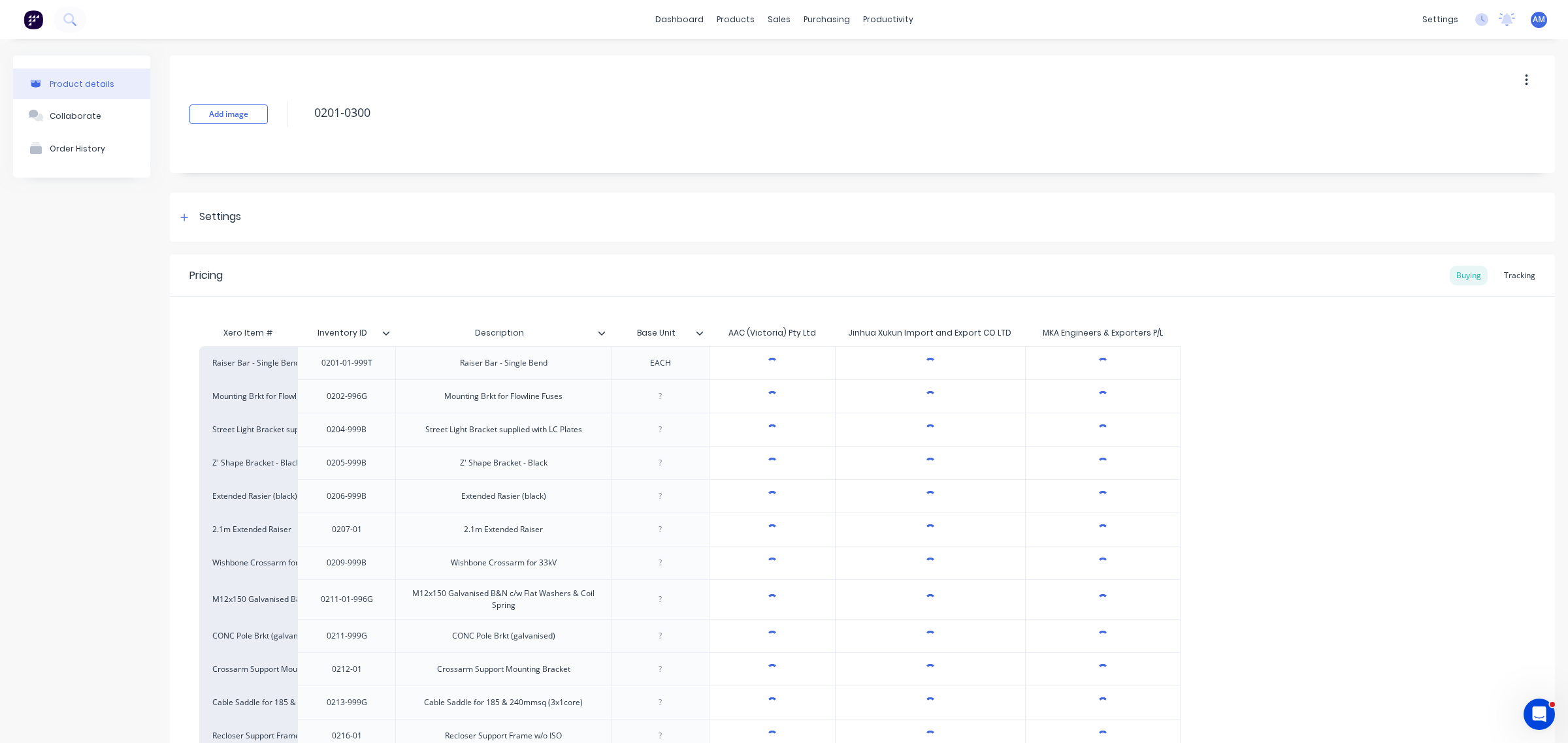
type textarea "x"
click at [1506, 274] on div "Tracking" at bounding box center [1519, 275] width 44 height 20
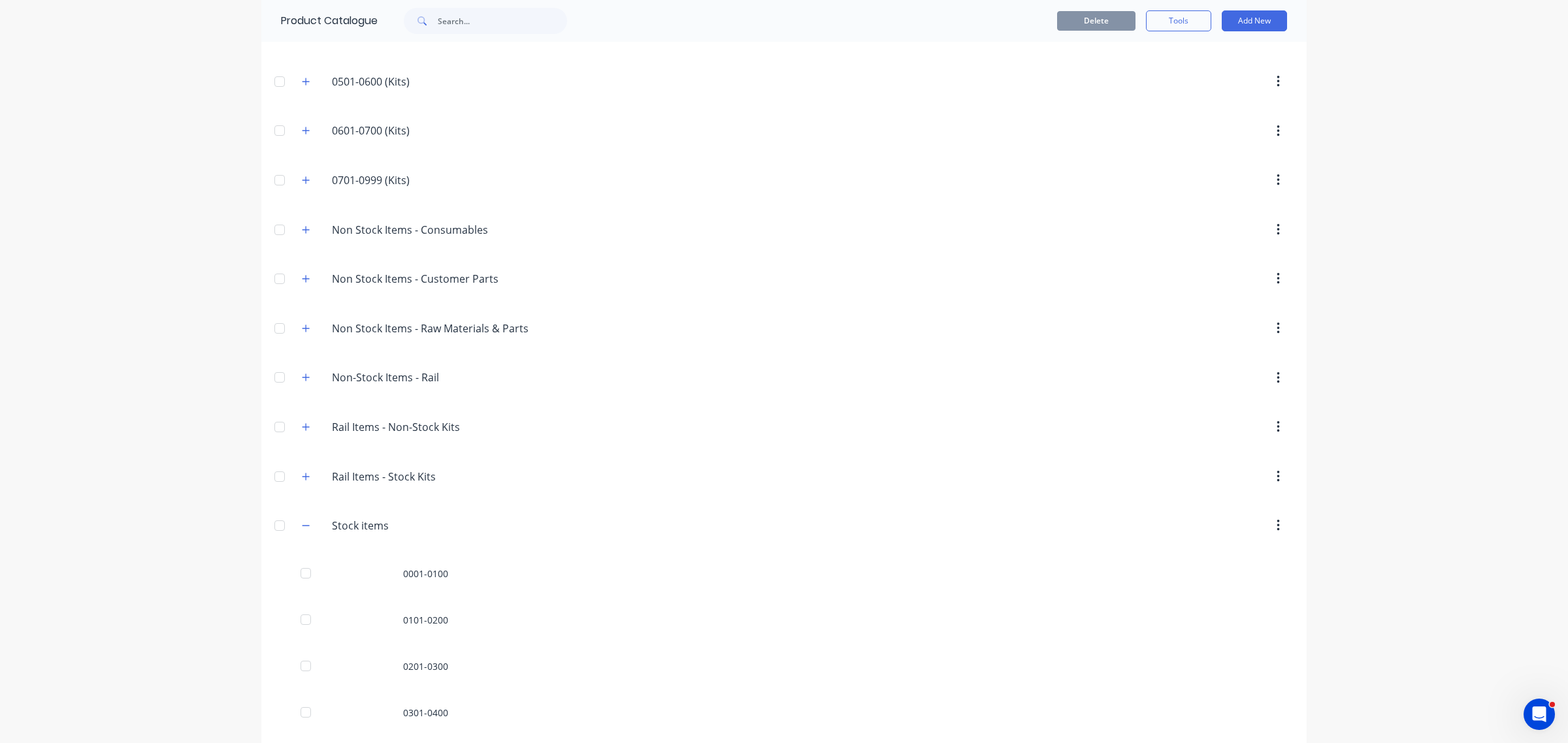
click at [302, 530] on icon "button" at bounding box center [305, 525] width 8 height 9
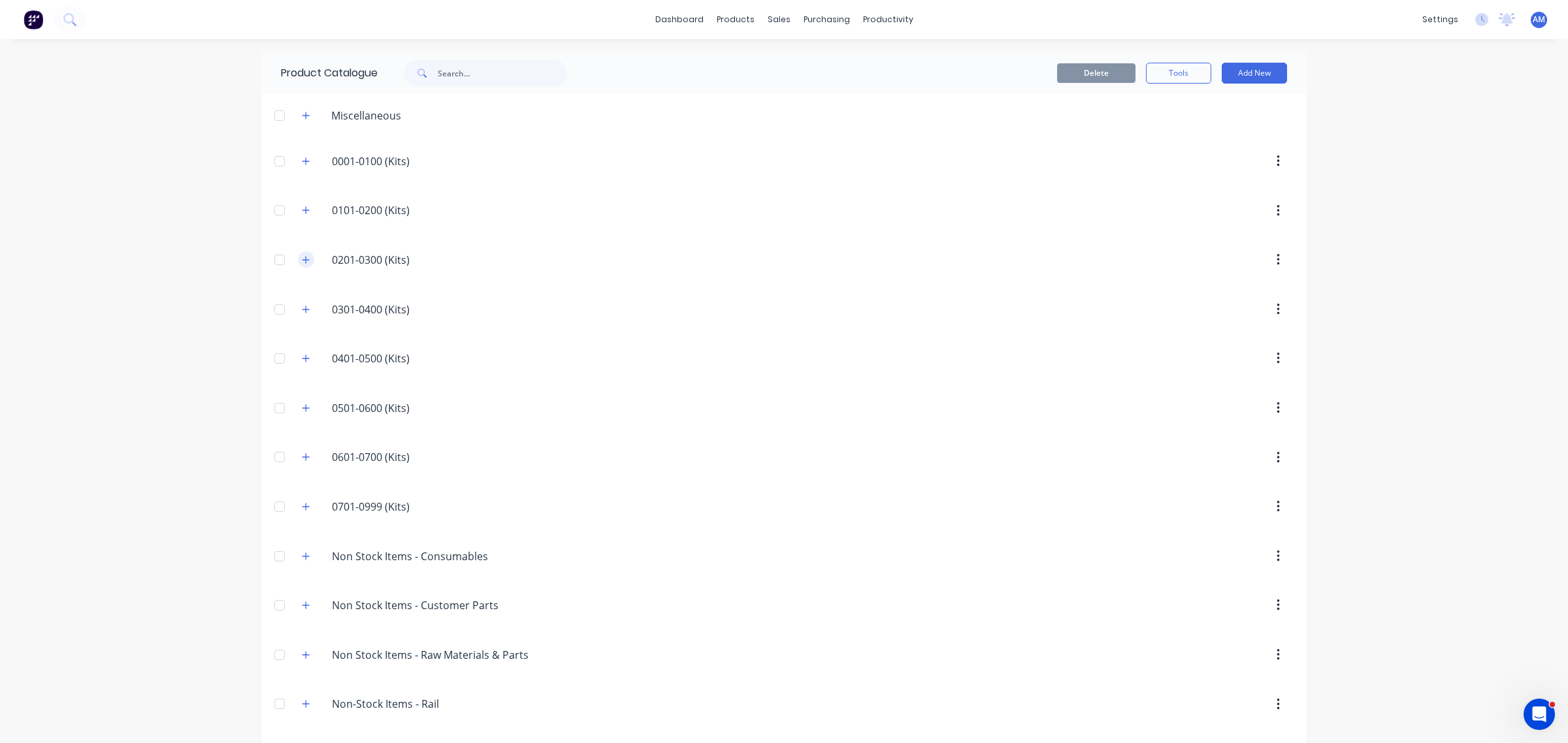
click at [302, 259] on icon "button" at bounding box center [306, 259] width 7 height 7
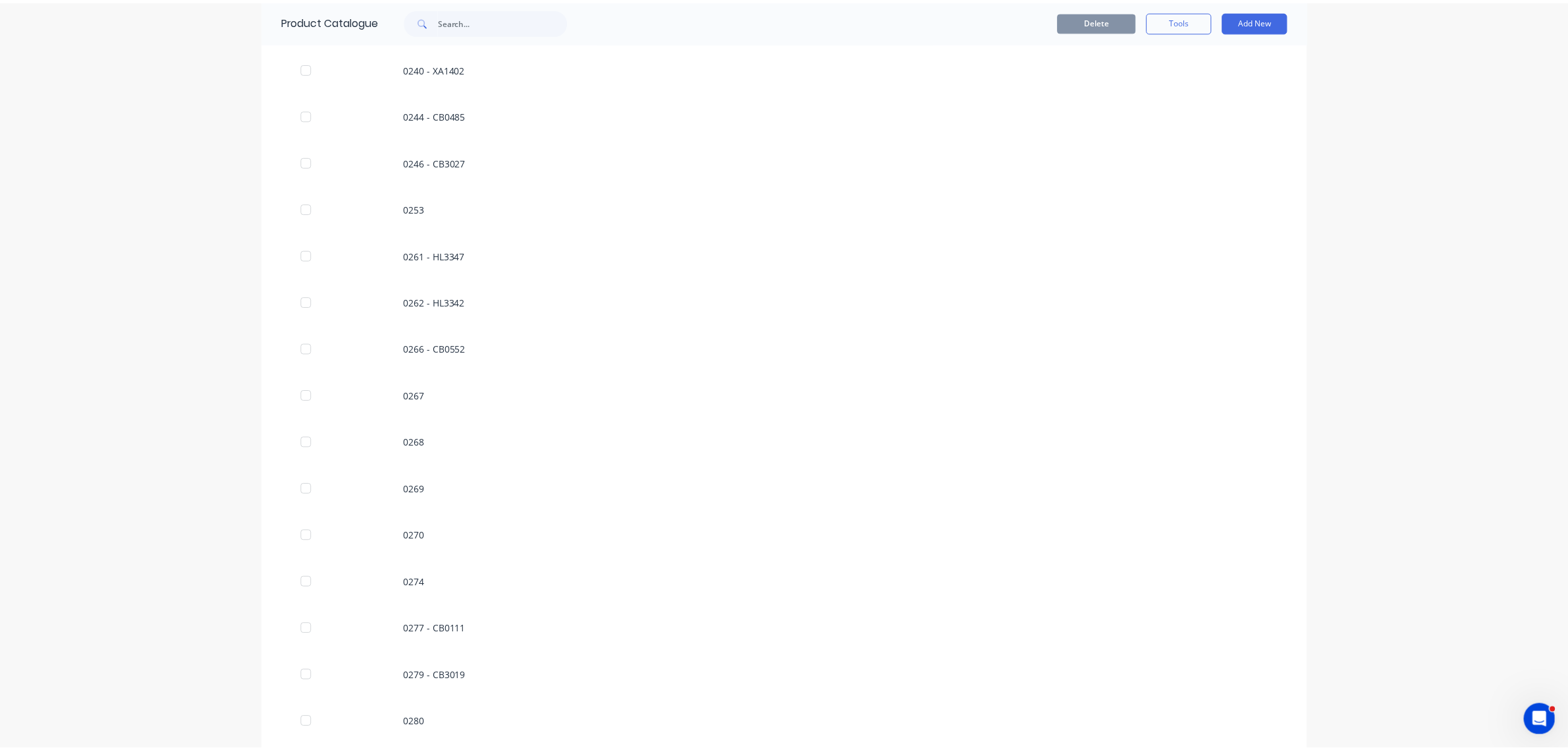
scroll to position [1483, 0]
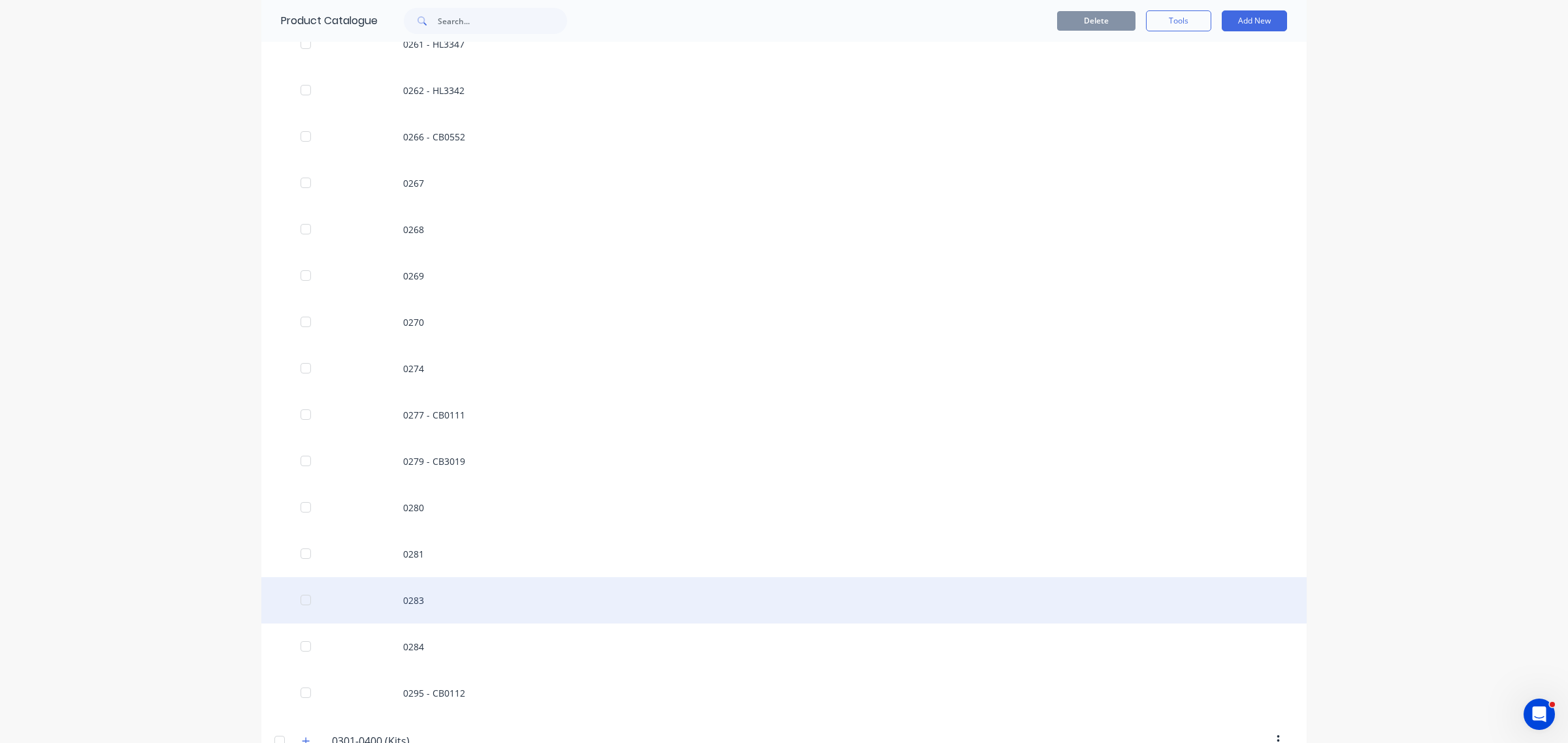
click at [416, 594] on div "0283" at bounding box center [784, 600] width 1045 height 46
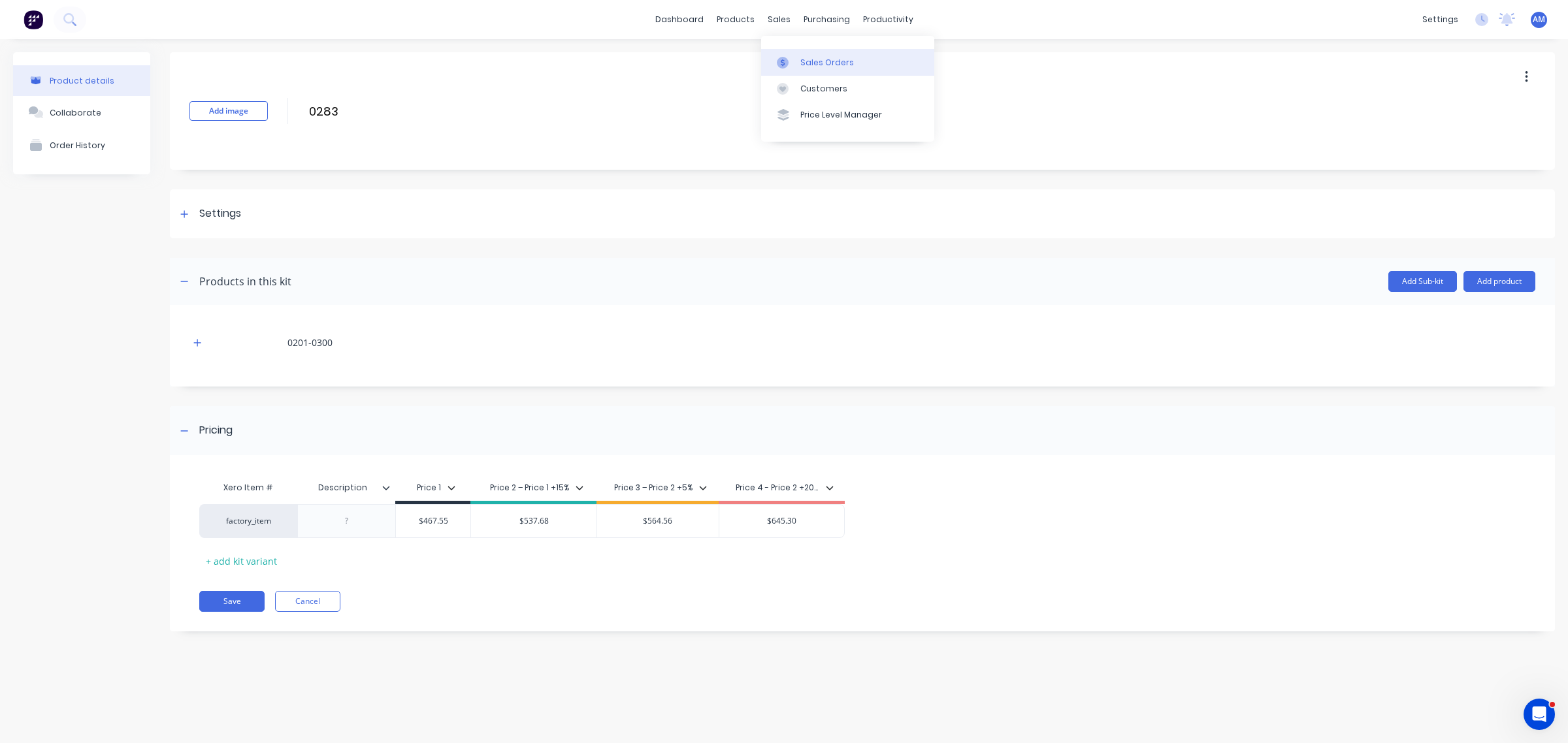
click at [824, 63] on div "Sales Orders" at bounding box center [827, 63] width 54 height 12
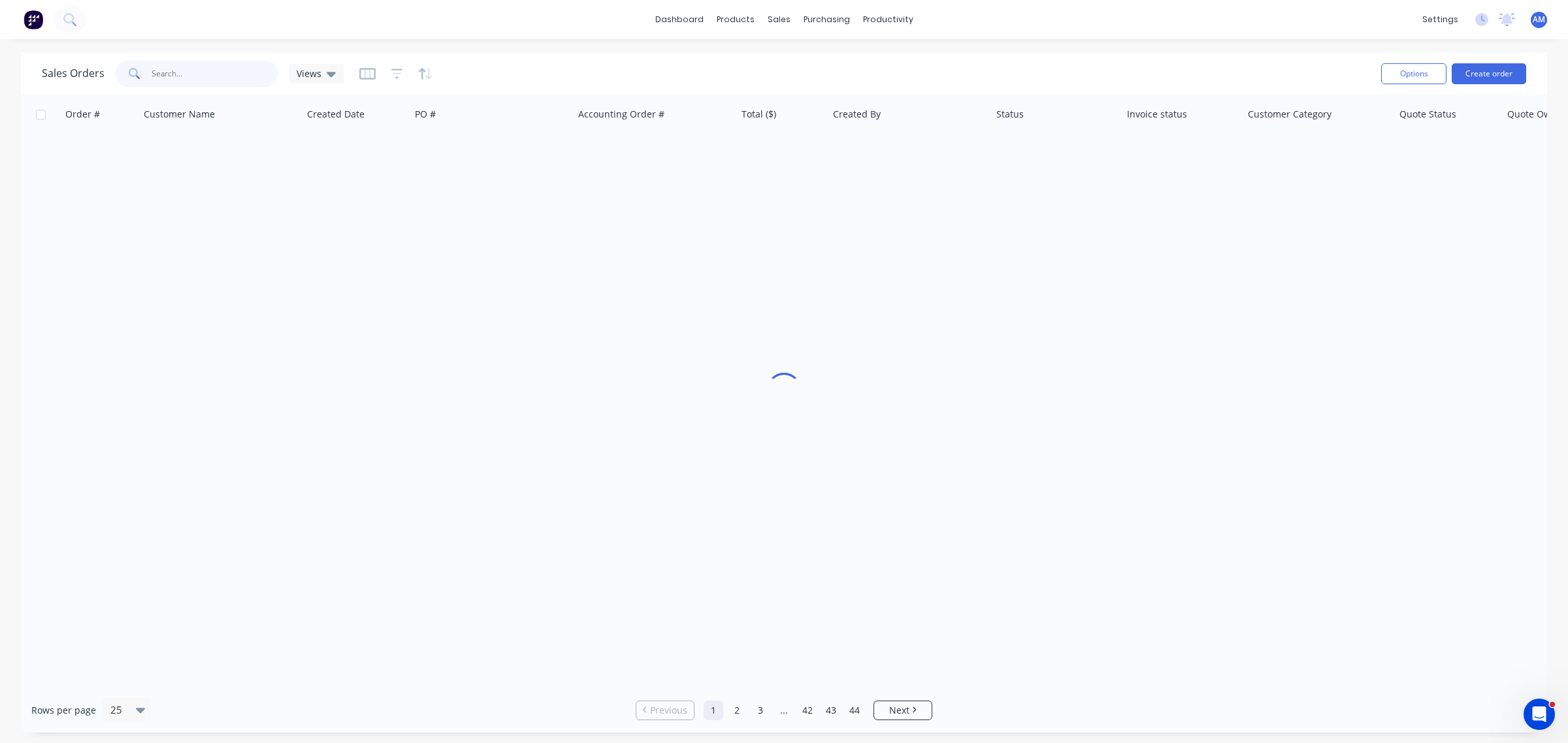
click at [192, 73] on input "text" at bounding box center [215, 73] width 128 height 26
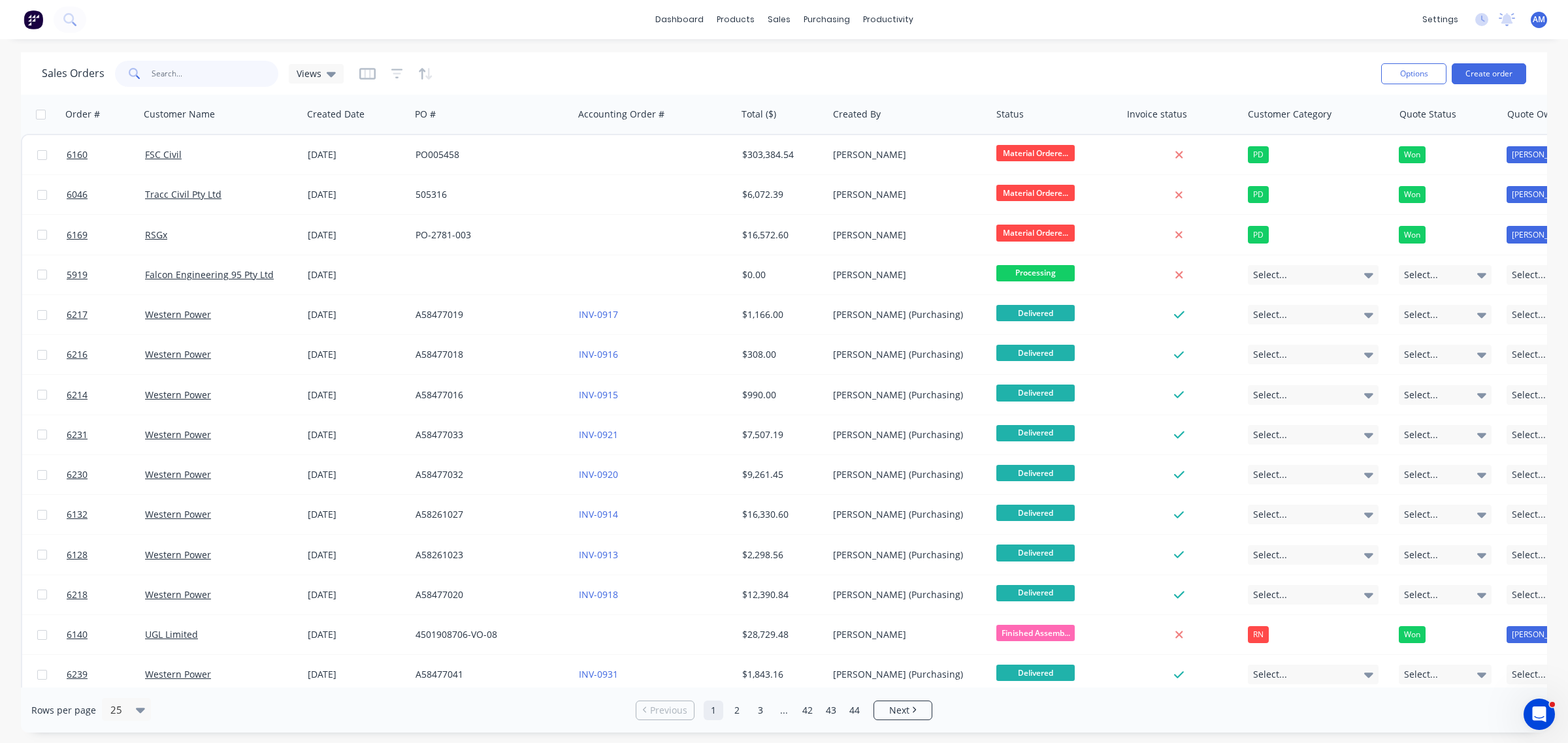
click at [202, 73] on input "text" at bounding box center [215, 73] width 128 height 26
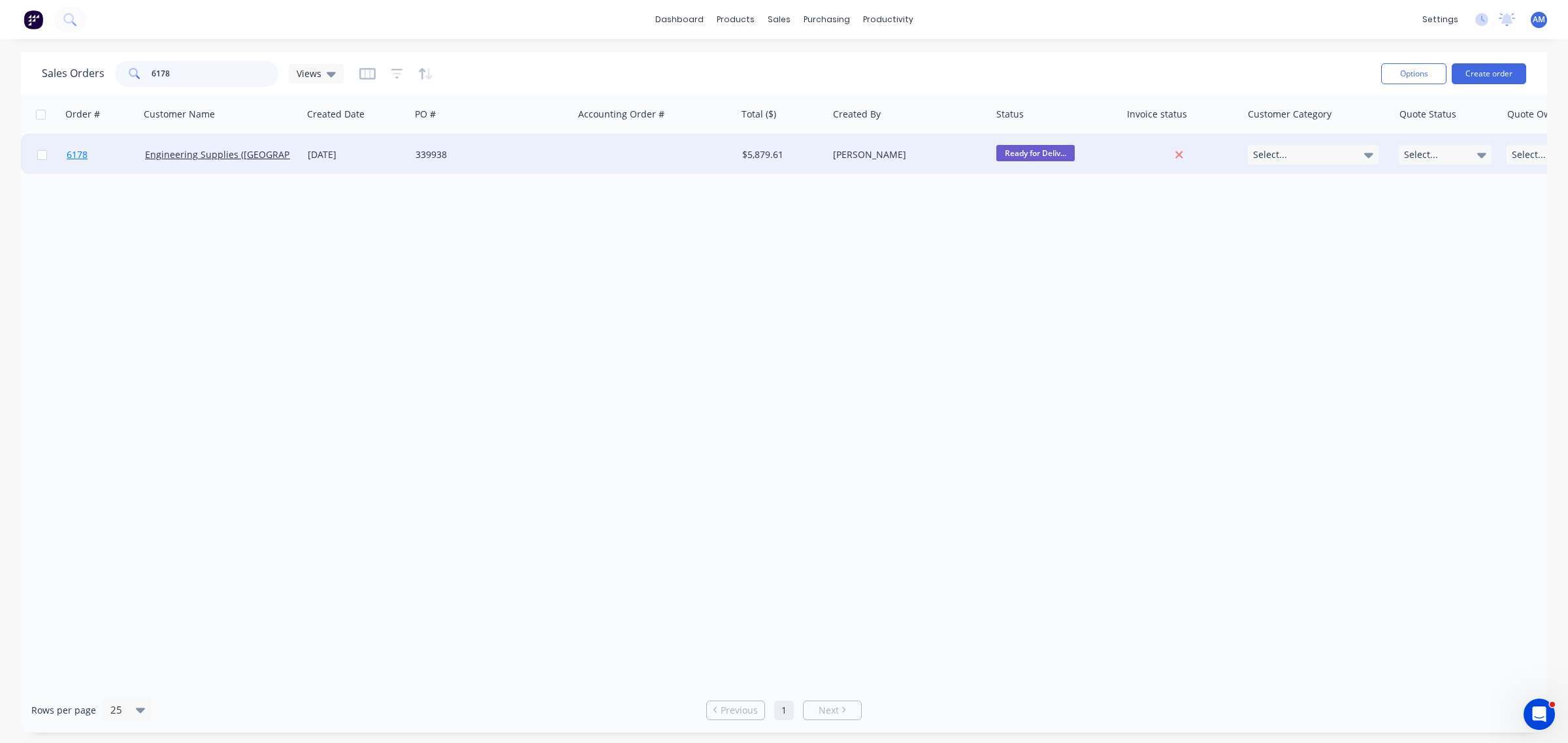
type input "6178"
click at [109, 154] on link "6178" at bounding box center [106, 155] width 78 height 39
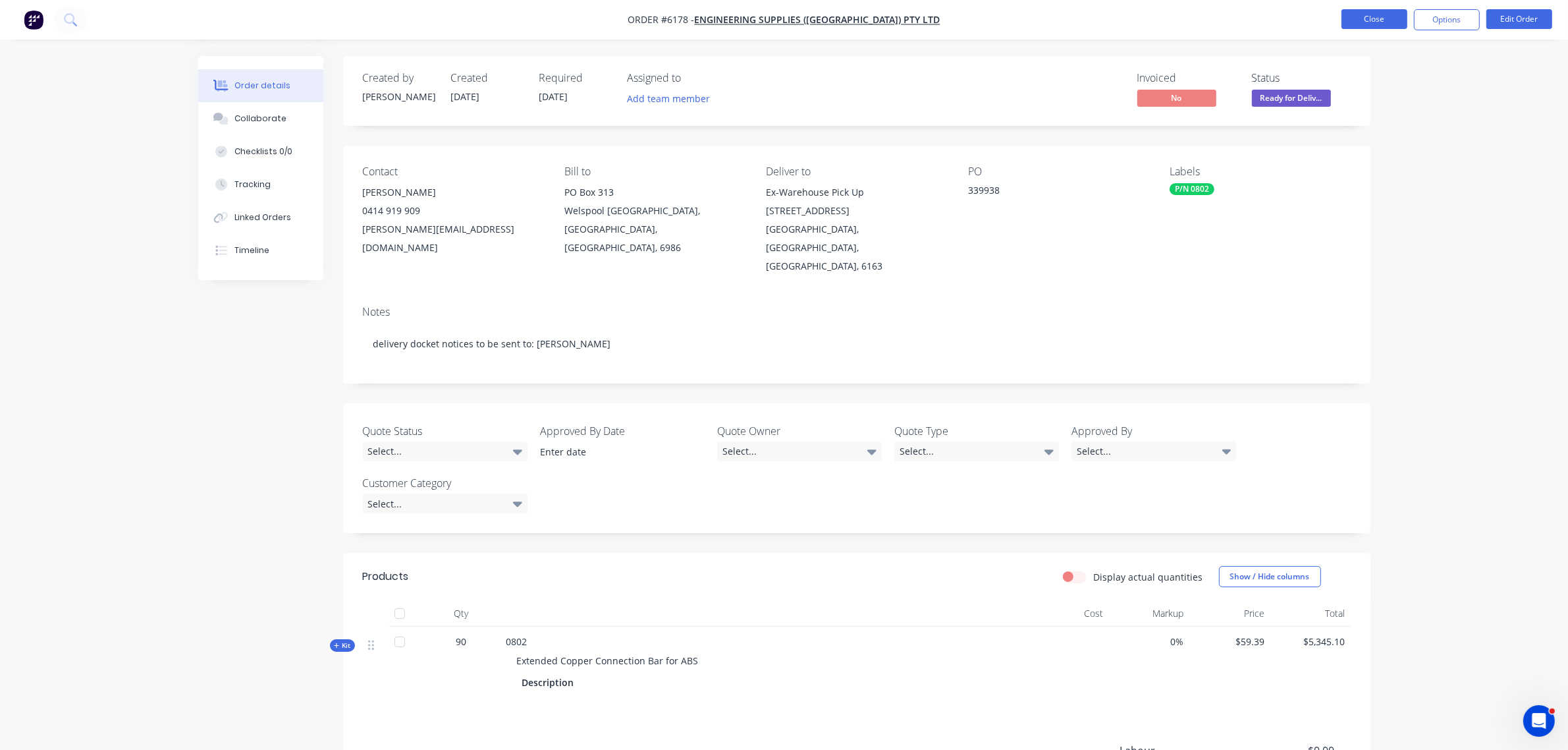
click at [1374, 11] on button "Close" at bounding box center [1374, 19] width 66 height 20
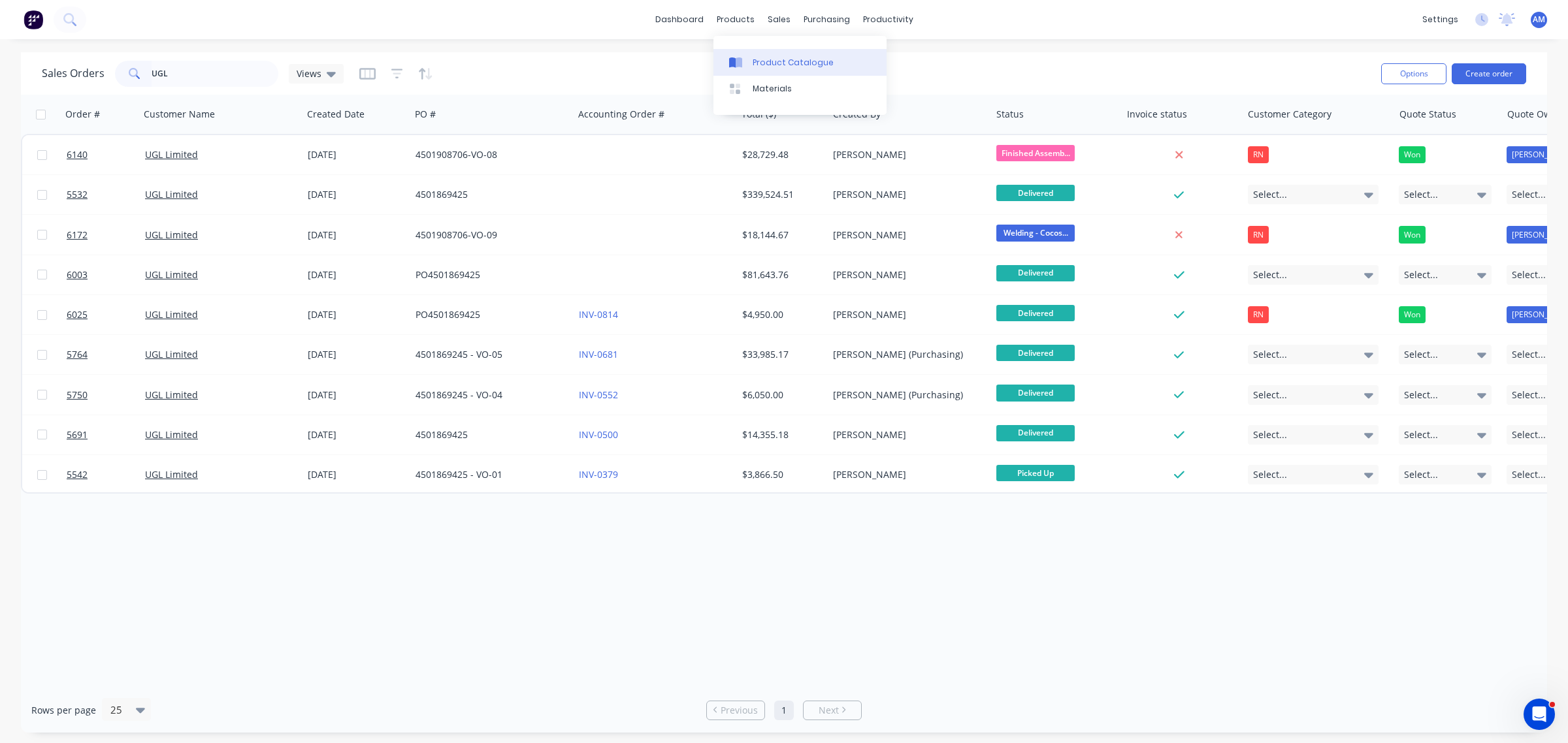
click at [768, 58] on div "Product Catalogue" at bounding box center [793, 63] width 81 height 12
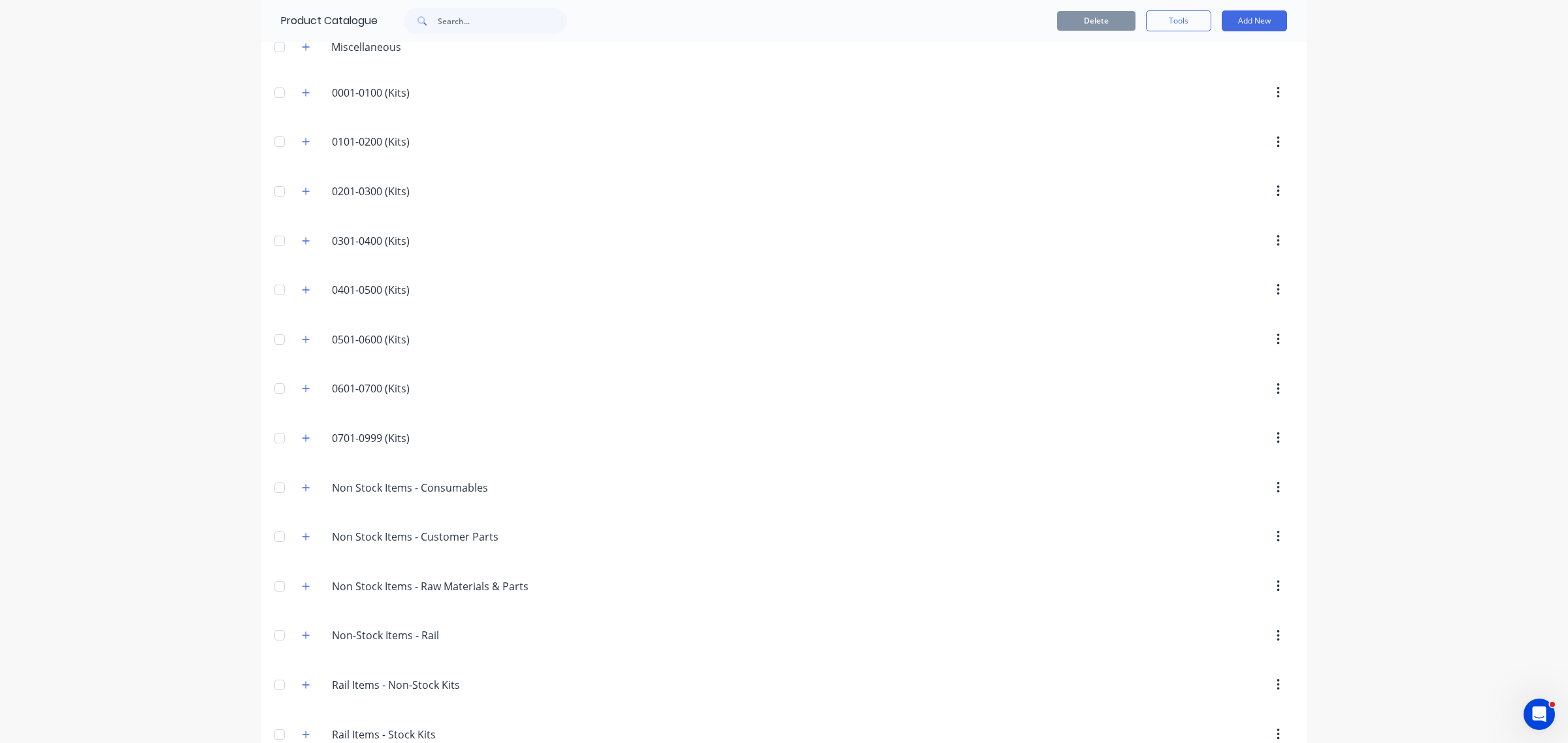
scroll to position [201, 0]
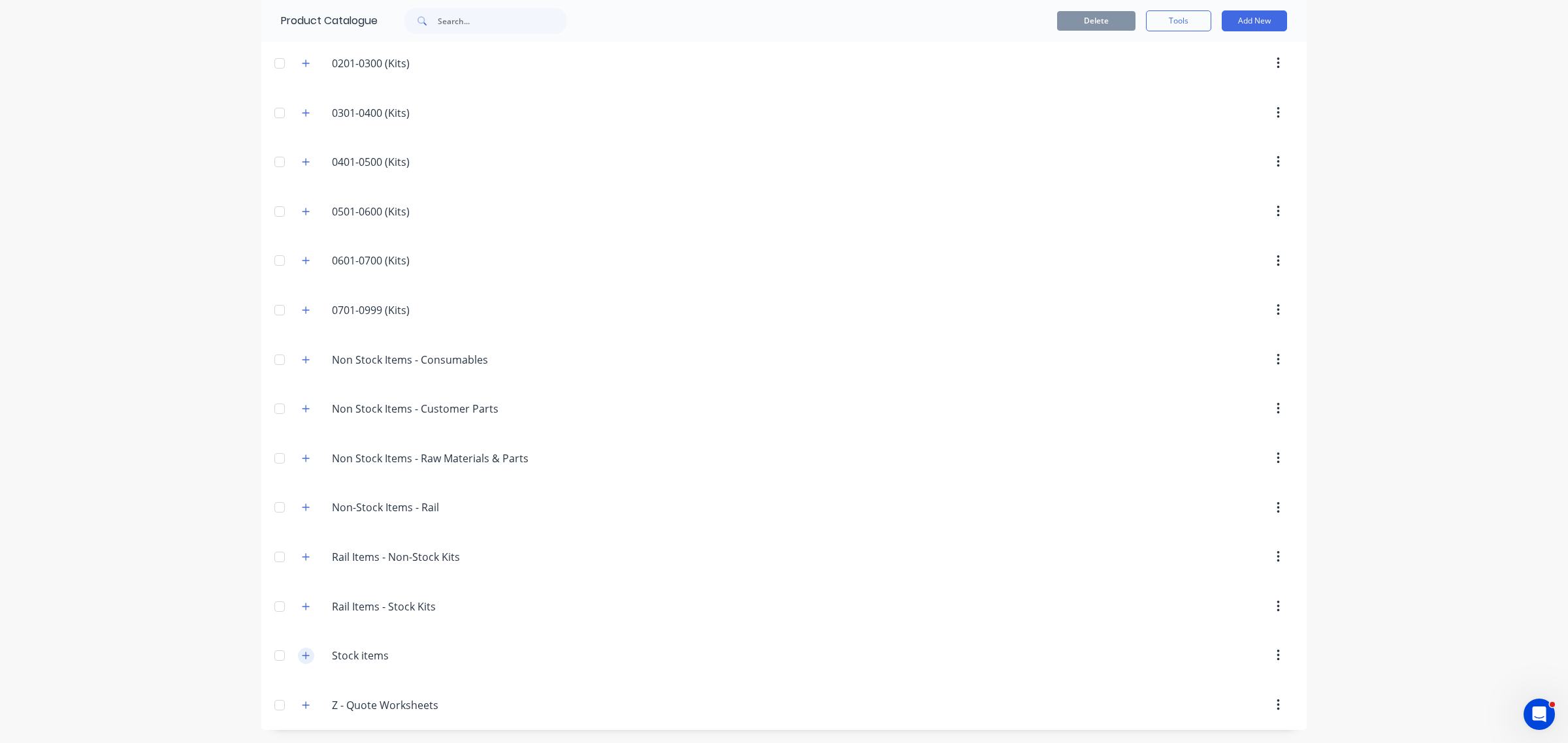
click at [304, 656] on button "button" at bounding box center [306, 655] width 16 height 16
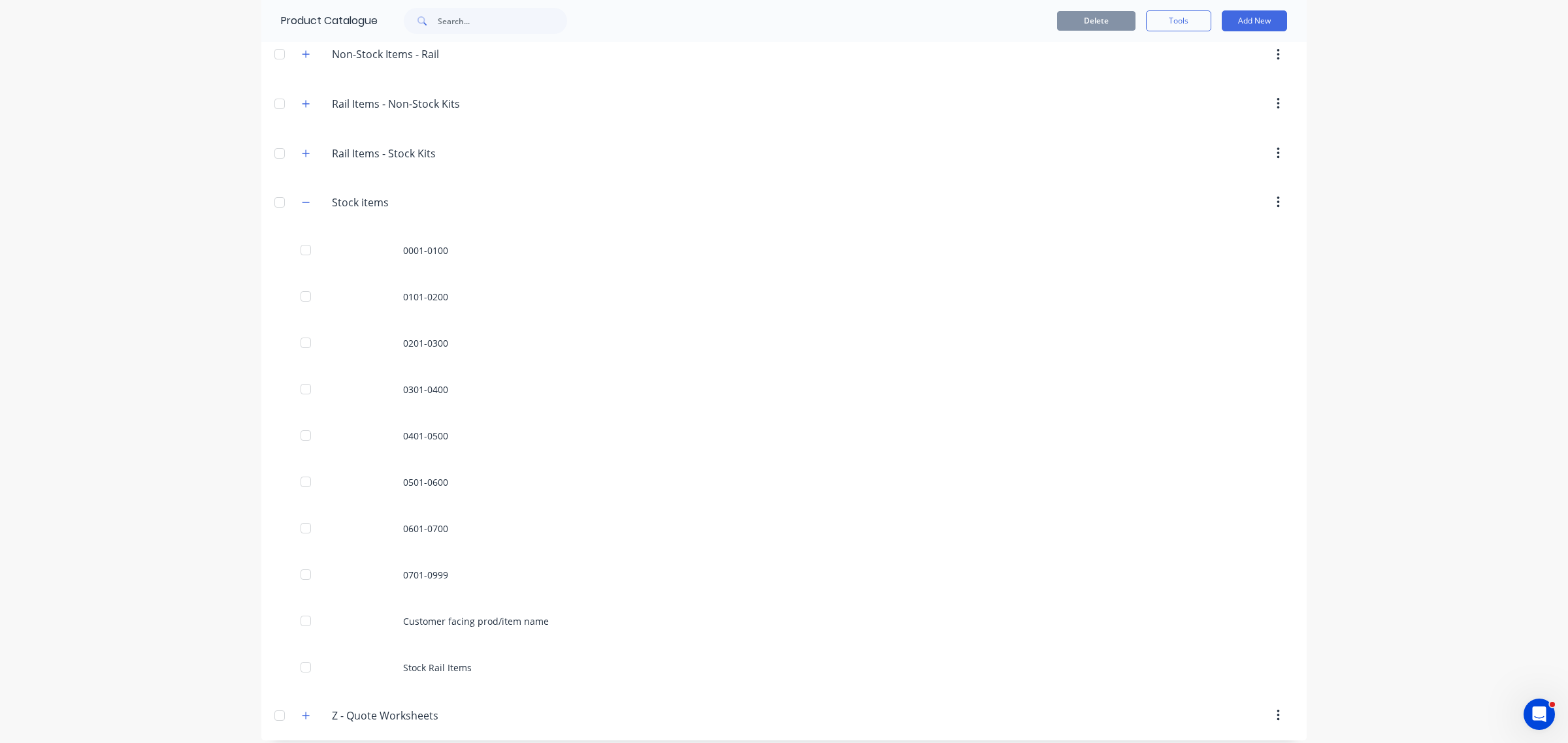
scroll to position [664, 0]
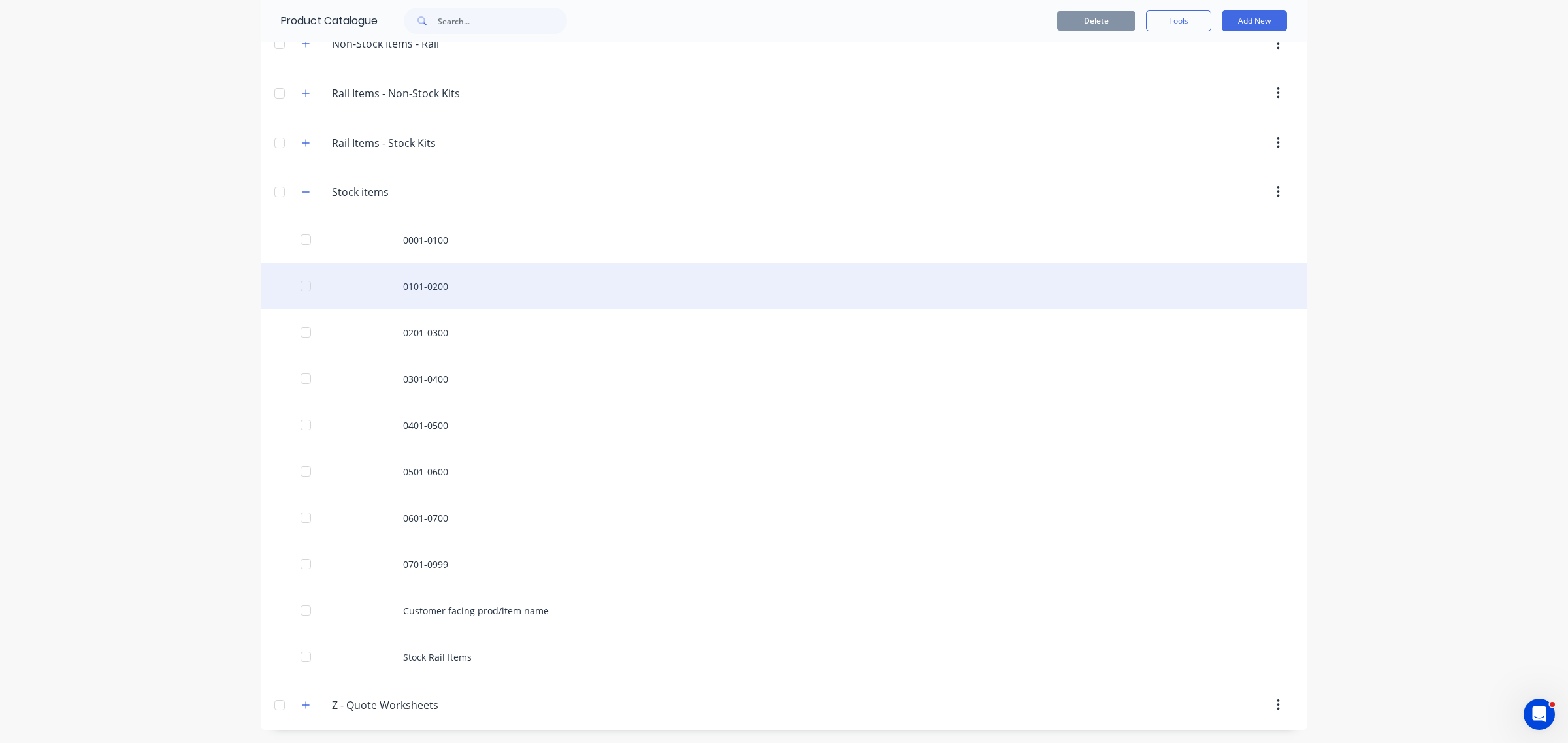
click at [419, 284] on div "0101-0200" at bounding box center [784, 287] width 1045 height 46
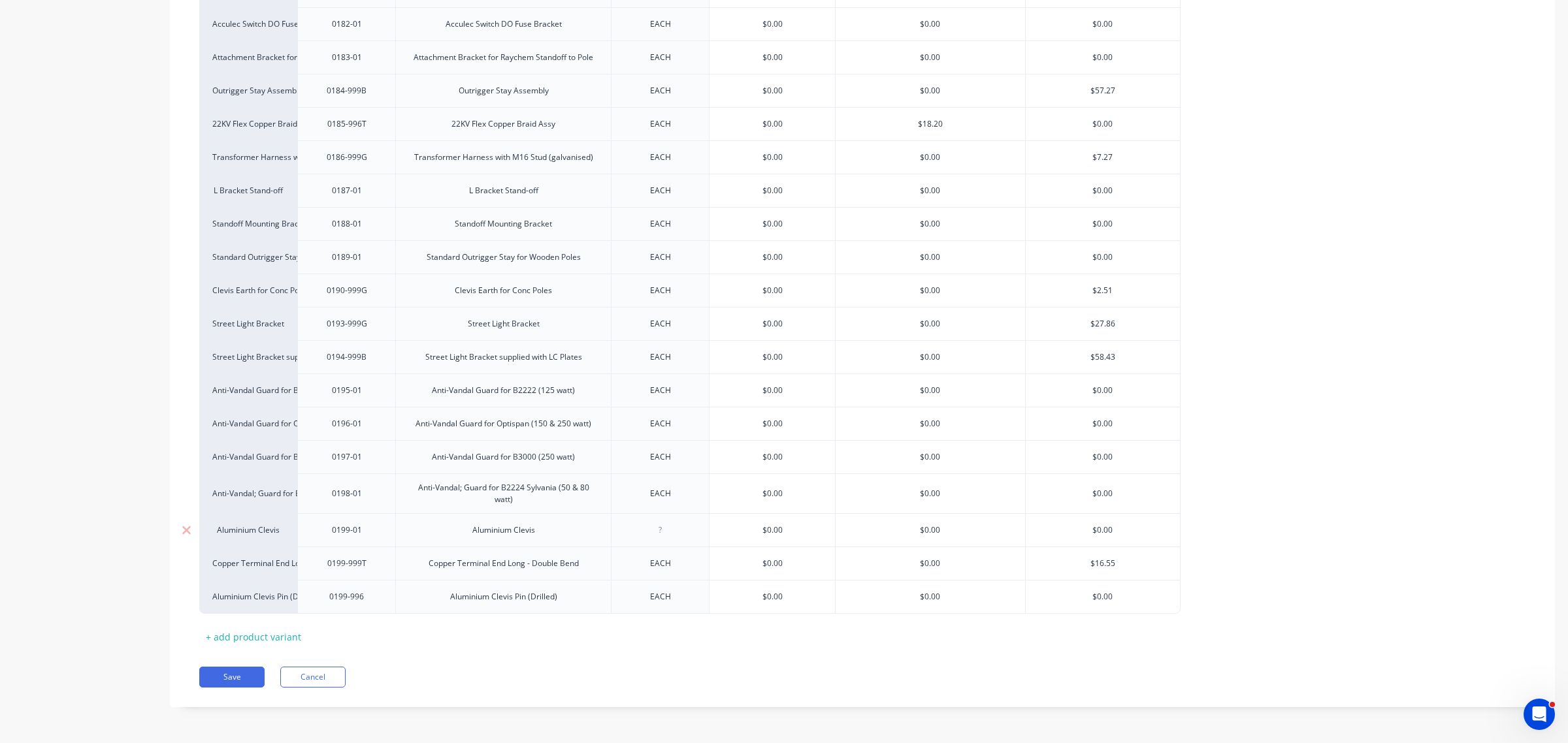
scroll to position [2067, 0]
click at [285, 634] on div "+ add product variant" at bounding box center [254, 637] width 109 height 20
type textarea "x"
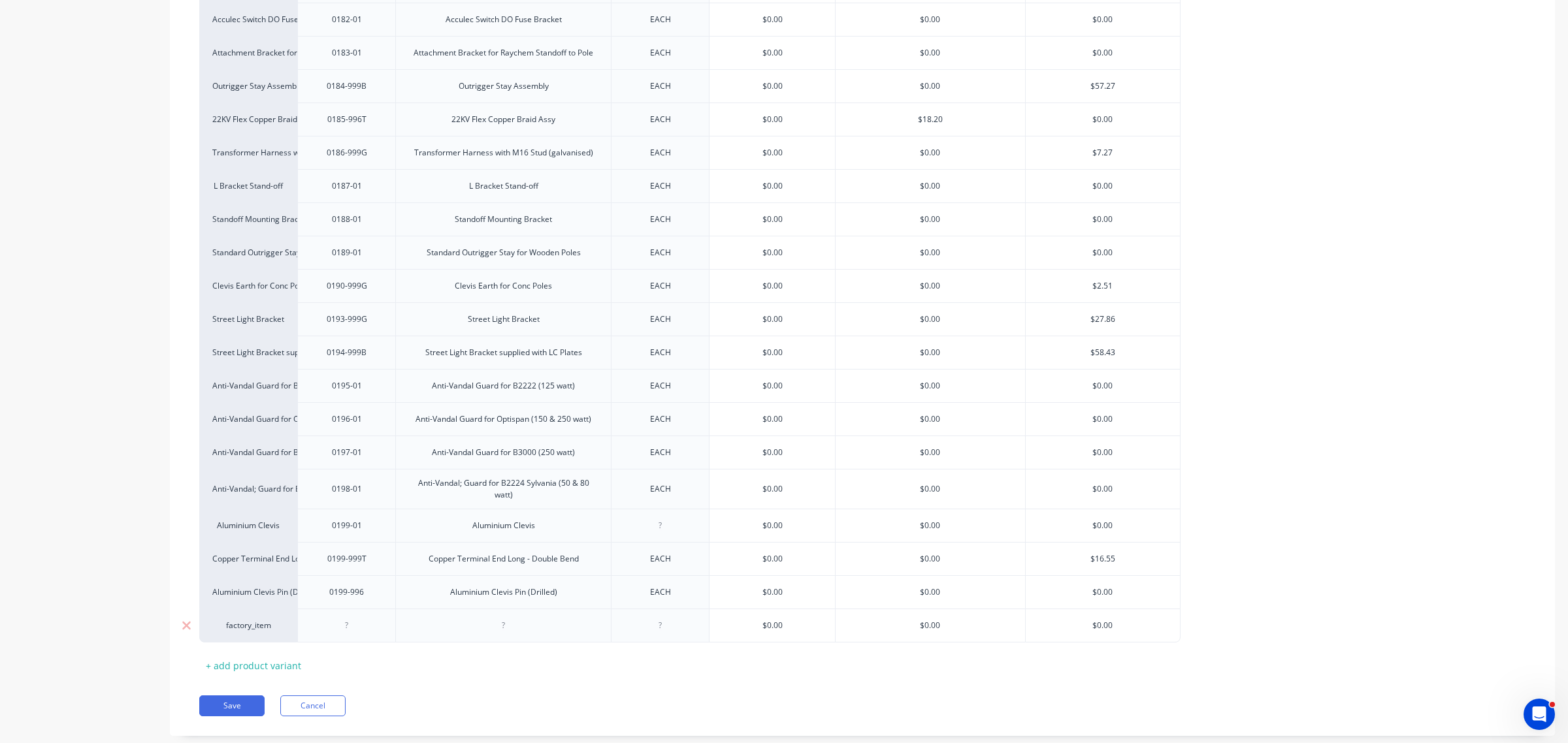
click at [347, 631] on div at bounding box center [347, 625] width 66 height 17
click at [498, 532] on div "Aluminium Clevis" at bounding box center [503, 525] width 84 height 17
drag, startPoint x: 474, startPoint y: 532, endPoint x: 536, endPoint y: 536, distance: 62.1
click at [536, 534] on div "Aluminium Clevis" at bounding box center [503, 525] width 84 height 17
copy div "Aluminium Clevis"
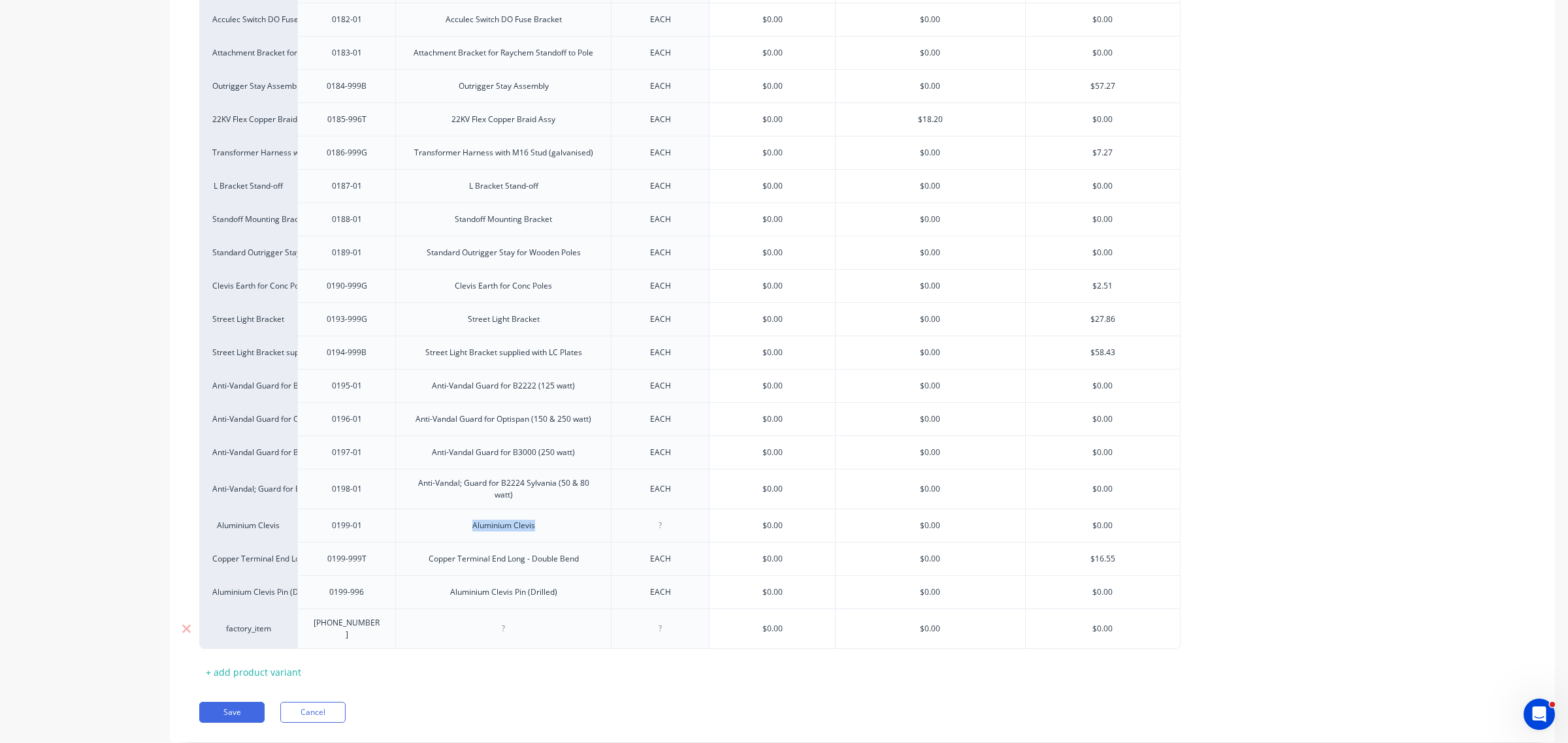
click at [502, 635] on div at bounding box center [503, 629] width 66 height 17
type textarea "x"
click at [502, 635] on div at bounding box center [503, 629] width 66 height 17
paste div
type textarea "x"
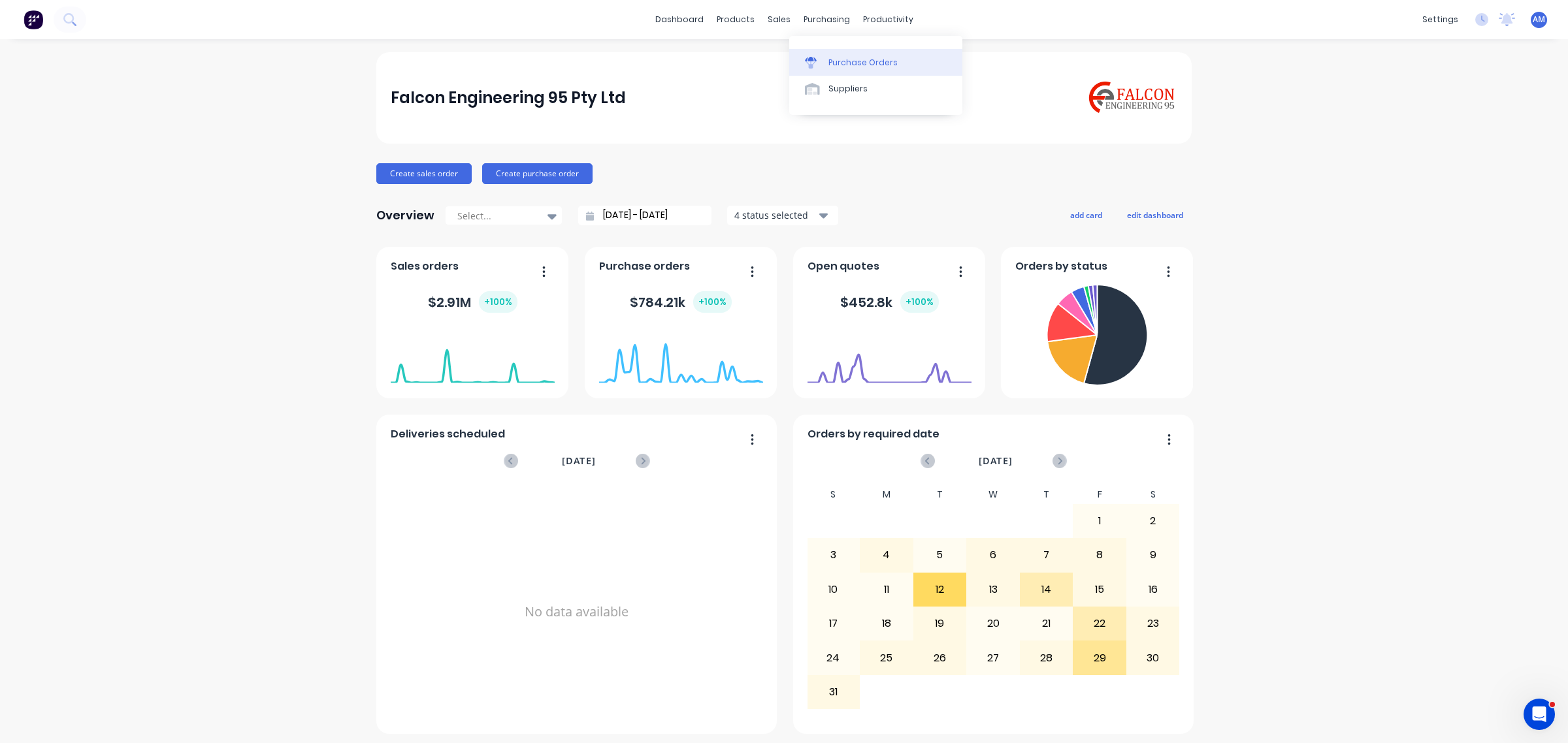
click at [839, 57] on div "Purchase Orders" at bounding box center [863, 63] width 69 height 12
